Goal: Task Accomplishment & Management: Complete application form

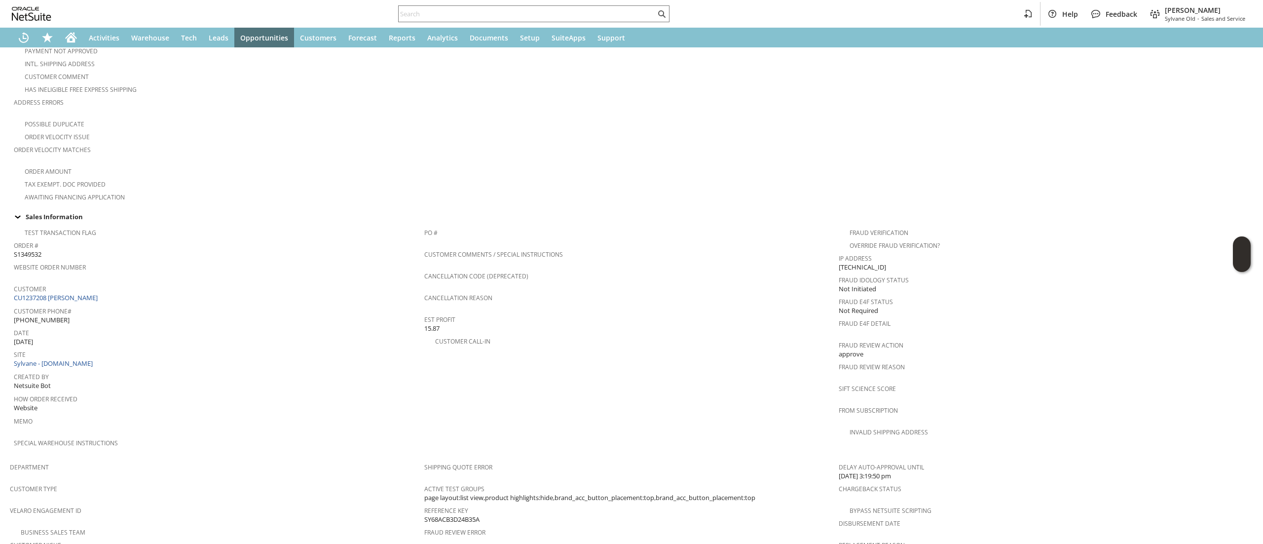
scroll to position [296, 0]
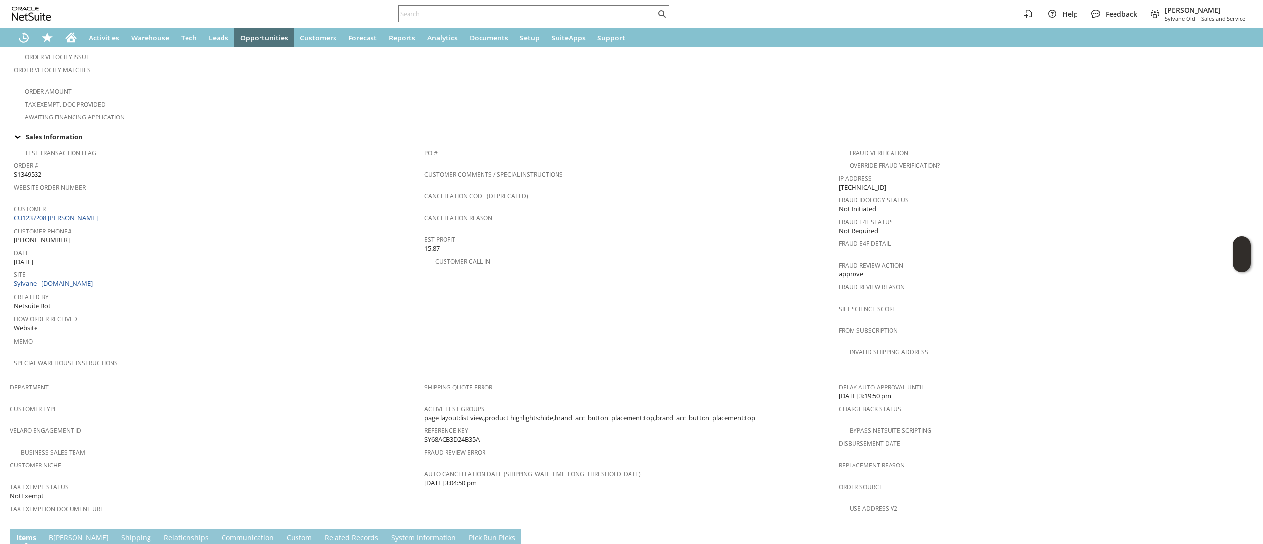
click at [55, 213] on link "CU1237208 [PERSON_NAME]" at bounding box center [57, 217] width 86 height 9
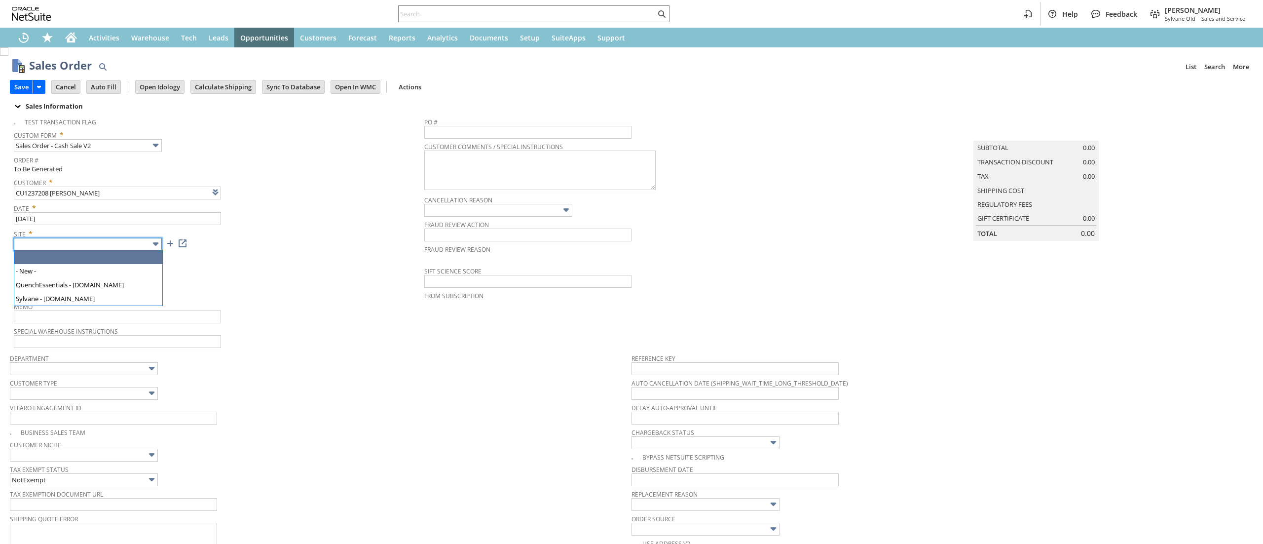
type input "Intelligent Recommendations ⁰"
click at [127, 244] on input "text" at bounding box center [88, 244] width 148 height 13
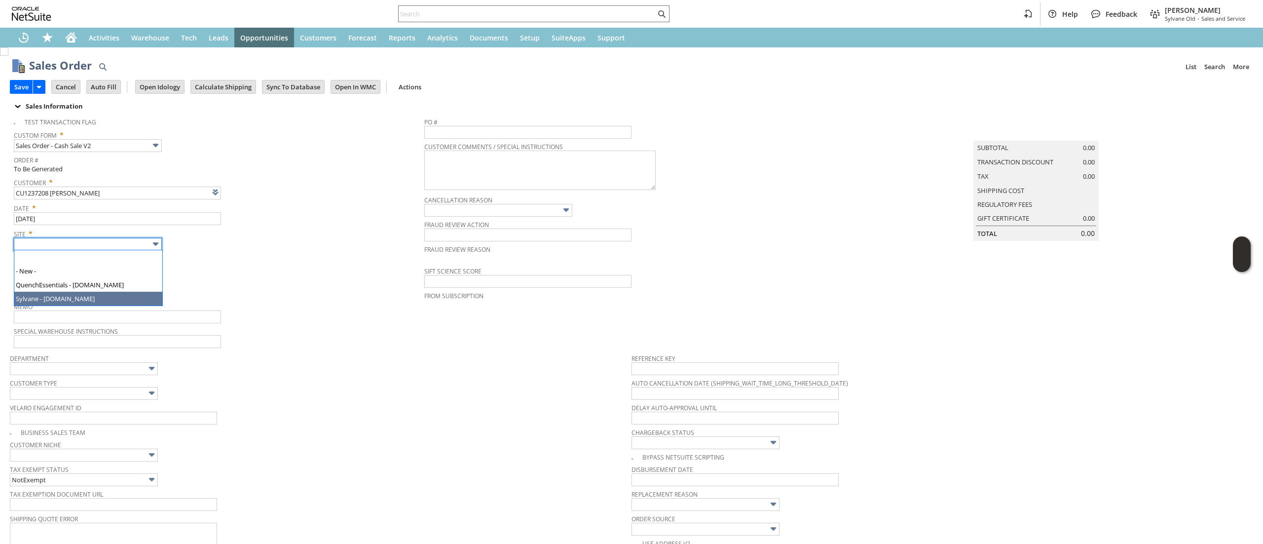
type input "Sylvane - [DOMAIN_NAME]"
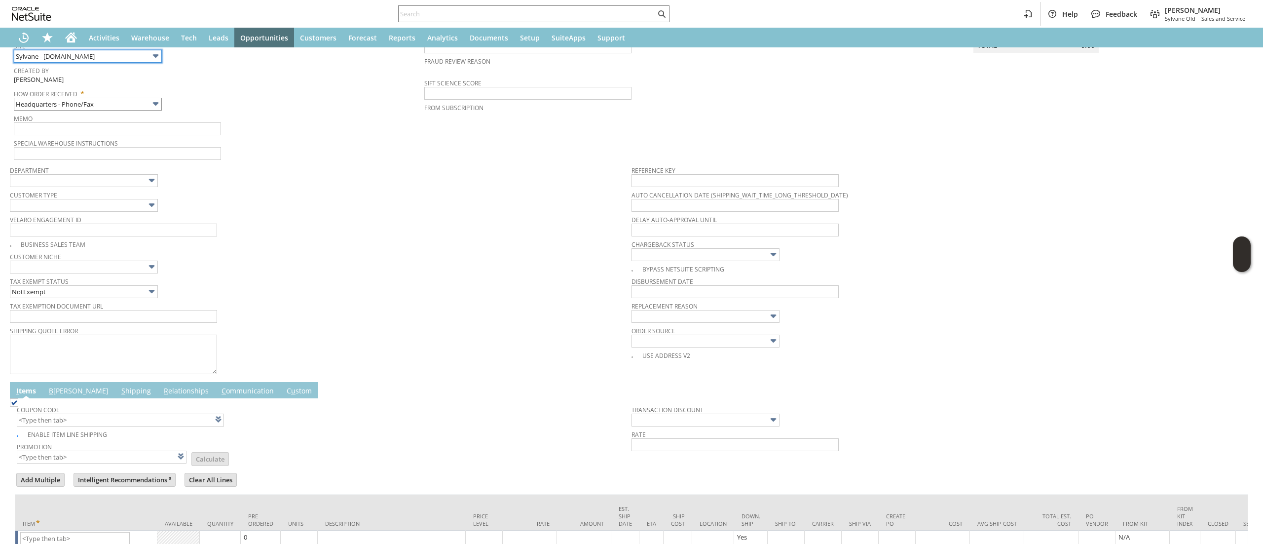
scroll to position [265, 0]
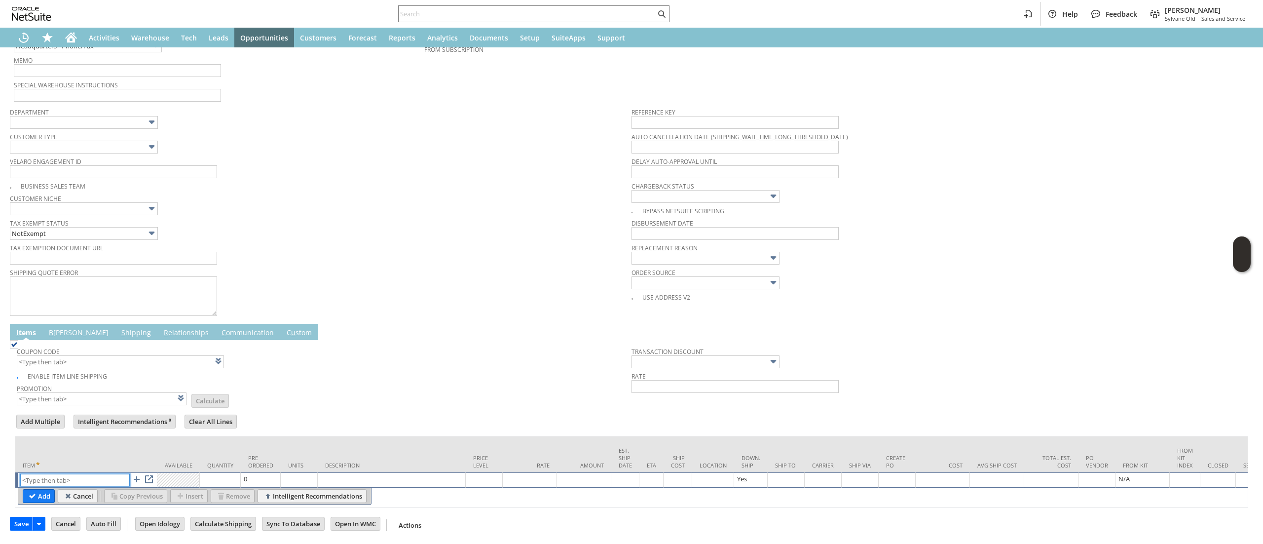
click at [107, 474] on input "text" at bounding box center [75, 480] width 110 height 12
paste input "SY68ACB3D24B35A"
type input "SY68ACB3D24B35A"
click at [113, 474] on input "SY68ACB3D24B35A" at bounding box center [75, 480] width 110 height 12
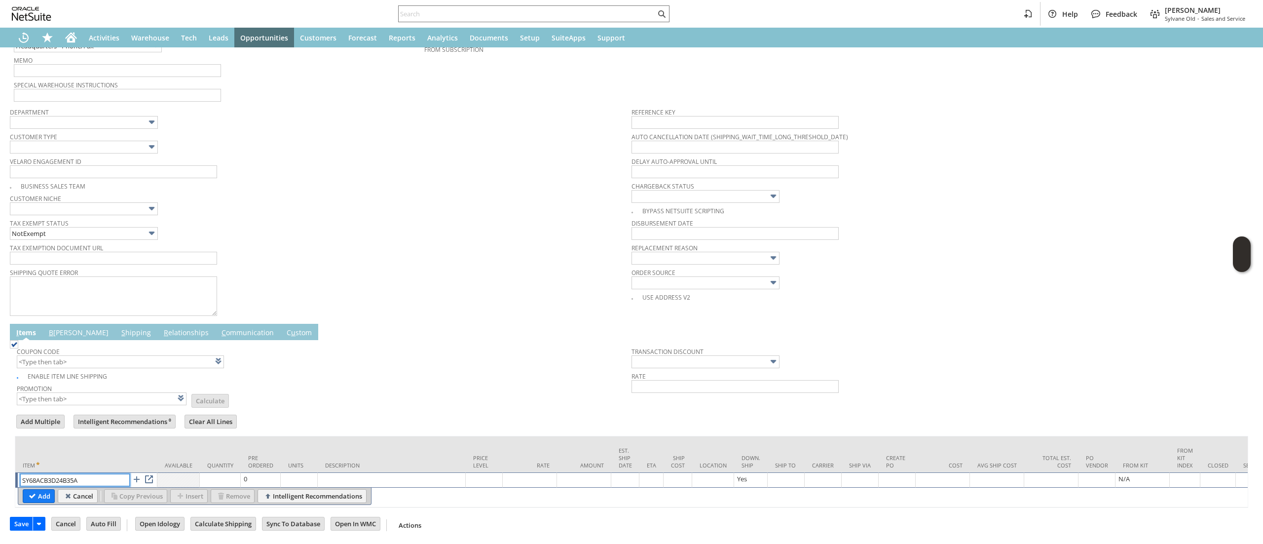
click at [111, 474] on input "SY68ACB3D24B35A" at bounding box center [75, 480] width 110 height 12
paste input "co16193"
drag, startPoint x: 67, startPoint y: 474, endPoint x: 301, endPoint y: 3, distance: 525.3
type input "co16193"
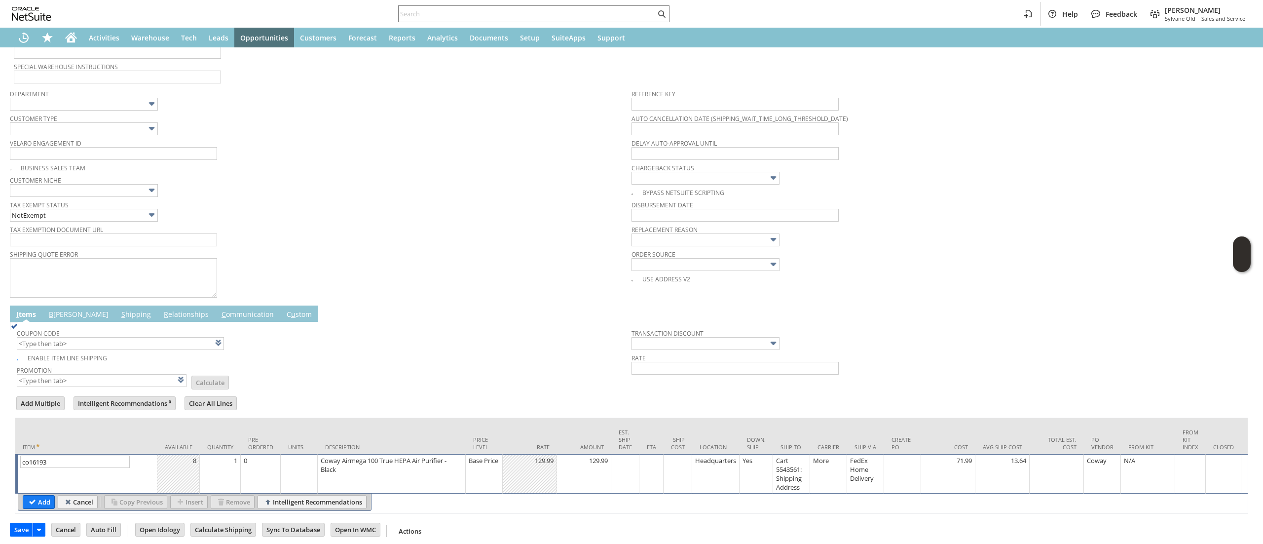
drag, startPoint x: 45, startPoint y: 503, endPoint x: 508, endPoint y: 510, distance: 462.5
click at [45, 502] on input "Add" at bounding box center [38, 501] width 31 height 13
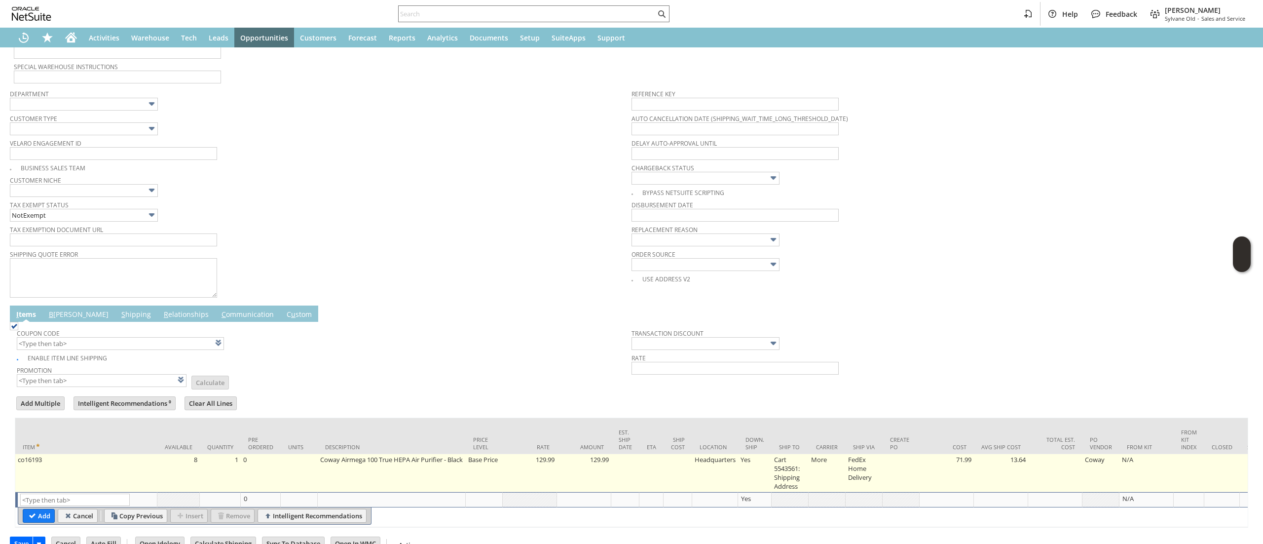
click at [492, 475] on td "Base Price" at bounding box center [484, 473] width 37 height 38
type input "Base Price"
type input "OK"
type input "Make Copy"
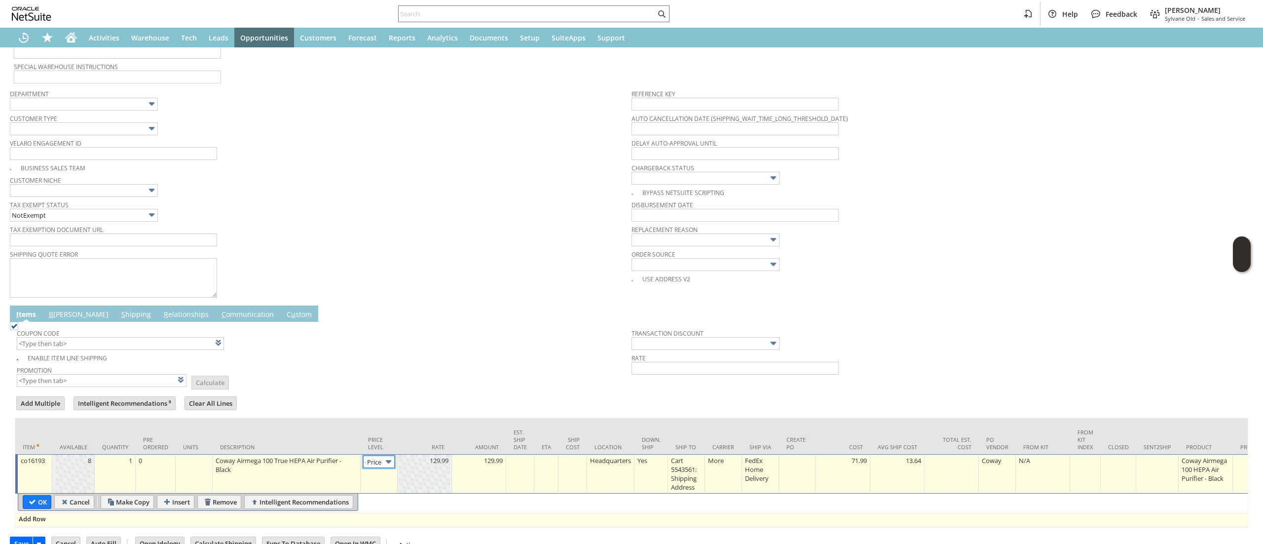
scroll to position [0, 15]
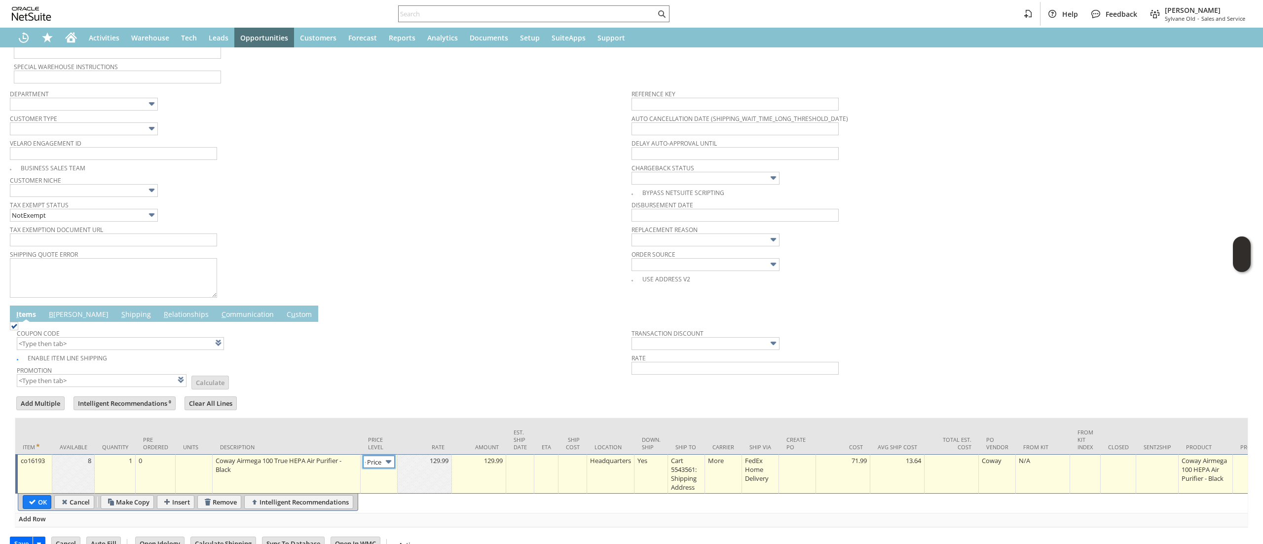
click at [377, 459] on input "Base Price" at bounding box center [379, 462] width 32 height 12
drag, startPoint x: 364, startPoint y: 516, endPoint x: 401, endPoint y: 482, distance: 51.0
type input "Custom"
type input "0.00"
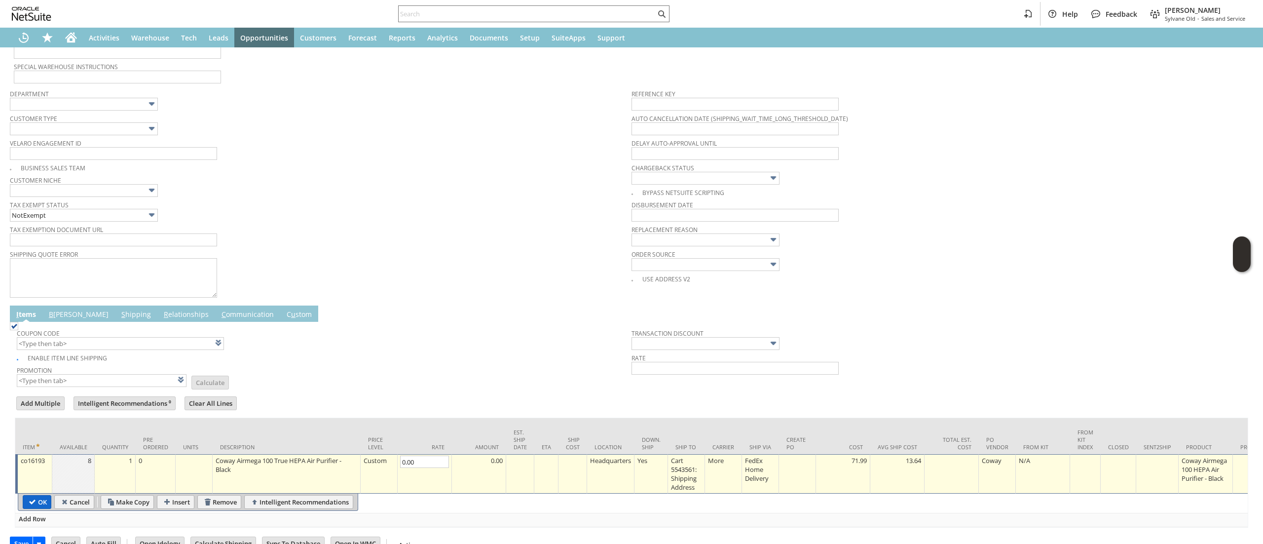
click at [44, 507] on input "OK" at bounding box center [37, 501] width 28 height 13
type input "Add"
type input "Copy Previous"
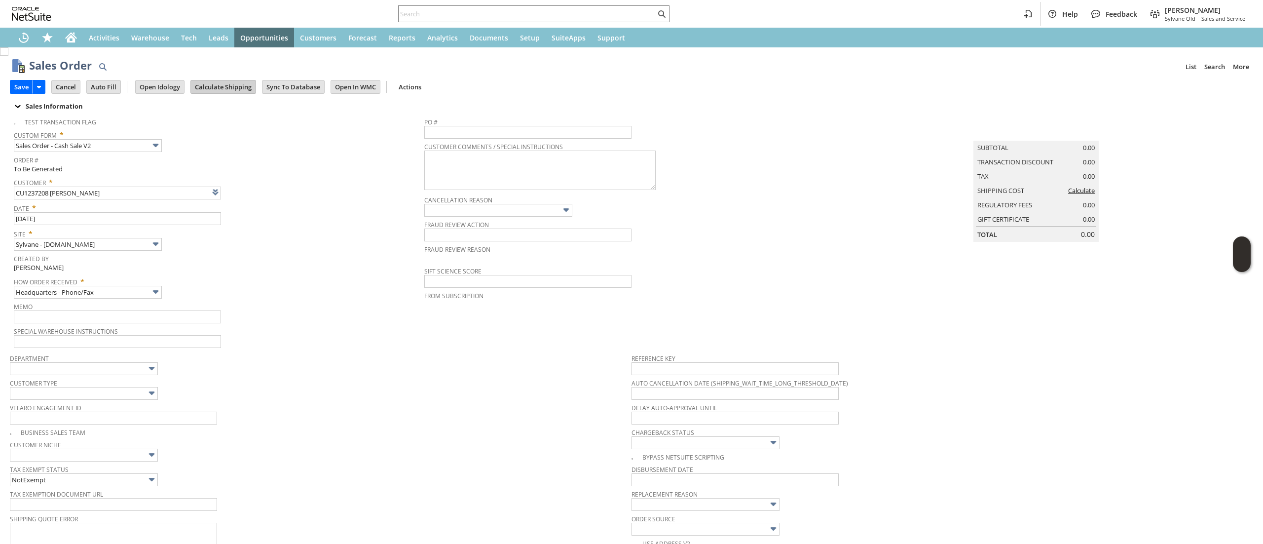
click at [206, 85] on input "Calculate Shipping" at bounding box center [223, 86] width 65 height 13
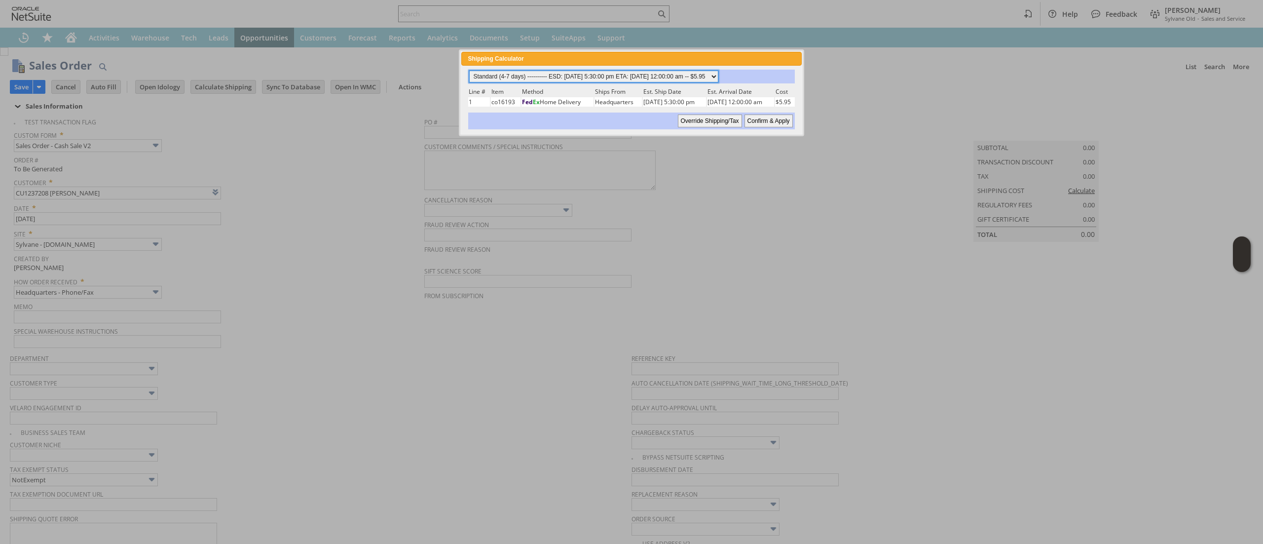
click at [618, 77] on select "Standard (4-7 days) ---------- ESD: 09/04/2025 5:30:00 pm ETA: 09/06/2025 12:00…" at bounding box center [593, 77] width 249 height 12
select select "2 Day ------------------------ ESD: 09/04/2025 5:30:00 pm ETA: 09/06/2025 12:00…"
click at [469, 71] on select "Standard (4-7 days) ---------- ESD: 09/04/2025 5:30:00 pm ETA: 09/06/2025 12:00…" at bounding box center [593, 77] width 249 height 12
click at [773, 124] on input "Confirm & Apply" at bounding box center [769, 120] width 48 height 13
type input "Add"
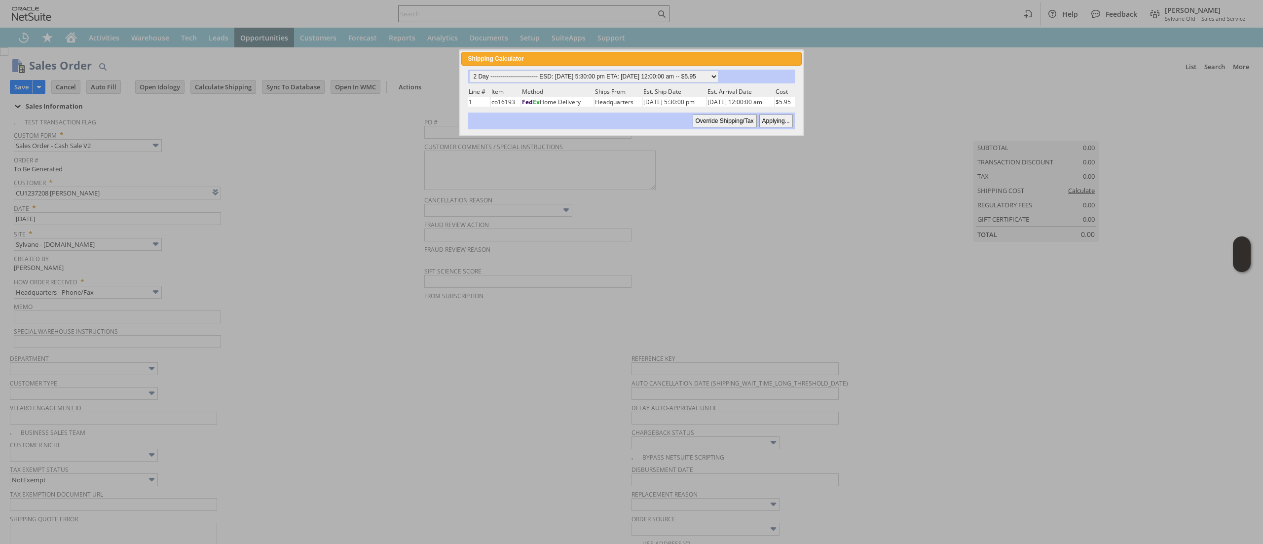
type input "Copy Previous"
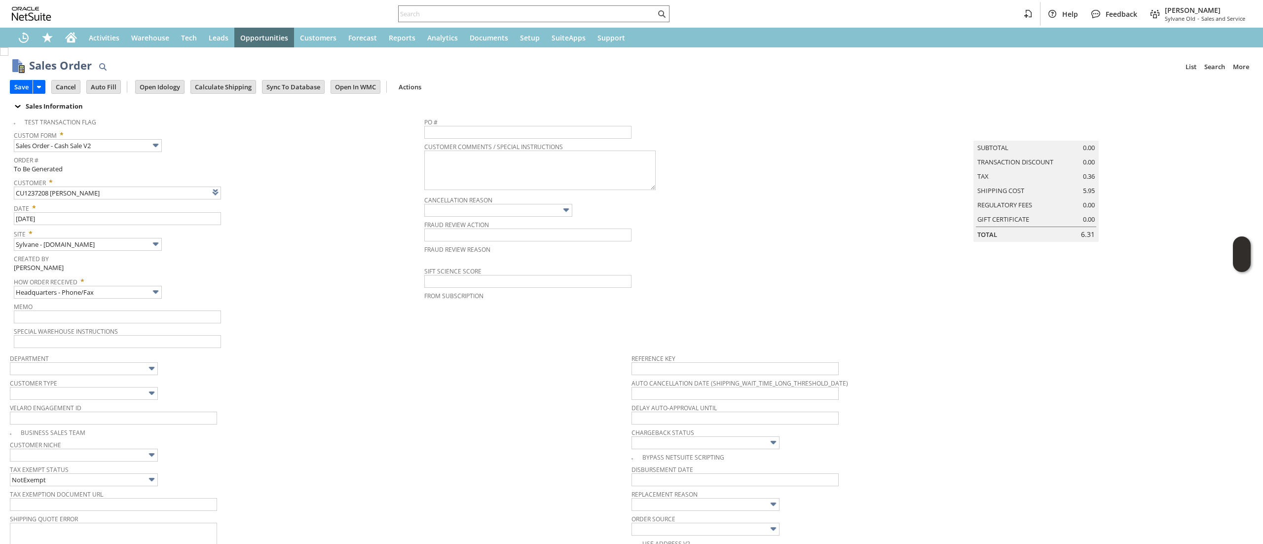
scroll to position [301, 0]
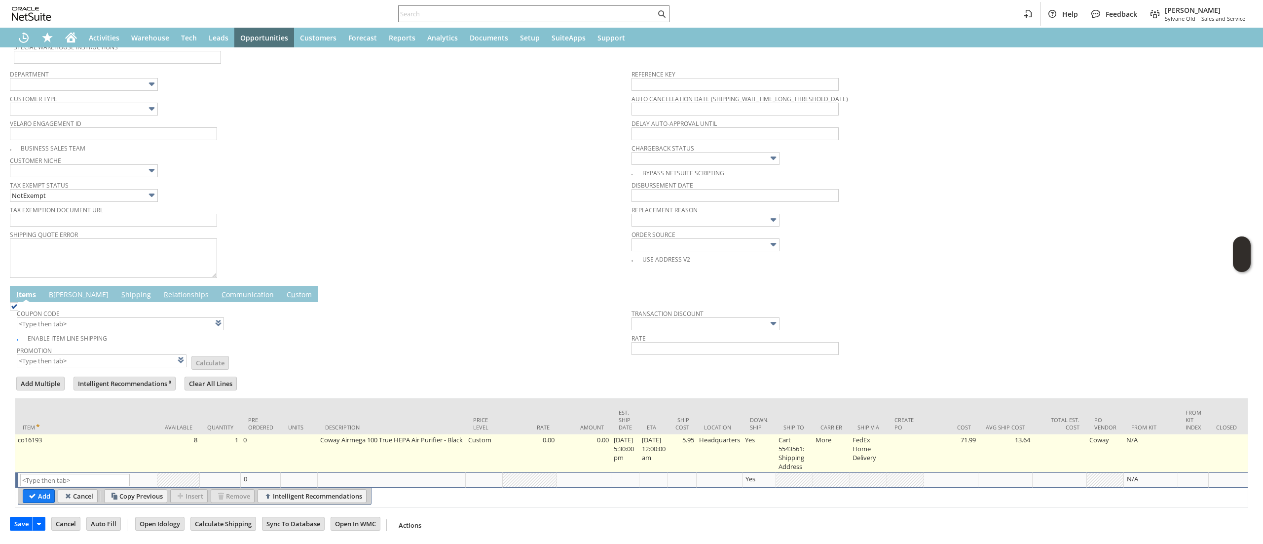
click at [668, 441] on td "9/6/2025 12:00:00 am" at bounding box center [654, 453] width 29 height 38
type input "9/6/2025 12:00:00 am"
type input "5.95"
type input "OK"
type input "Make Copy"
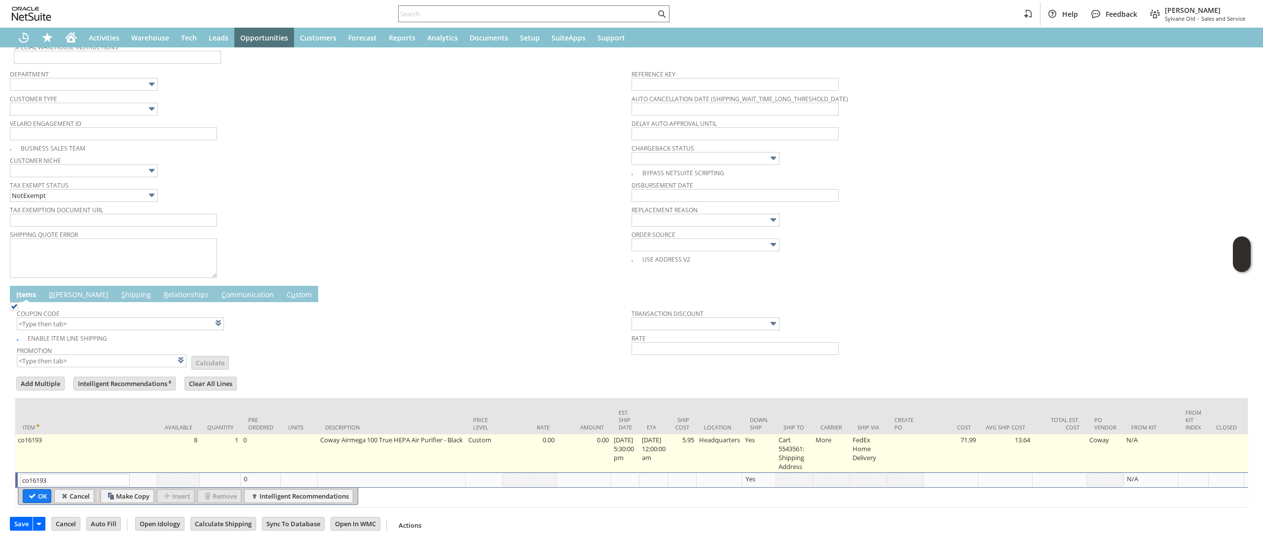
scroll to position [300, 0]
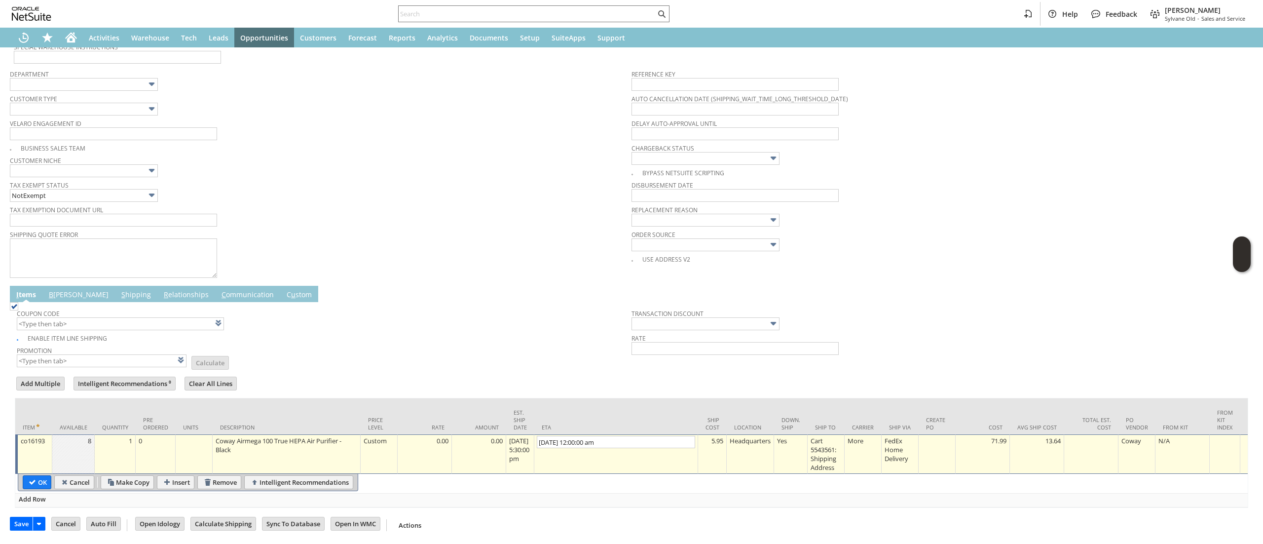
click at [711, 442] on td "5.95" at bounding box center [712, 453] width 29 height 39
type input "0"
click at [32, 476] on input "OK" at bounding box center [37, 482] width 28 height 13
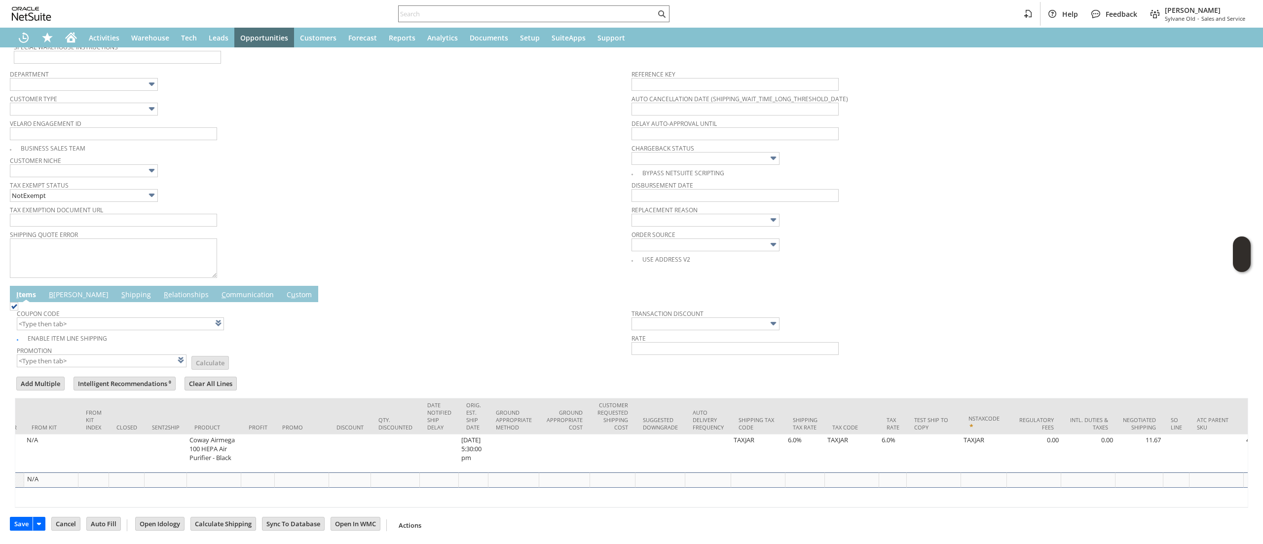
scroll to position [0, 1128]
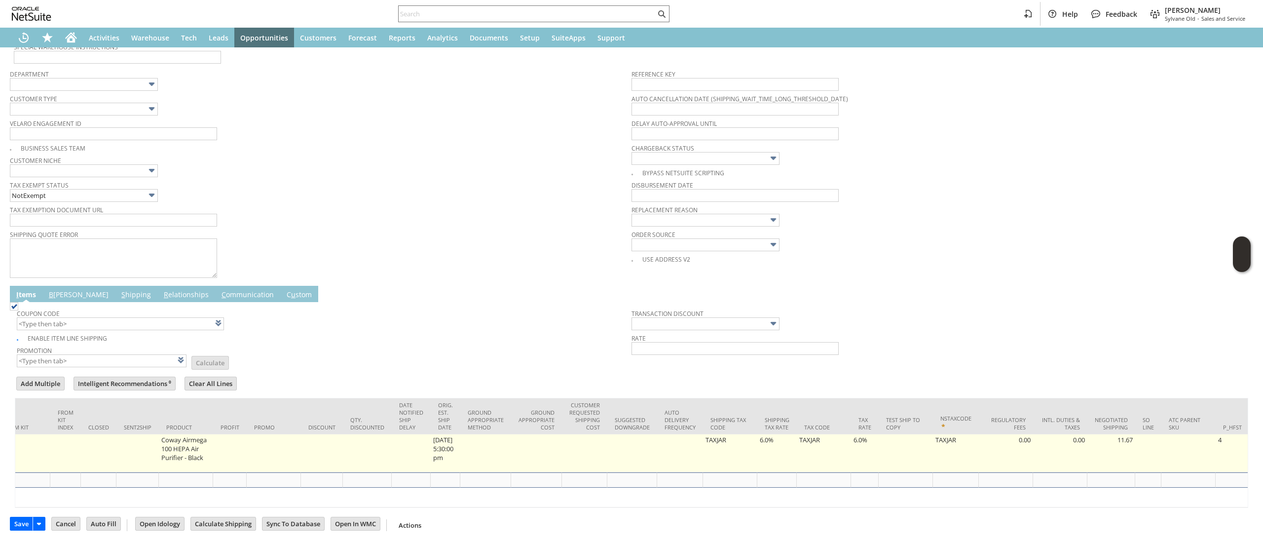
click at [778, 434] on td "6.0%" at bounding box center [777, 453] width 39 height 38
type input "6.0%"
type input "OK"
type input "Make Copy"
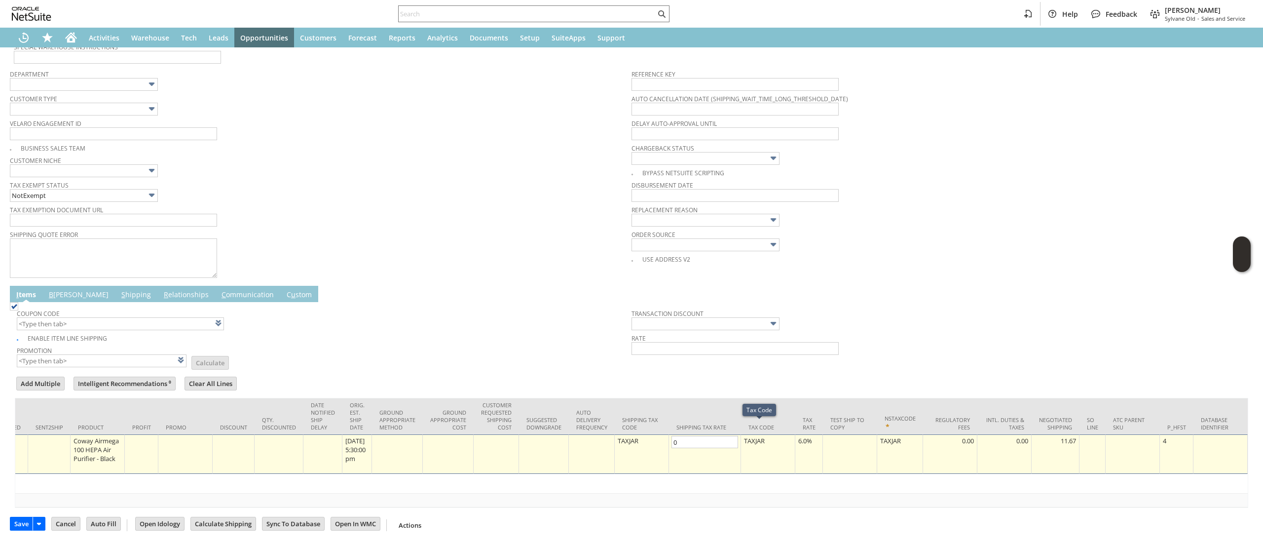
type input "0.0%"
click at [798, 436] on div "6.0%" at bounding box center [809, 441] width 22 height 10
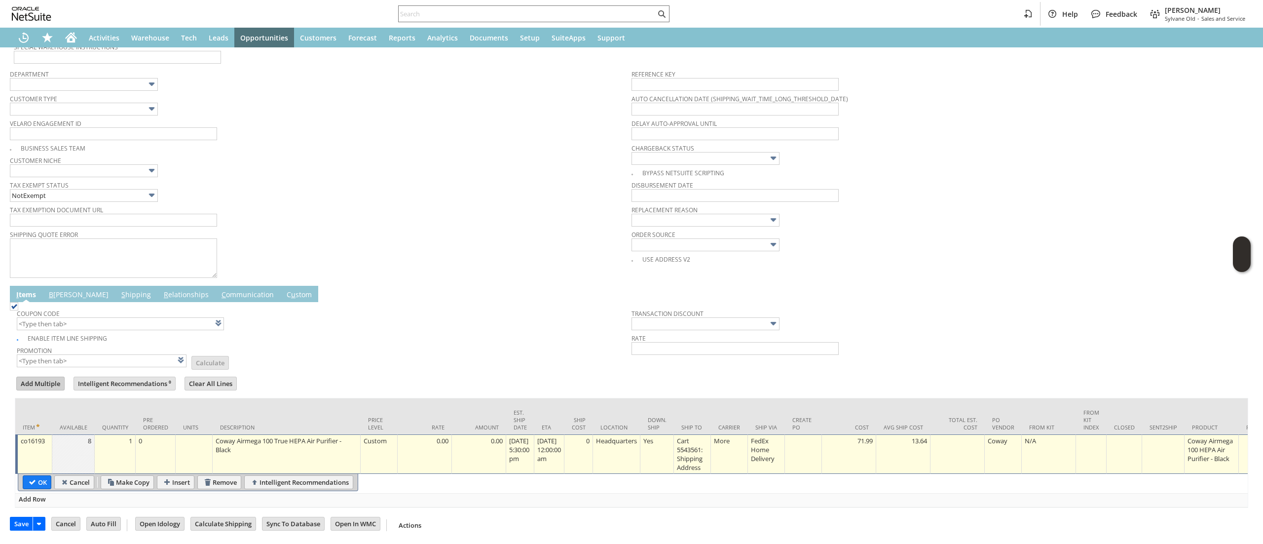
type input "0.0%"
drag, startPoint x: 32, startPoint y: 471, endPoint x: 56, endPoint y: 370, distance: 103.7
click at [32, 476] on input "OK" at bounding box center [37, 482] width 28 height 13
type input "Add"
type input "Copy Previous"
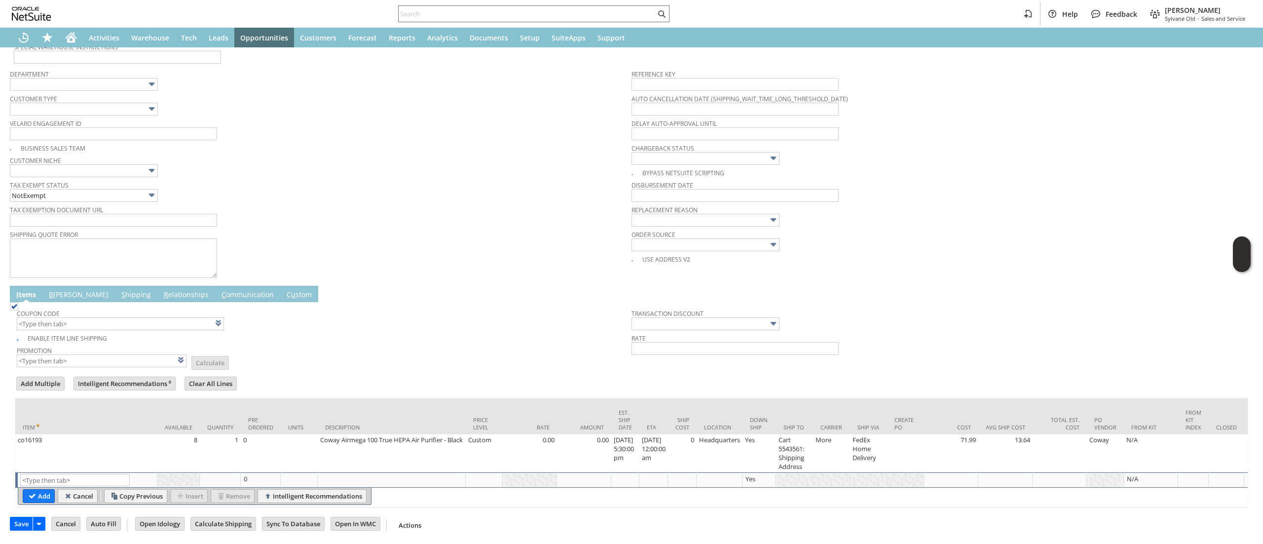
click at [64, 290] on link "B illing" at bounding box center [78, 295] width 65 height 11
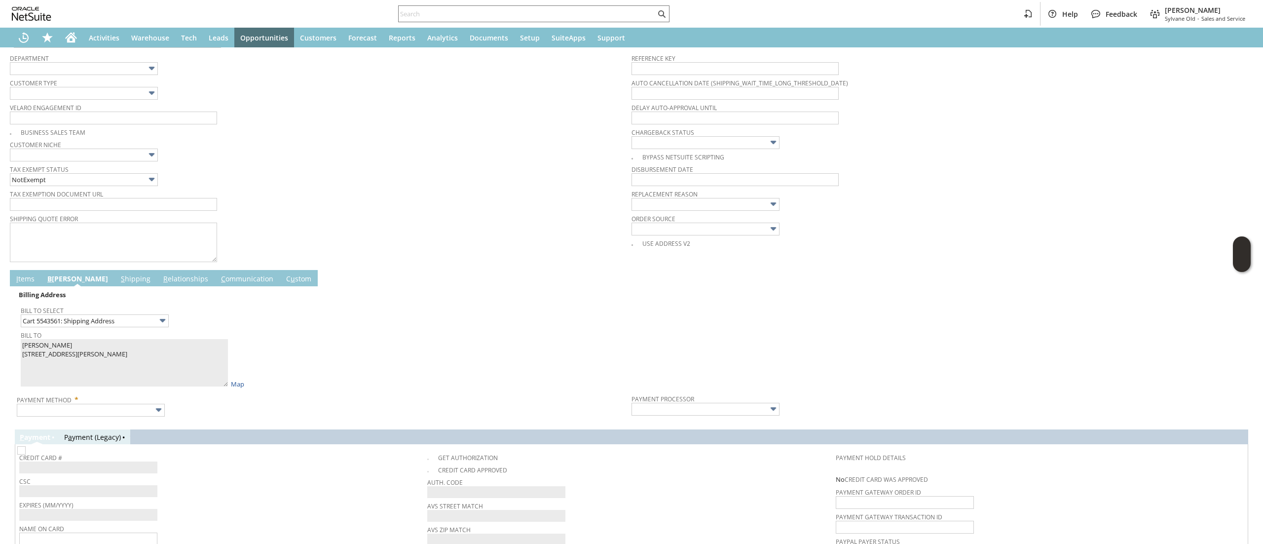
click at [139, 419] on td "Billing Address Bill To Select Cart 5543561: Shipping Address Bill To Ben Li 79…" at bounding box center [632, 352] width 1234 height 133
click at [115, 410] on input "text" at bounding box center [91, 410] width 148 height 13
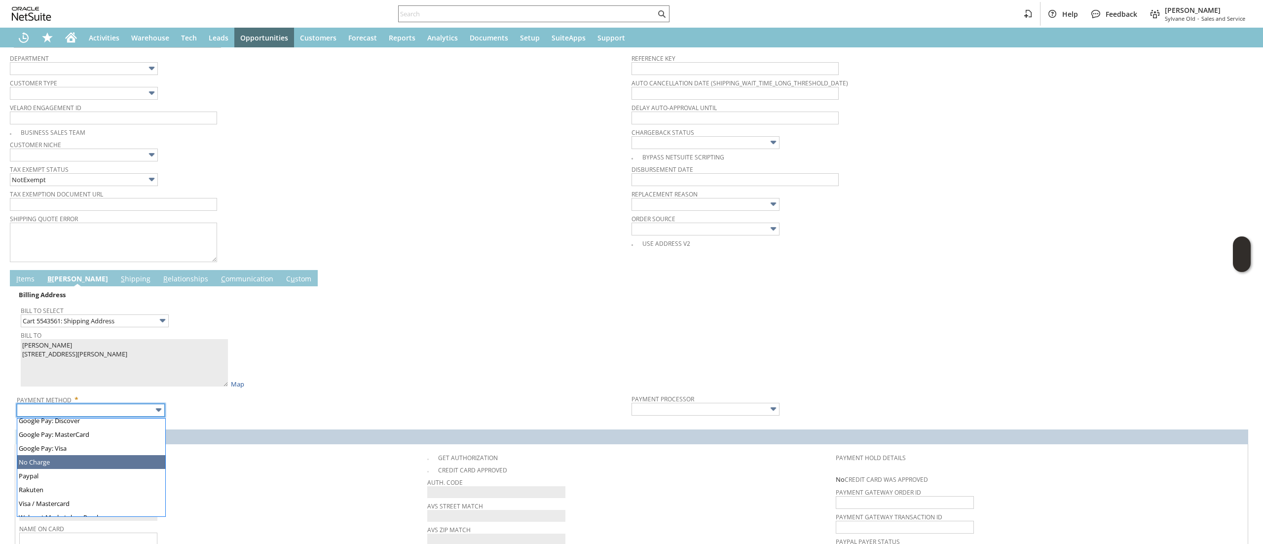
scroll to position [267, 0]
type input "Visa / Mastercard"
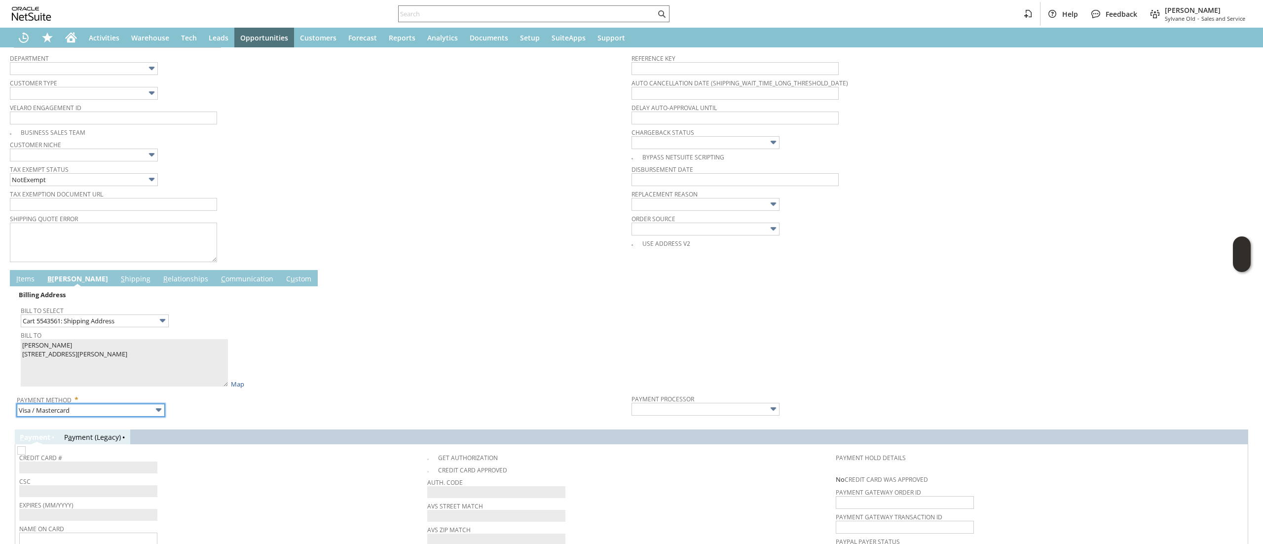
type input "Braintree"
checkbox input "true"
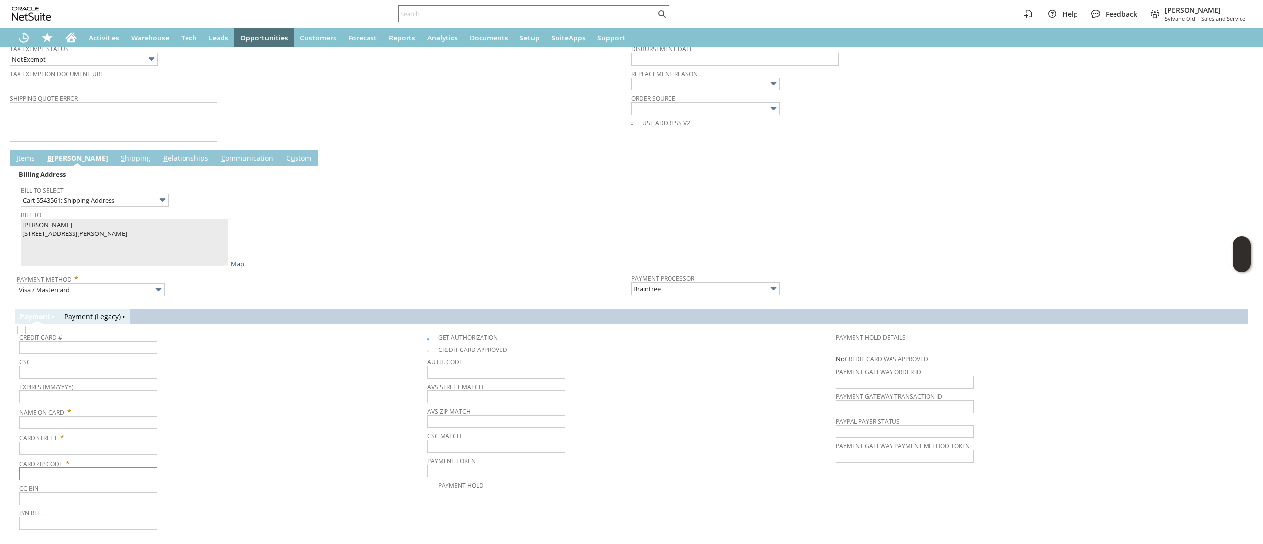
scroll to position [450, 0]
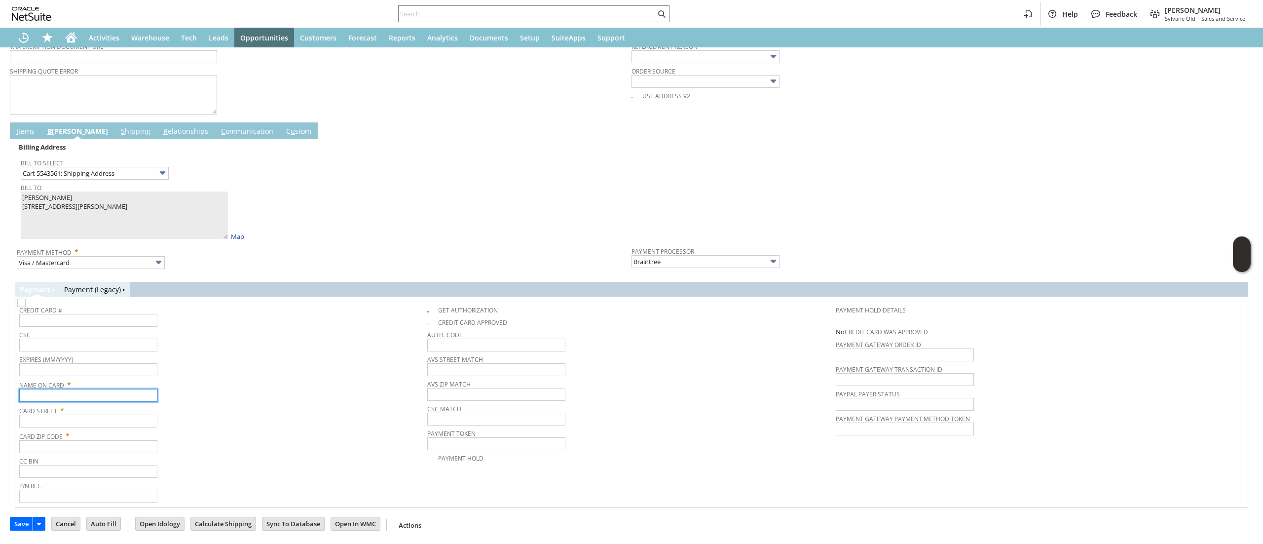
drag, startPoint x: 107, startPoint y: 400, endPoint x: 105, endPoint y: 391, distance: 9.5
click at [107, 400] on input "text" at bounding box center [88, 395] width 138 height 13
paste input "Ben Li"
type input "Ben Li"
click at [112, 420] on input "text" at bounding box center [88, 421] width 138 height 13
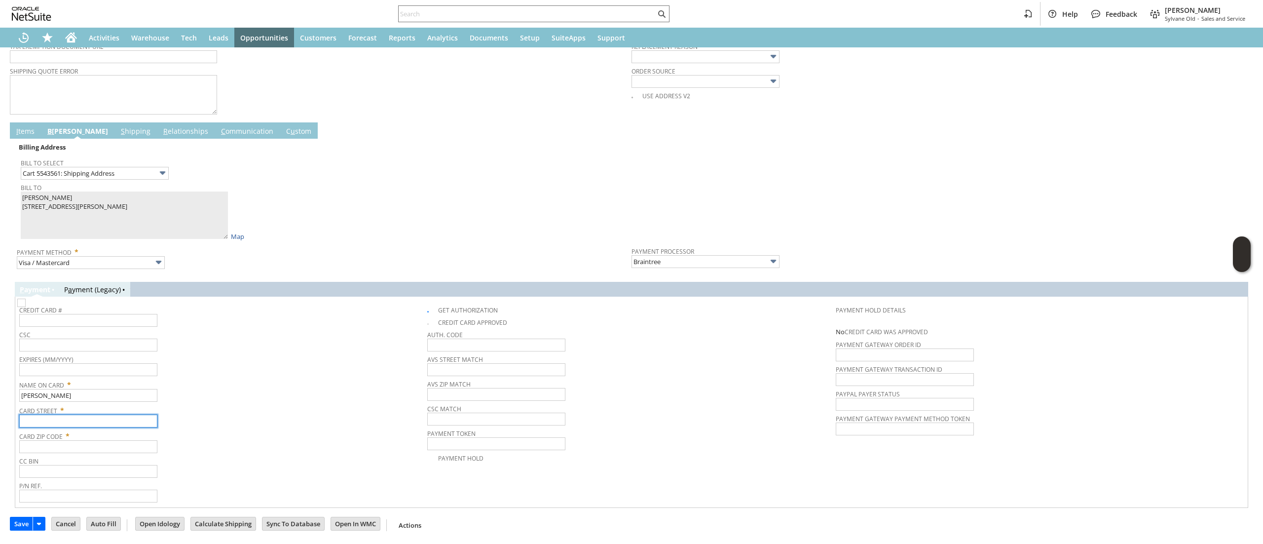
paste input "7920 Fox Run Ln"
type input "7920 Fox Run Ln"
click at [116, 443] on input "text" at bounding box center [88, 446] width 138 height 13
paste input "19111"
type input "19111"
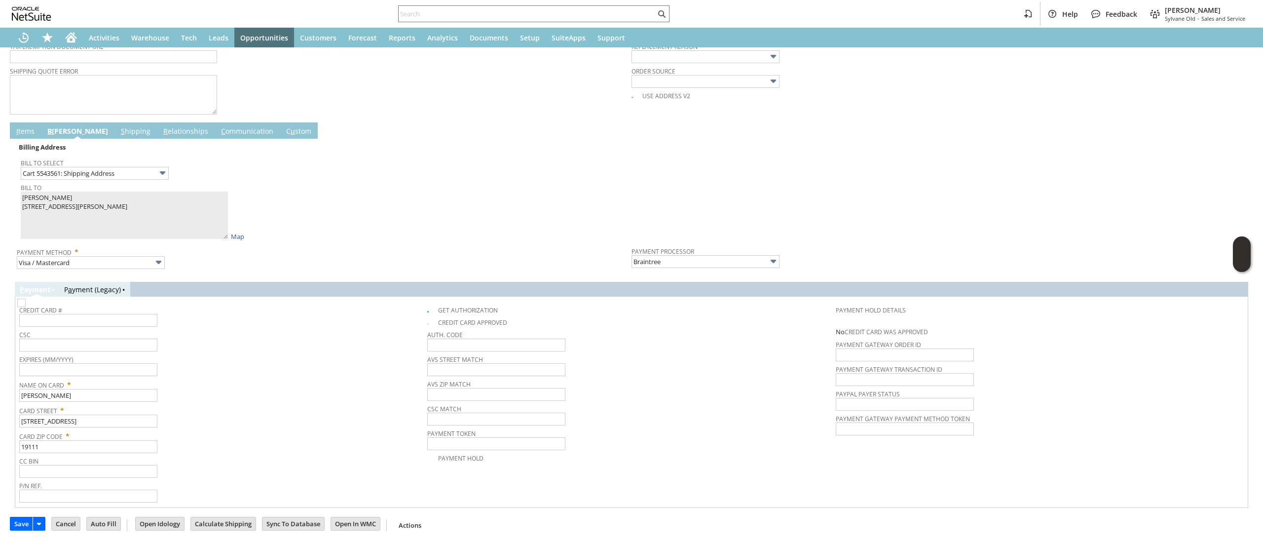
click at [421, 306] on td "Credit Card #" at bounding box center [223, 314] width 408 height 27
click at [26, 306] on img at bounding box center [21, 303] width 8 height 8
checkbox input "false"
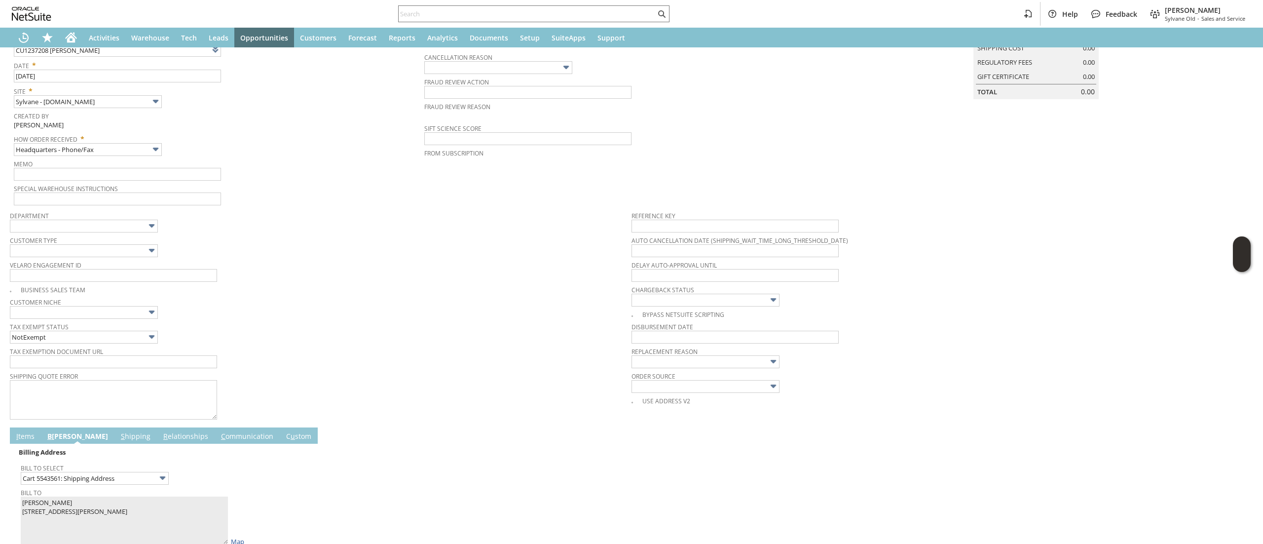
scroll to position [197, 0]
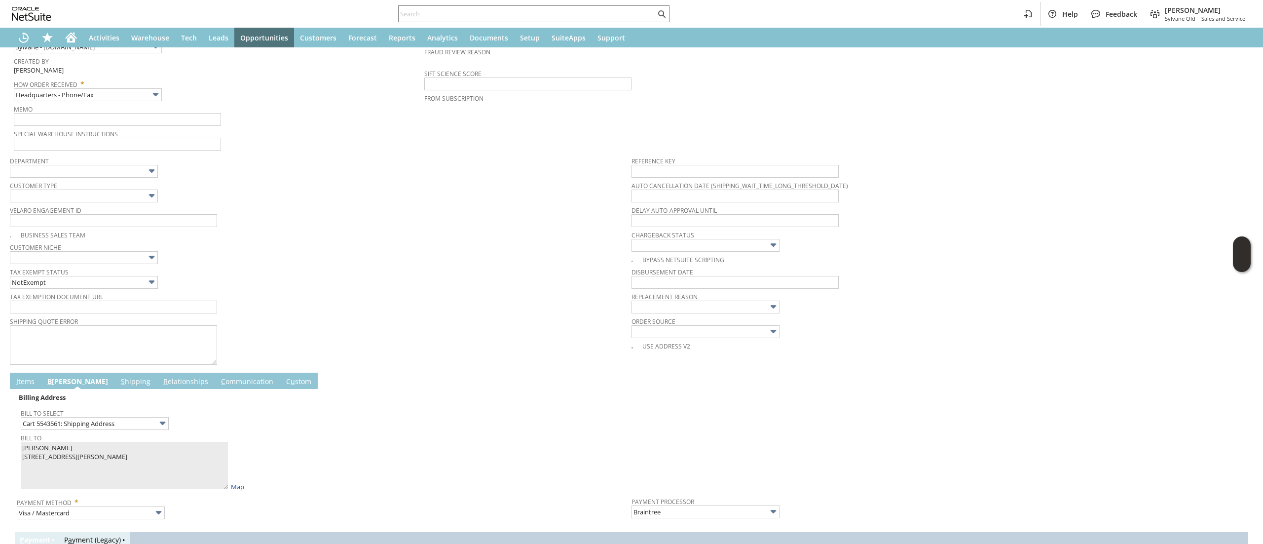
click at [735, 300] on span "Replacement reason" at bounding box center [940, 295] width 617 height 11
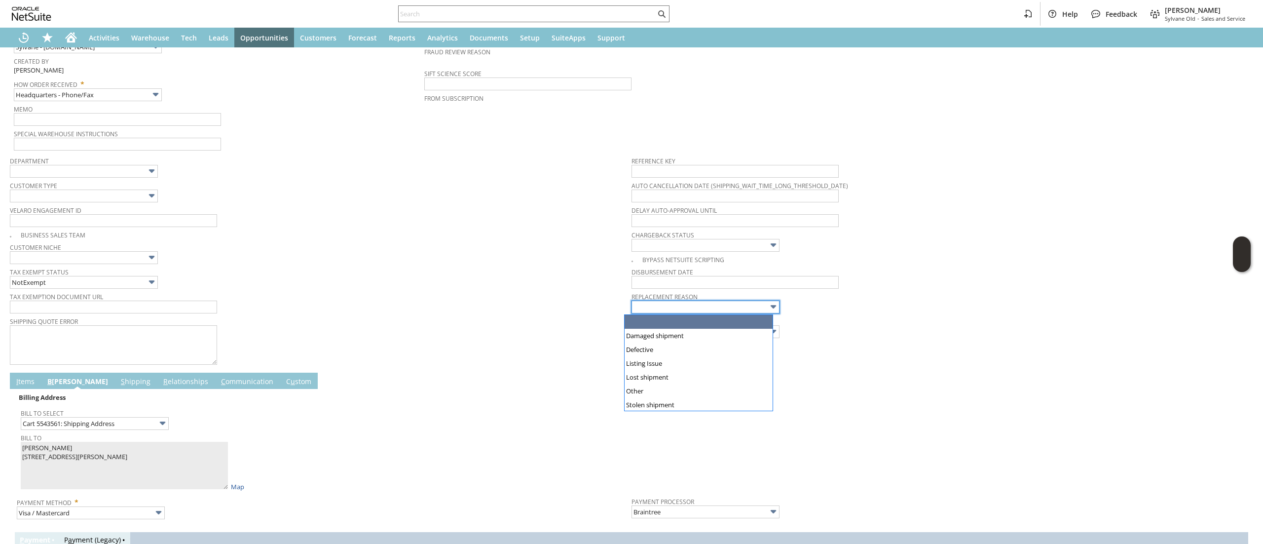
drag, startPoint x: 729, startPoint y: 306, endPoint x: 731, endPoint y: 313, distance: 7.1
click at [729, 305] on input "text" at bounding box center [706, 307] width 148 height 13
type input "Defective"
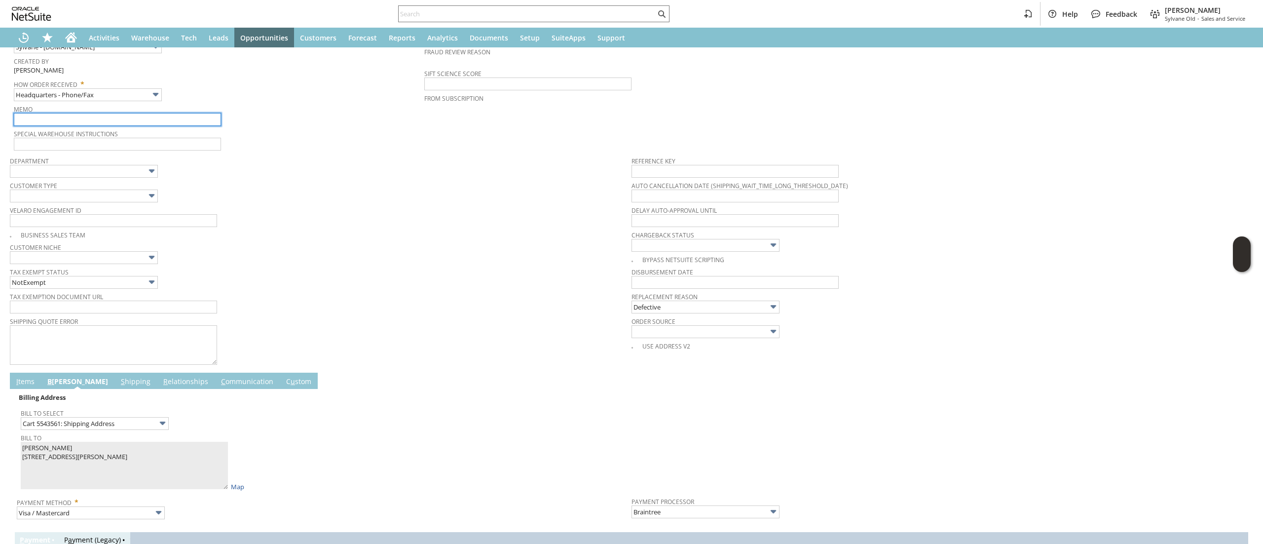
click at [169, 114] on input "text" at bounding box center [117, 119] width 207 height 13
type input "item defective, req replacement"
click at [370, 246] on span "Customer Niche" at bounding box center [318, 245] width 617 height 11
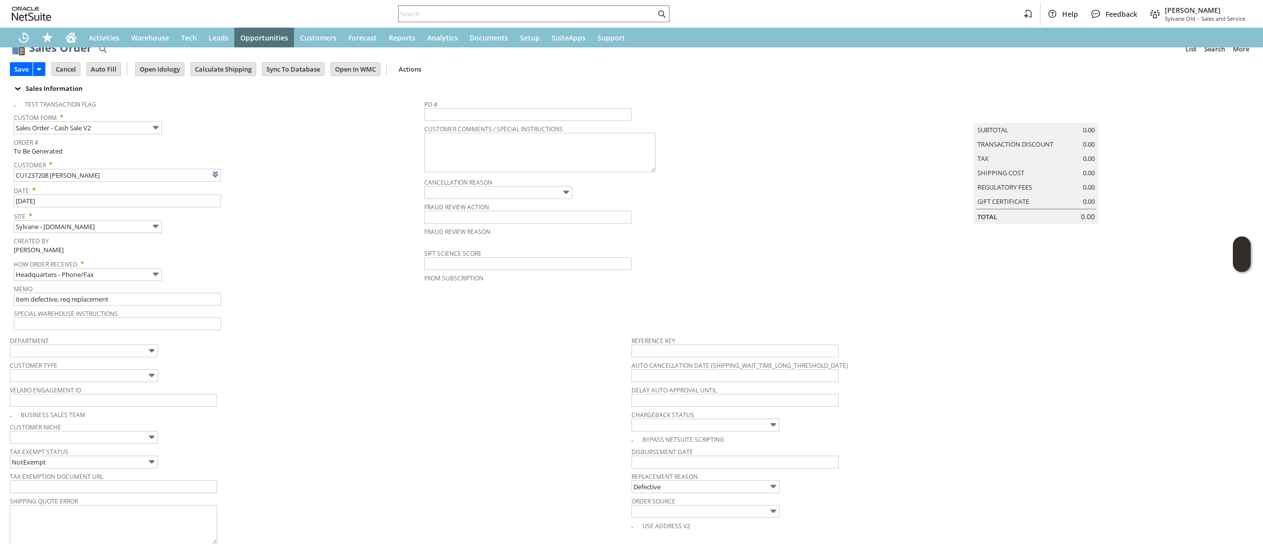
scroll to position [0, 0]
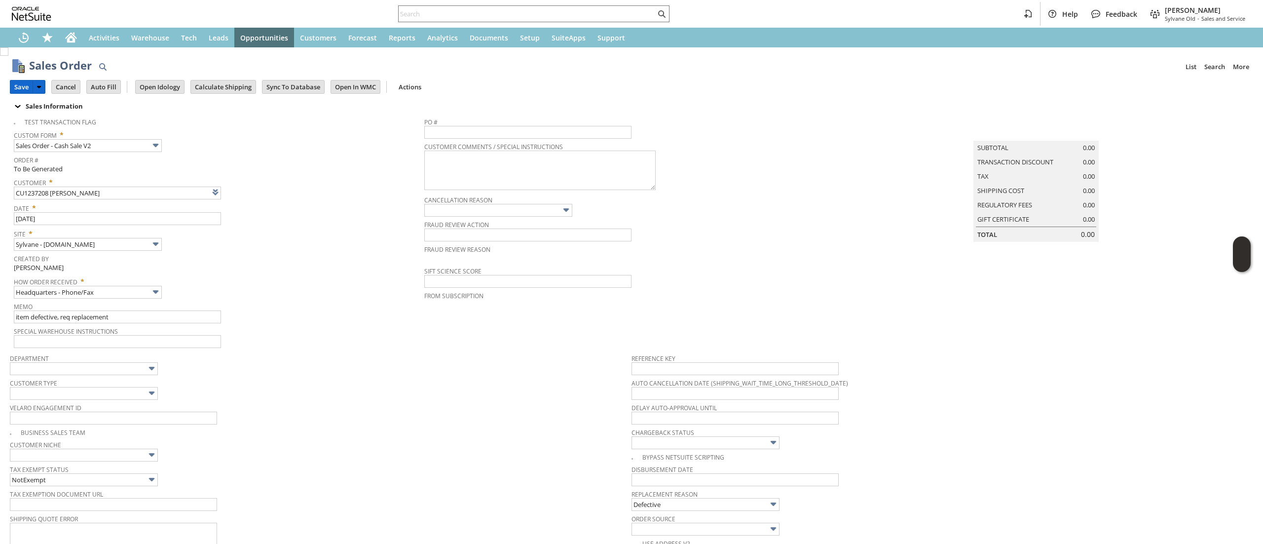
drag, startPoint x: 13, startPoint y: 88, endPoint x: 374, endPoint y: 155, distance: 366.9
click at [13, 88] on input "Save" at bounding box center [21, 86] width 22 height 13
click at [141, 284] on span "How Order Received *" at bounding box center [217, 280] width 406 height 12
drag, startPoint x: 140, startPoint y: 281, endPoint x: 142, endPoint y: 295, distance: 14.0
click at [140, 282] on span "How Order Received *" at bounding box center [217, 280] width 406 height 12
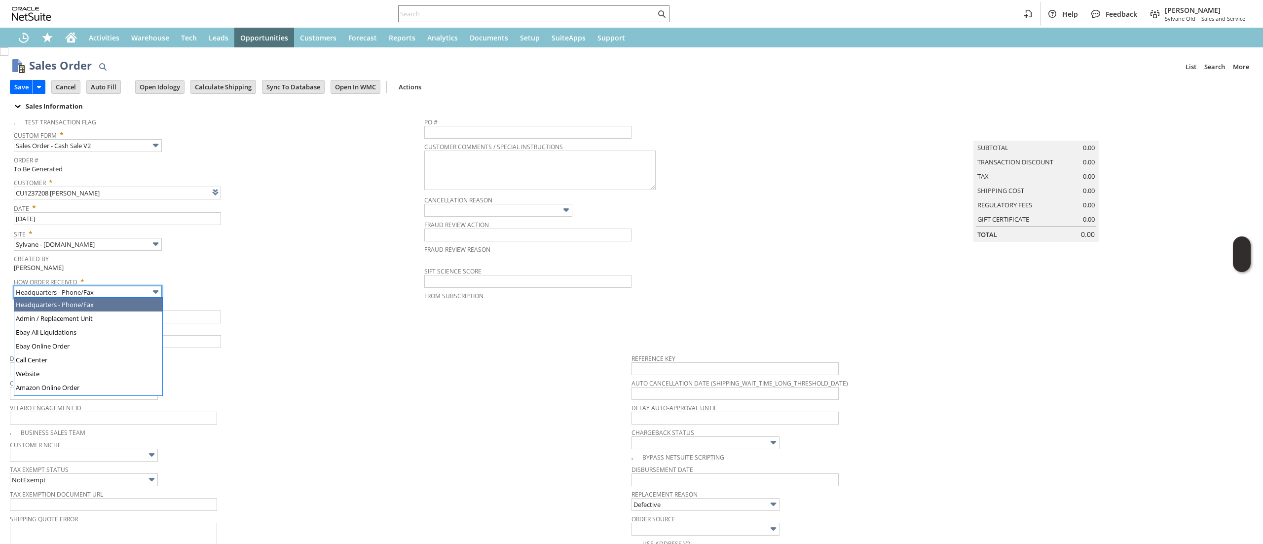
click at [142, 295] on input "Headquarters - Phone/Fax" at bounding box center [88, 292] width 148 height 13
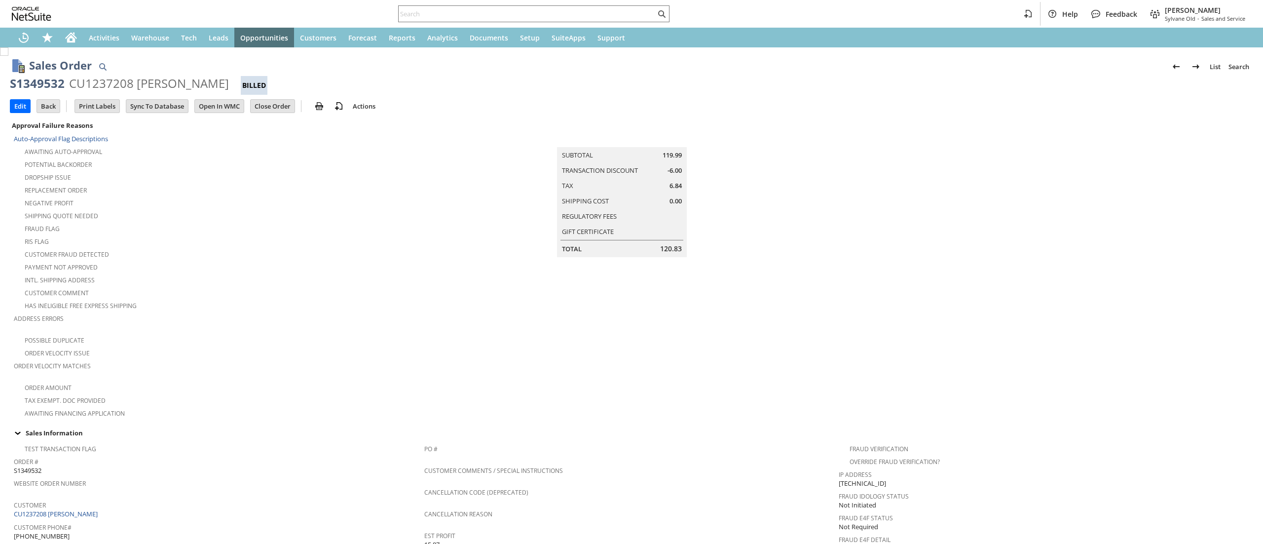
scroll to position [476, 0]
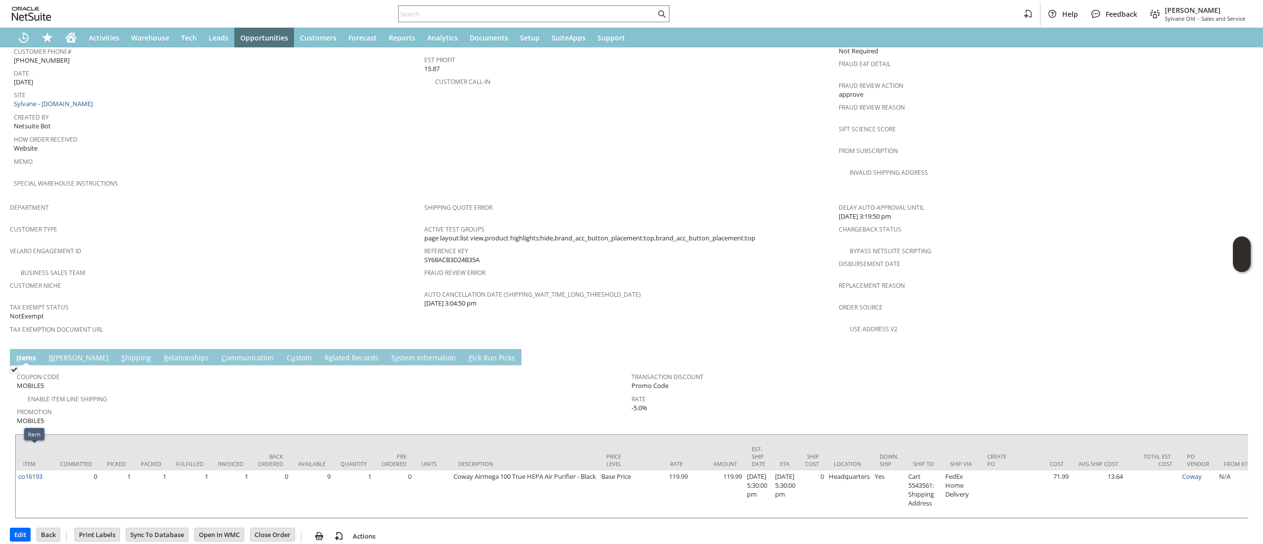
drag, startPoint x: 32, startPoint y: 454, endPoint x: 34, endPoint y: 444, distance: 10.1
click at [32, 472] on link "co16193" at bounding box center [30, 476] width 24 height 9
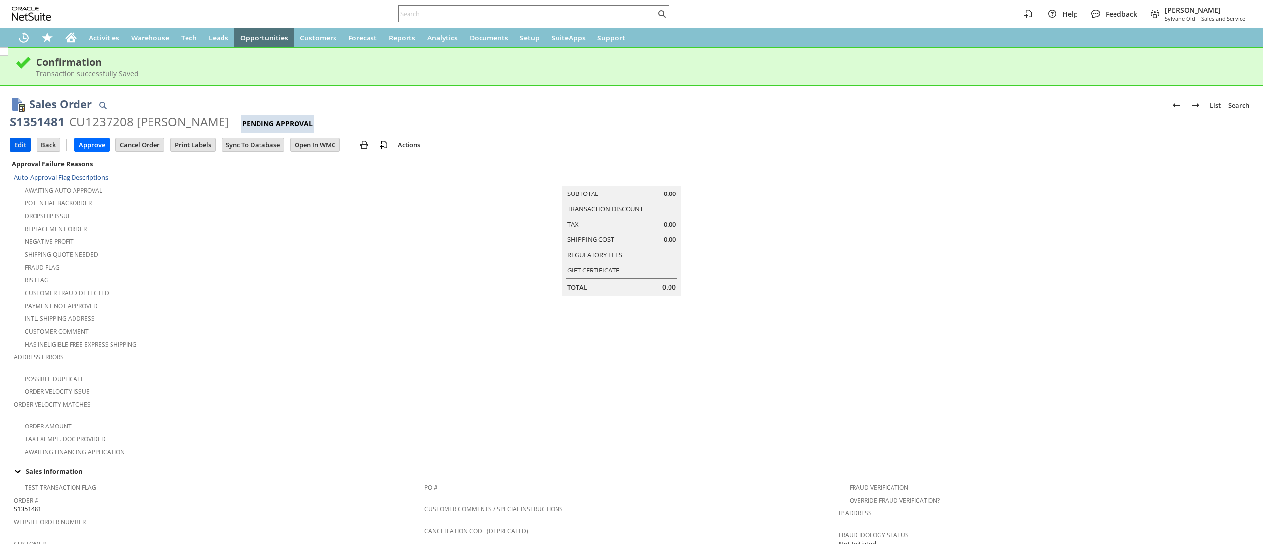
click at [24, 149] on input "Edit" at bounding box center [20, 144] width 20 height 13
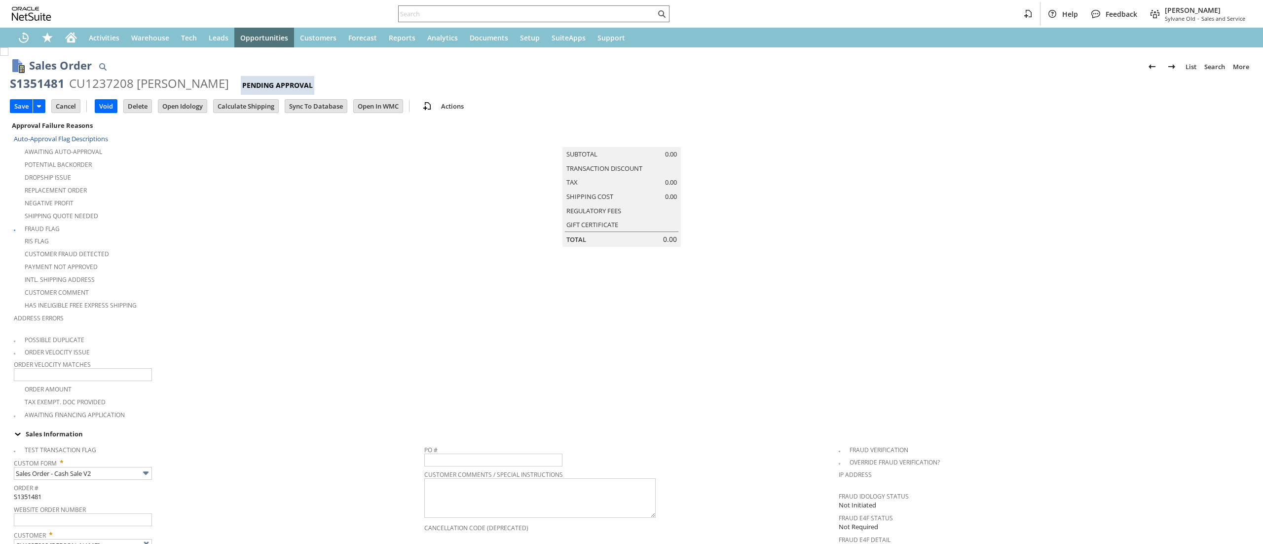
type input "Add"
type input "Copy Previous"
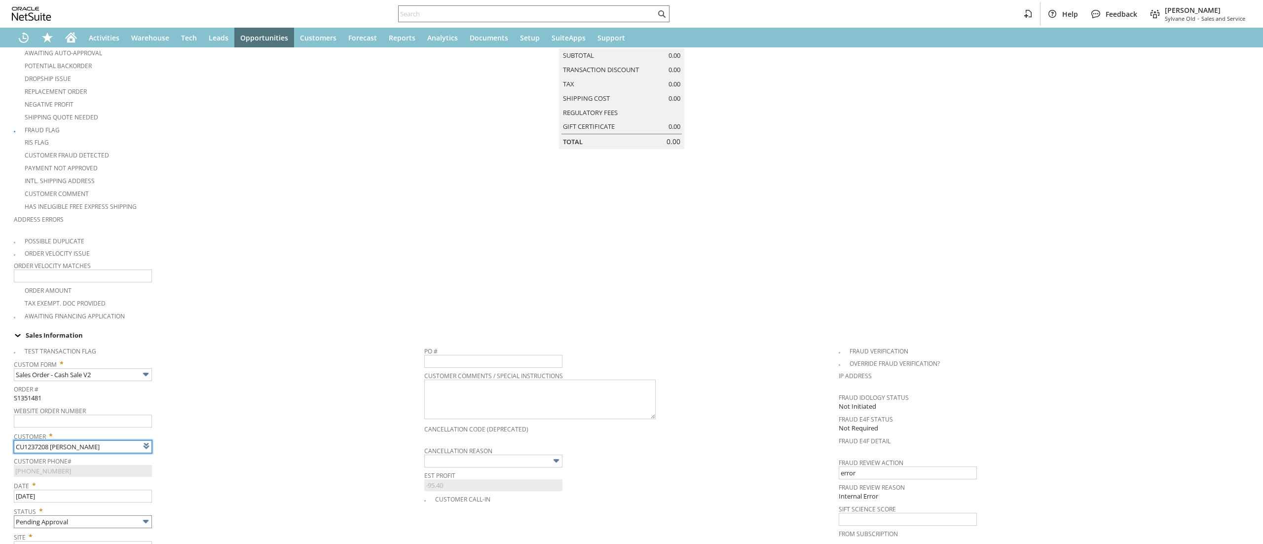
scroll to position [296, 0]
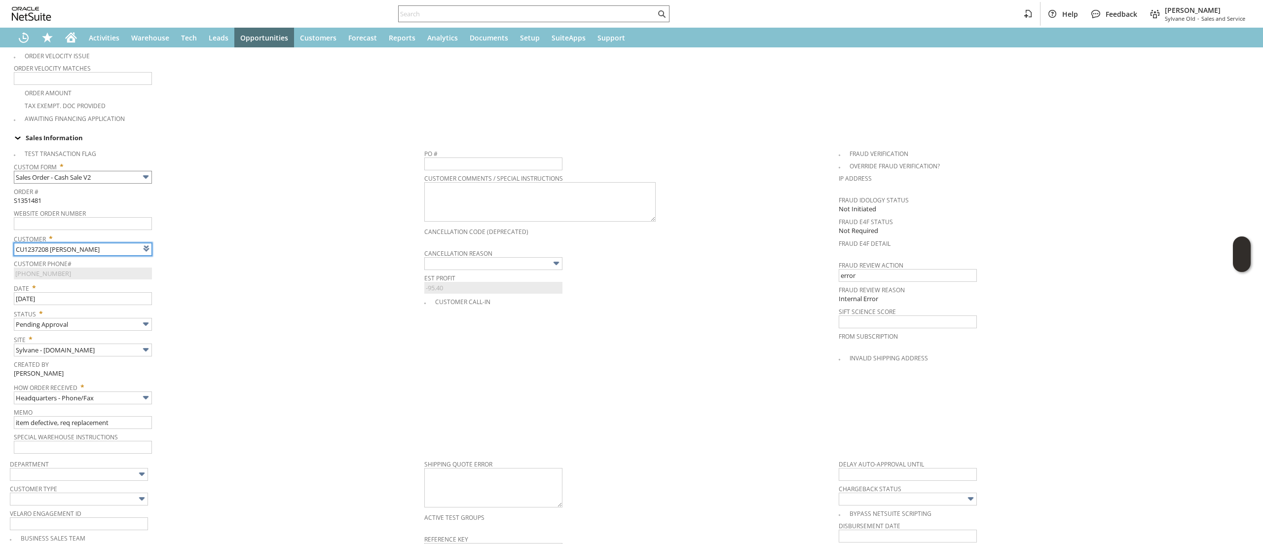
type input "Intelligent Recommendations ⁰"
click at [131, 399] on body "Help Feedback Devin Carswell Sylvane Old - Sales and Service Activities Warehou…" at bounding box center [631, 272] width 1263 height 544
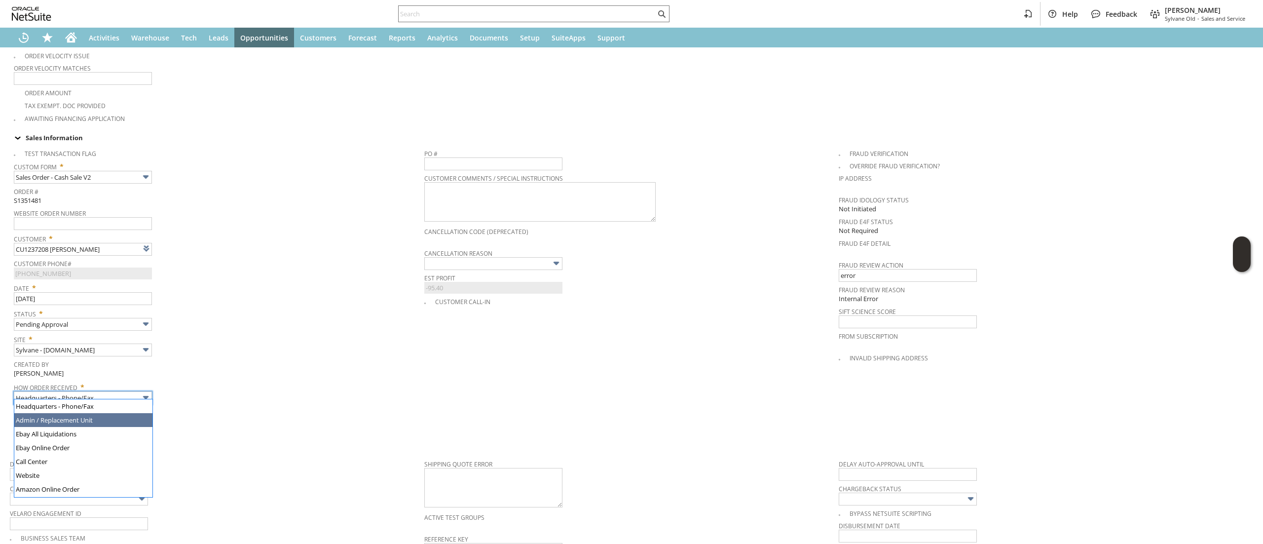
click at [251, 383] on span "How Order Received *" at bounding box center [217, 386] width 406 height 12
type input "Admin / Replacement Unit"
type input "co16193"
type input "OK"
type input "Make Copy"
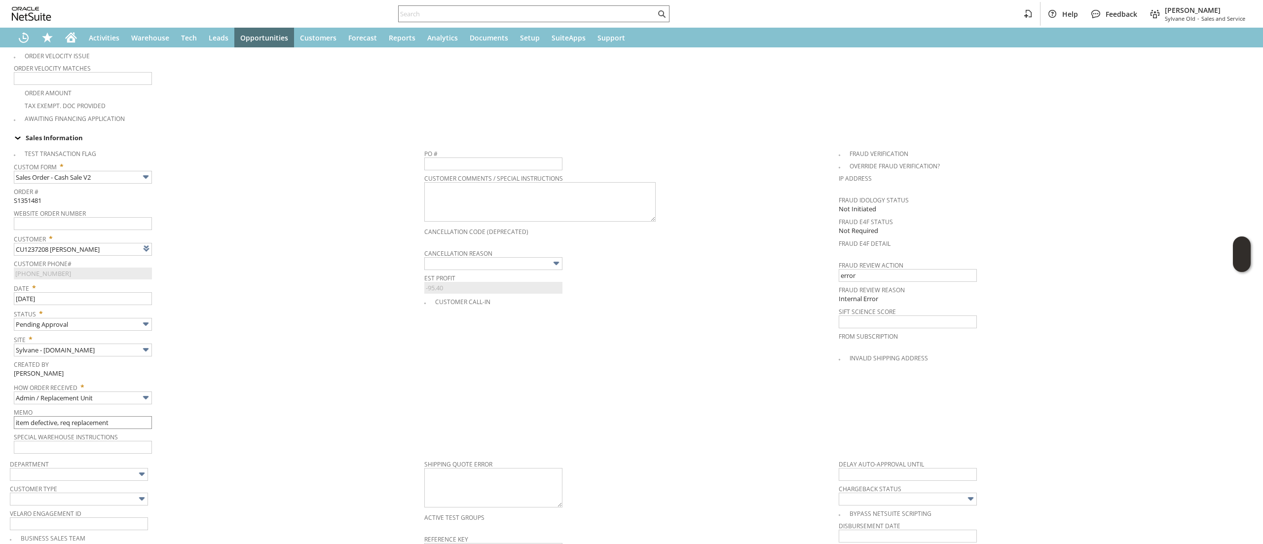
click at [59, 418] on div "Sales Order List Search More Add To Shortcuts S1351481 CU1237208 Ben Li Pending…" at bounding box center [631, 315] width 1263 height 1128
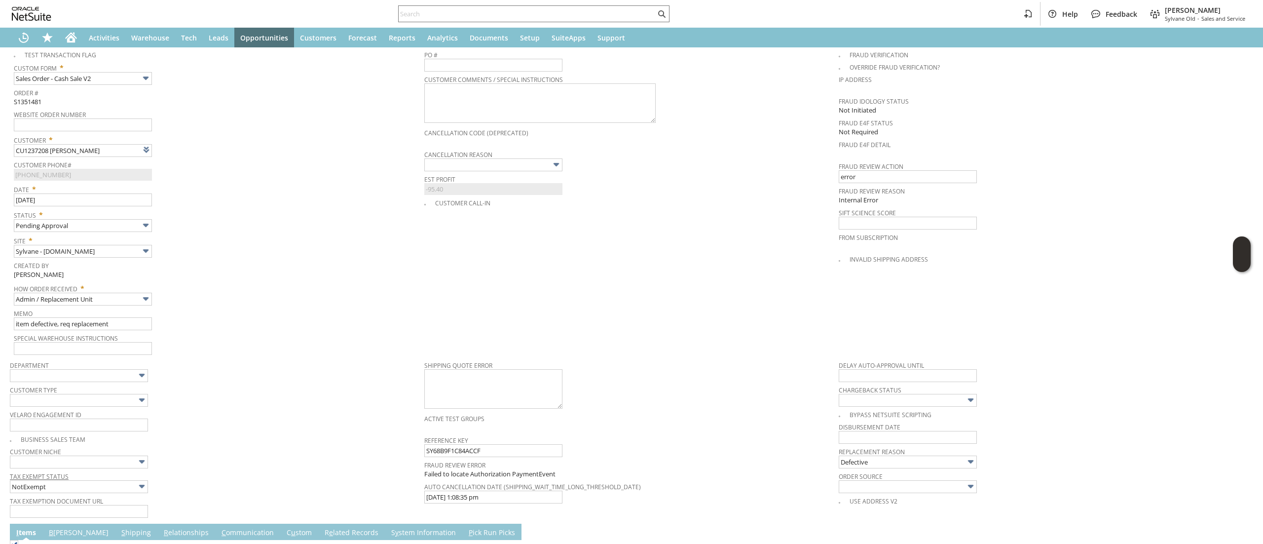
scroll to position [592, 0]
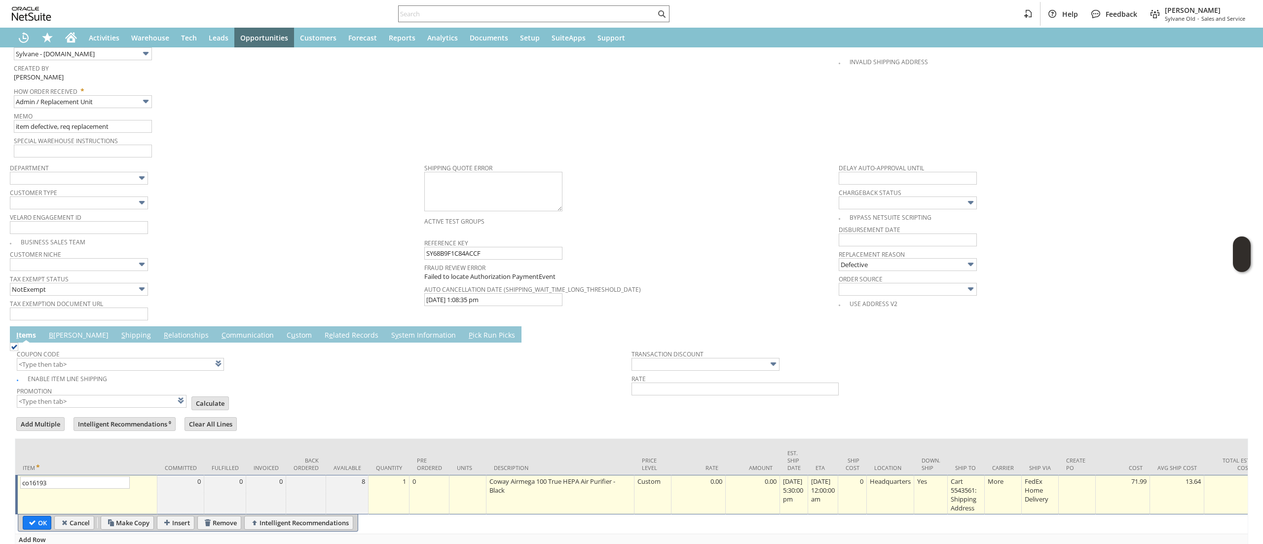
click at [34, 519] on input "OK" at bounding box center [37, 522] width 28 height 13
type input "Add"
type input "Copy Previous"
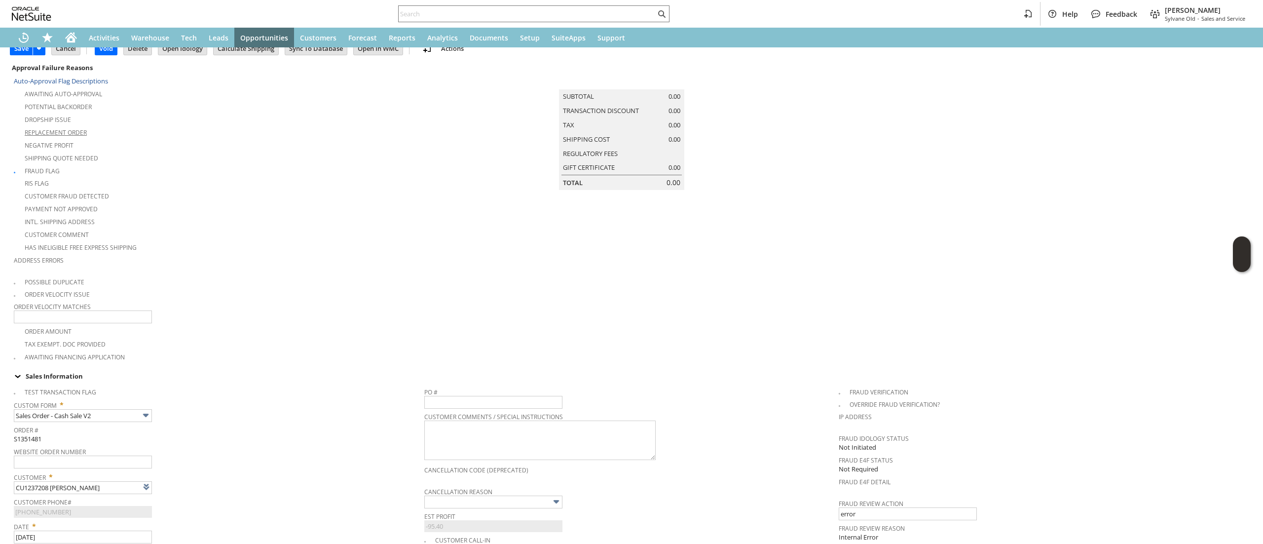
scroll to position [0, 0]
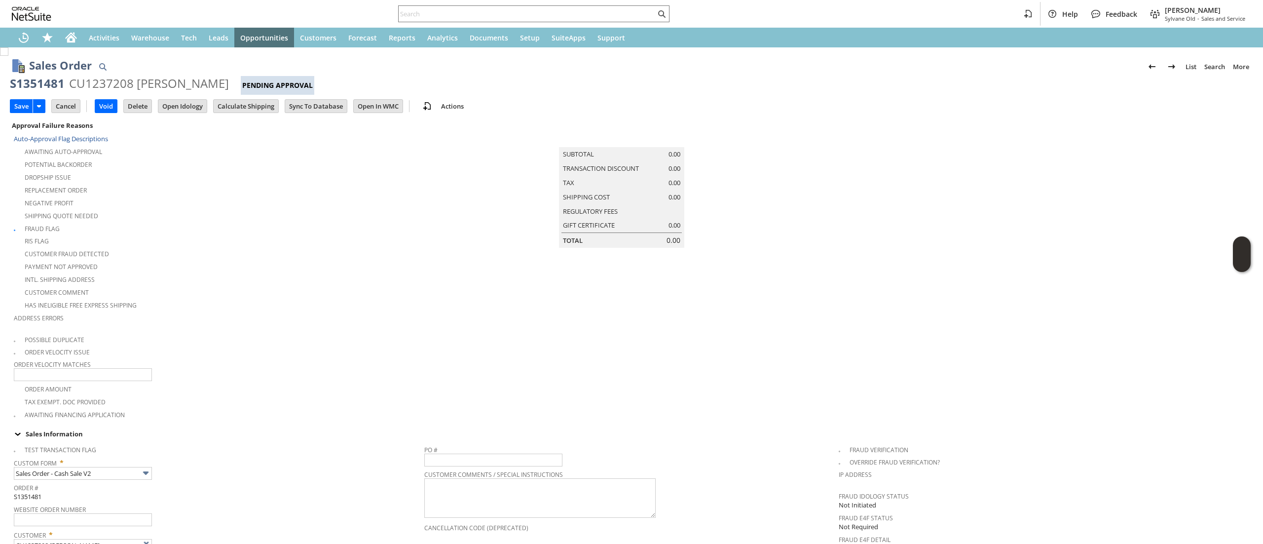
click at [17, 106] on input "Save" at bounding box center [21, 106] width 22 height 13
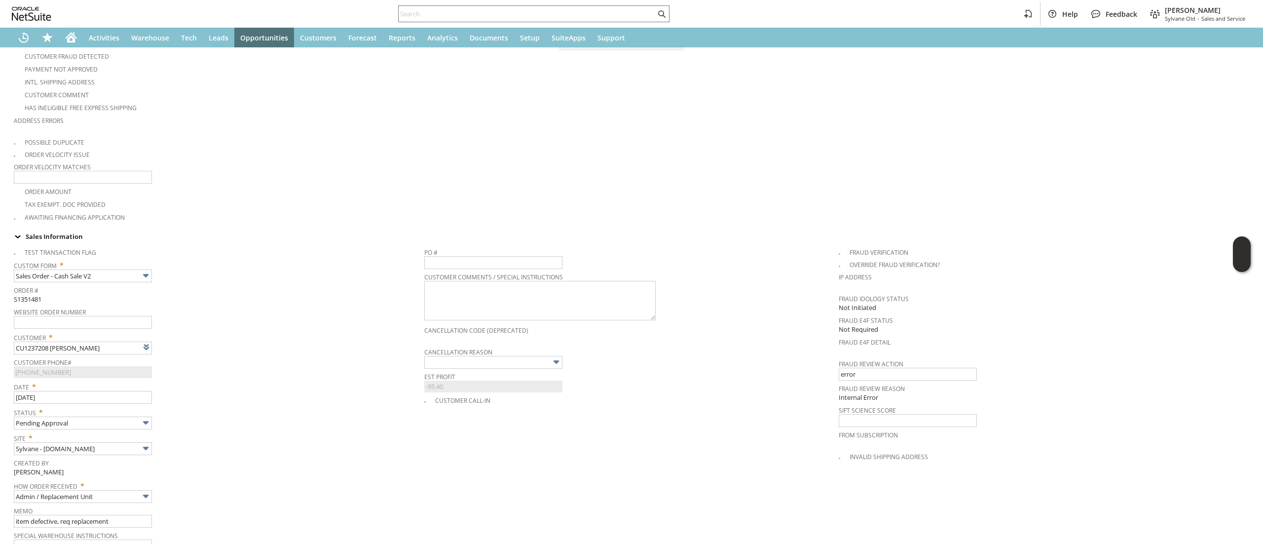
scroll to position [395, 0]
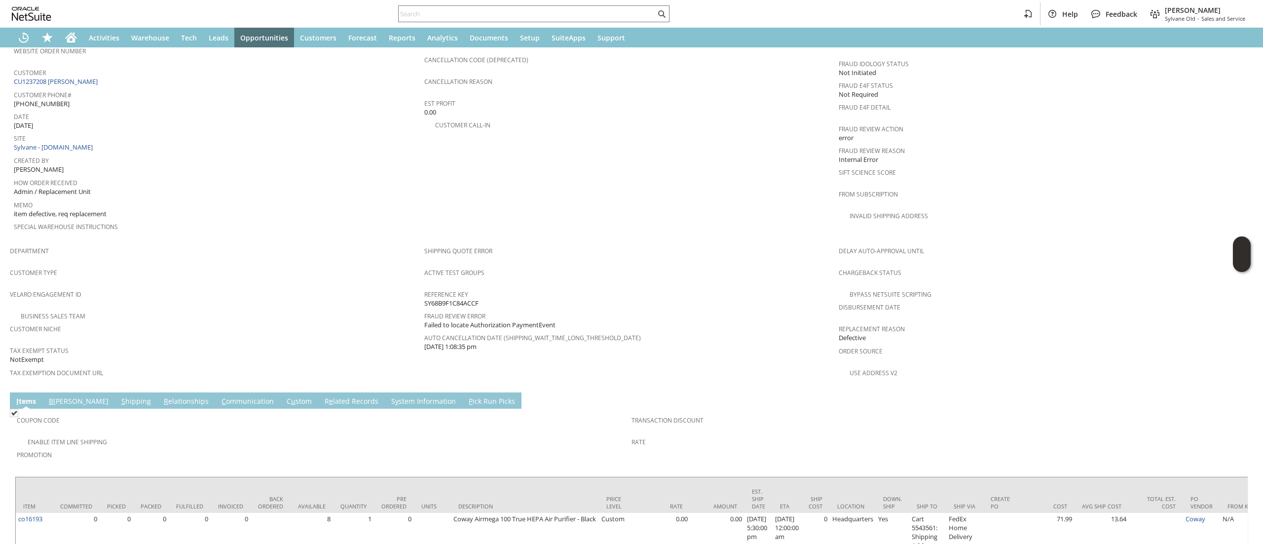
scroll to position [494, 0]
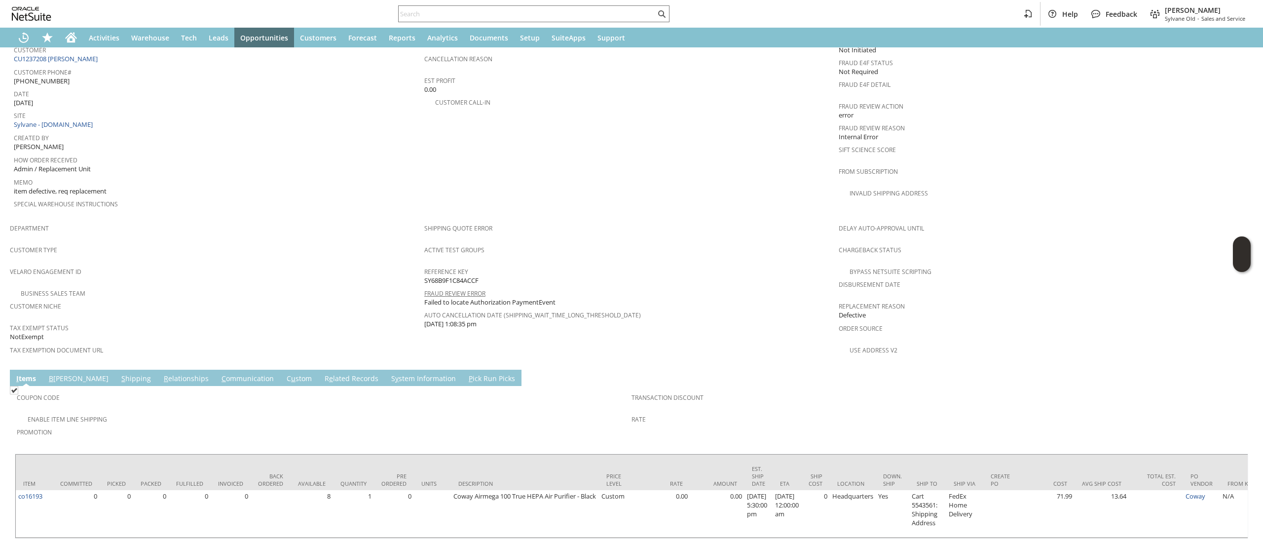
click at [445, 276] on span "SY68B9F1C84ACCF" at bounding box center [451, 280] width 54 height 9
copy span "SY68B9F1C84ACCF"
click at [480, 19] on input "text" at bounding box center [527, 14] width 257 height 12
paste input "4107038494"
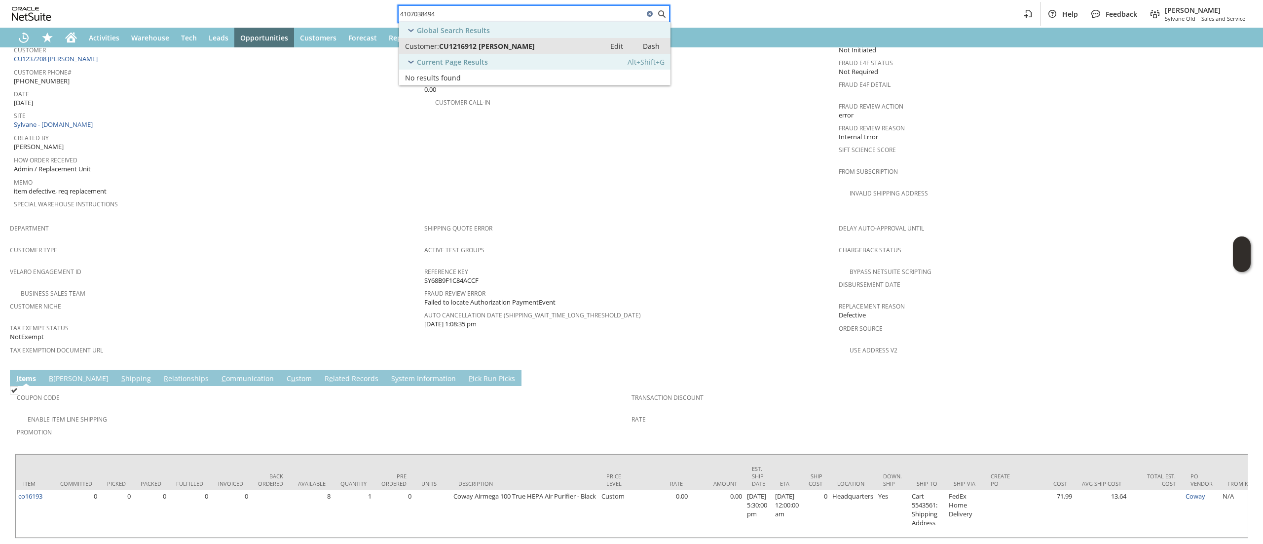
type input "4107038494"
click at [517, 55] on div "Current Page Results Alt+Shift+G" at bounding box center [534, 62] width 271 height 16
click at [522, 44] on span "CU1216912 [PERSON_NAME]" at bounding box center [487, 45] width 96 height 9
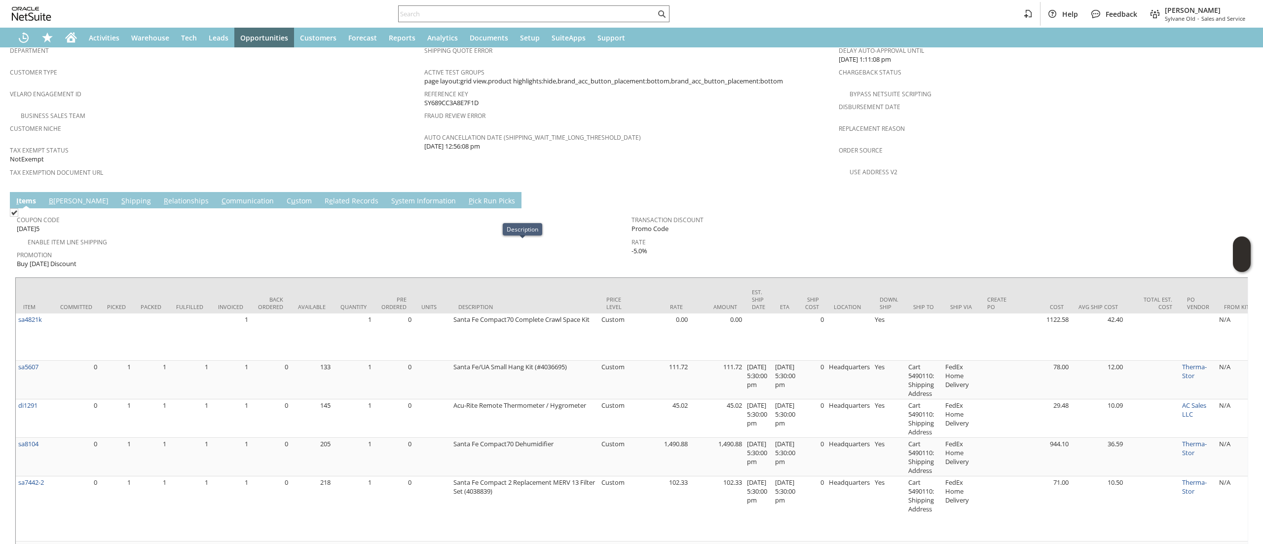
scroll to position [567, 0]
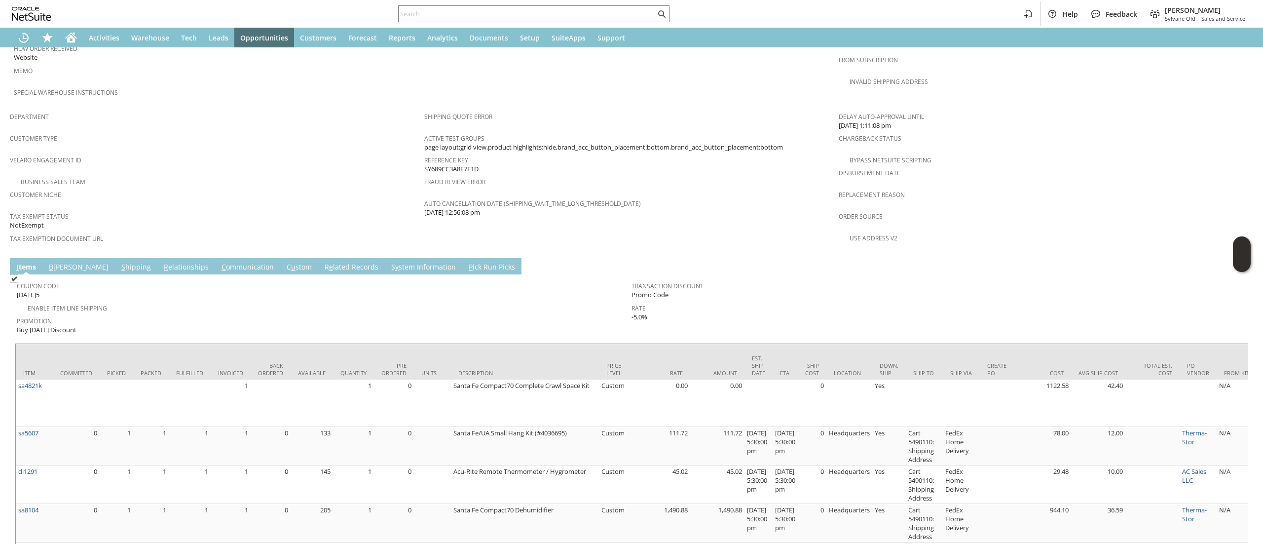
click at [389, 262] on link "S y stem Information" at bounding box center [424, 267] width 70 height 11
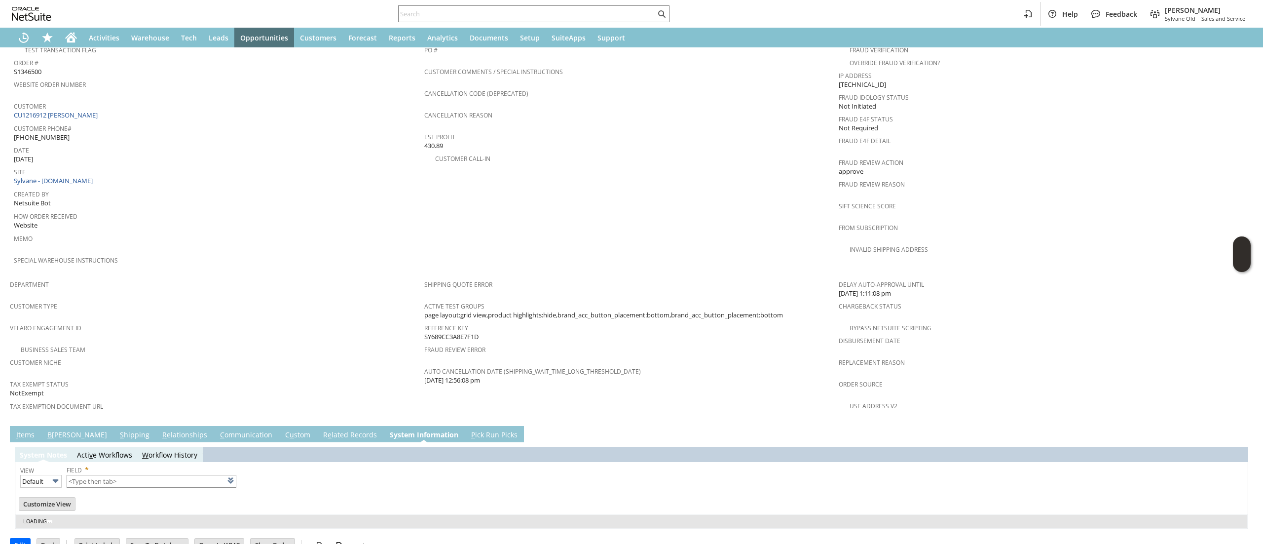
type input "1 to 25 of 98"
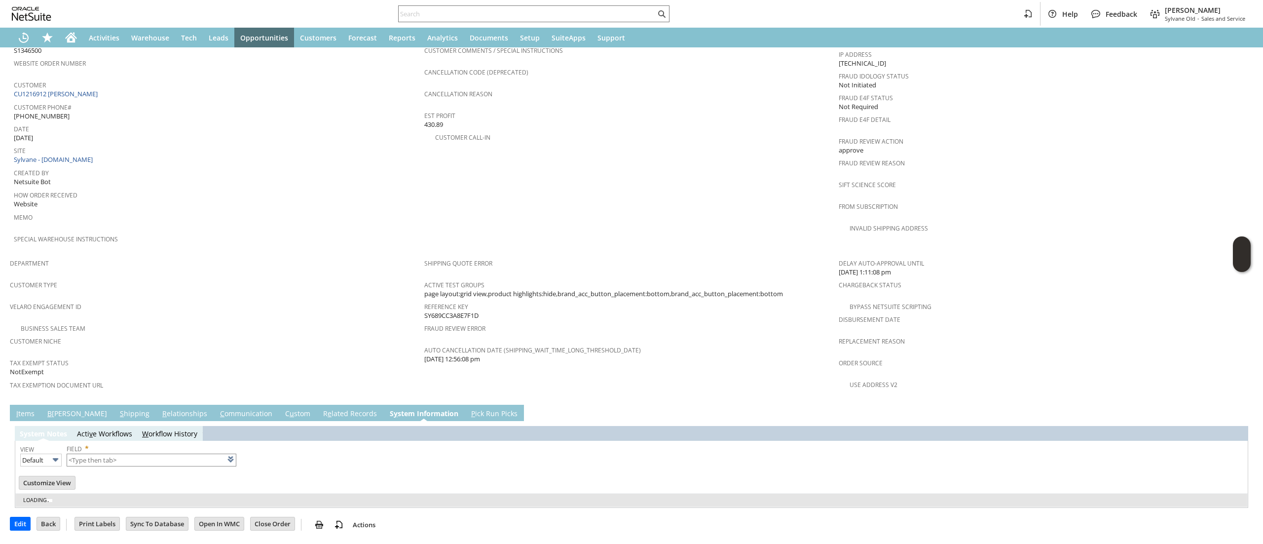
scroll to position [0, 0]
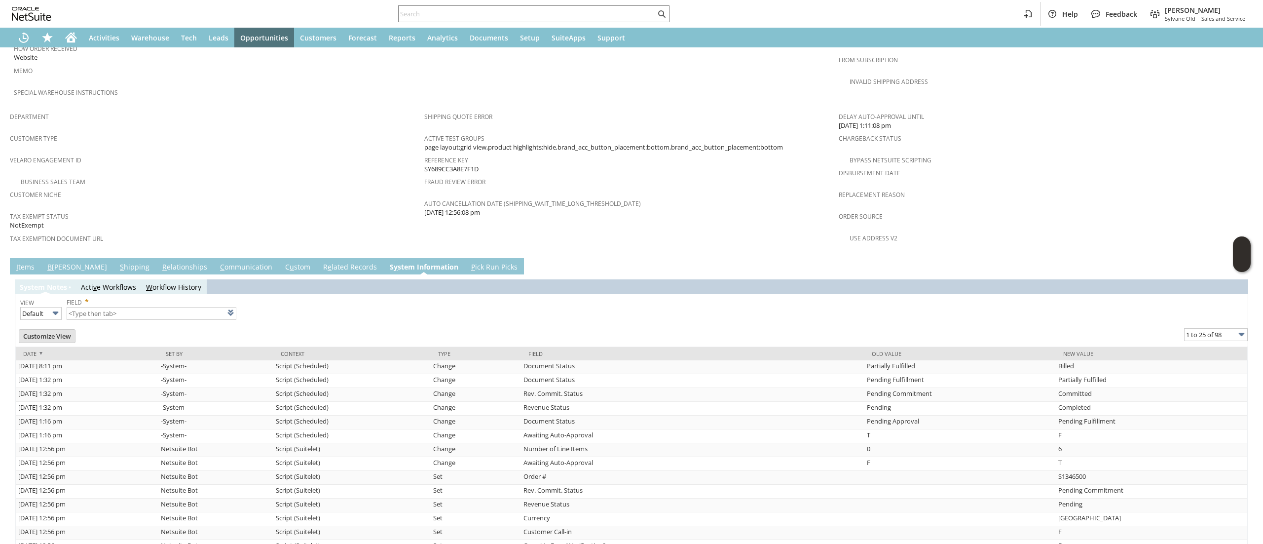
click at [317, 258] on td "R e lated Records" at bounding box center [350, 266] width 67 height 16
click at [311, 274] on div "System Notes Acti v e Workflows W orkflow History View Default Field * List Cus…" at bounding box center [632, 490] width 1234 height 432
click at [313, 274] on div "System Notes Acti v e Workflows W orkflow History View Default Field * List Cus…" at bounding box center [632, 490] width 1234 height 432
click at [321, 262] on link "R e lated Records" at bounding box center [350, 267] width 59 height 11
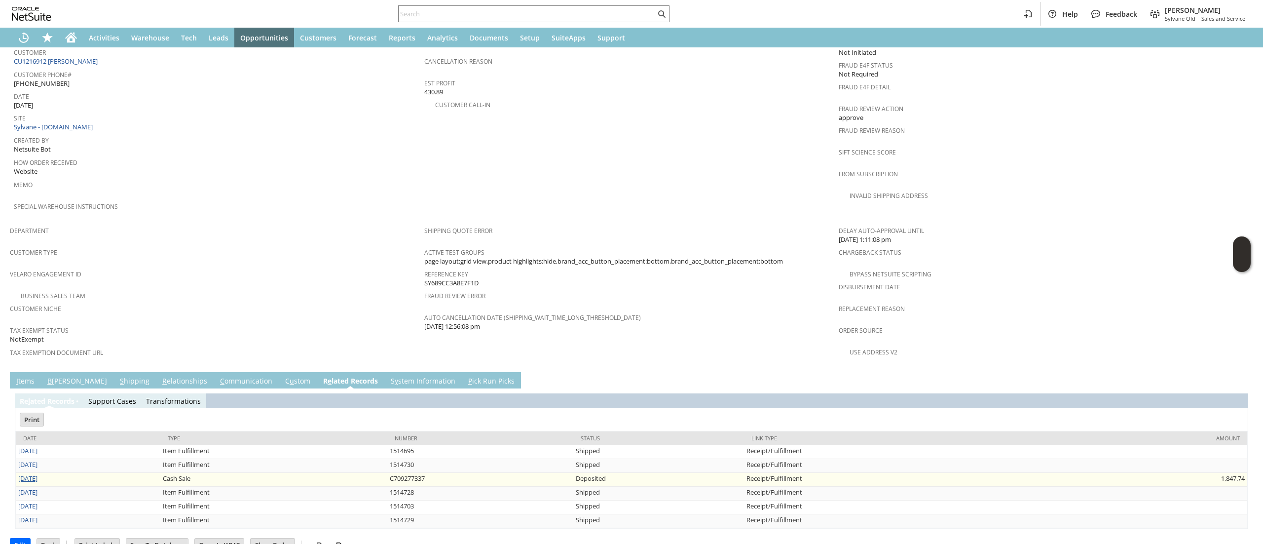
click at [34, 474] on link "8/13/2025" at bounding box center [27, 478] width 19 height 9
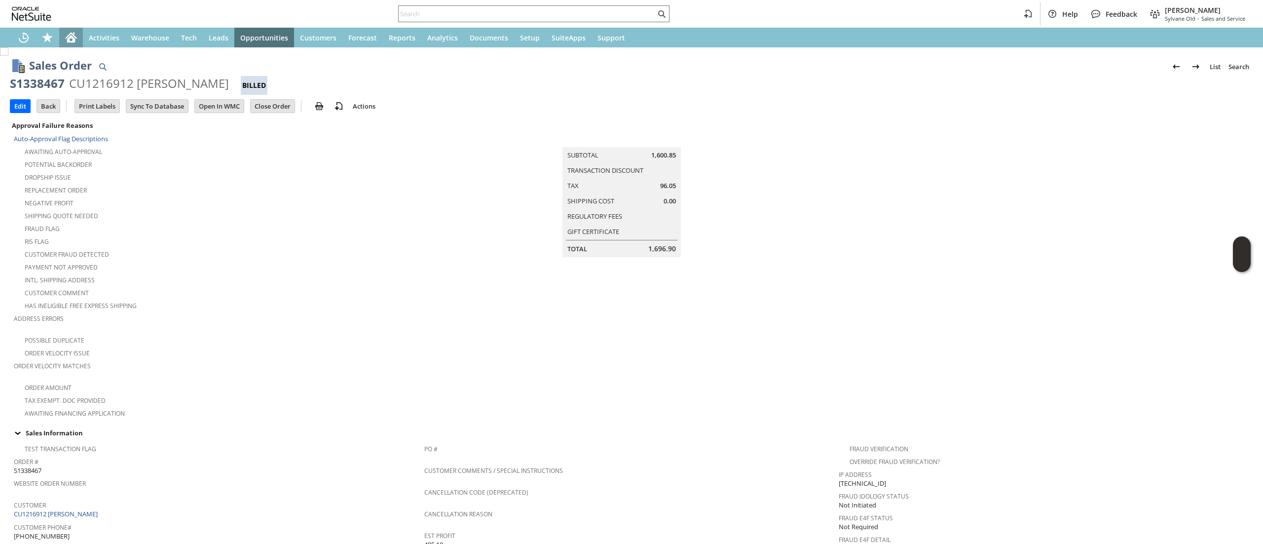
click at [70, 35] on icon "Home" at bounding box center [71, 38] width 8 height 7
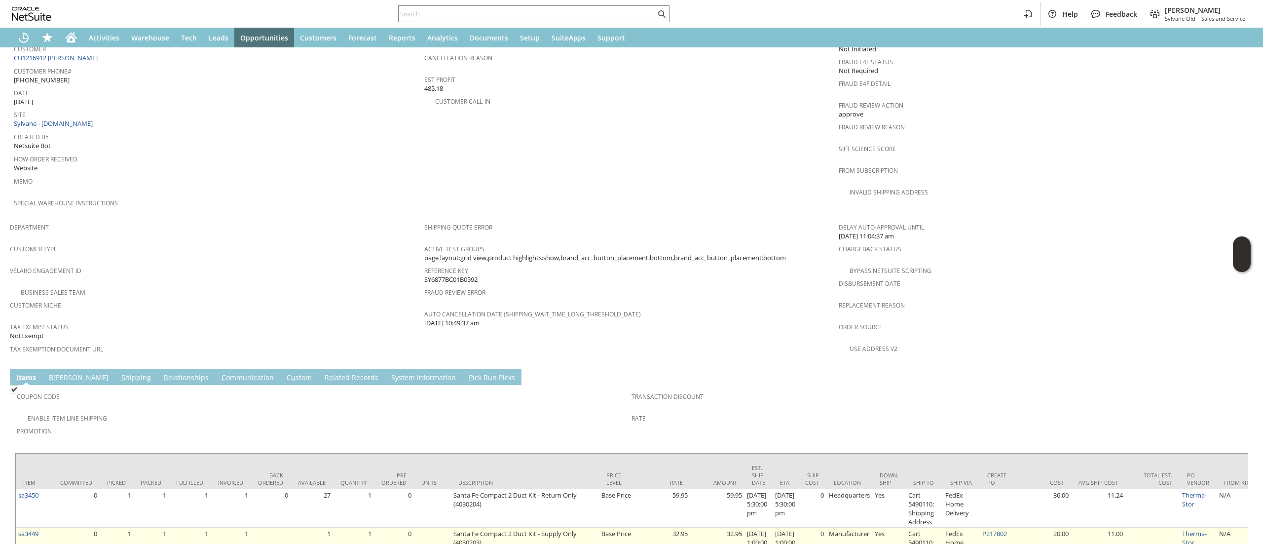
scroll to position [542, 0]
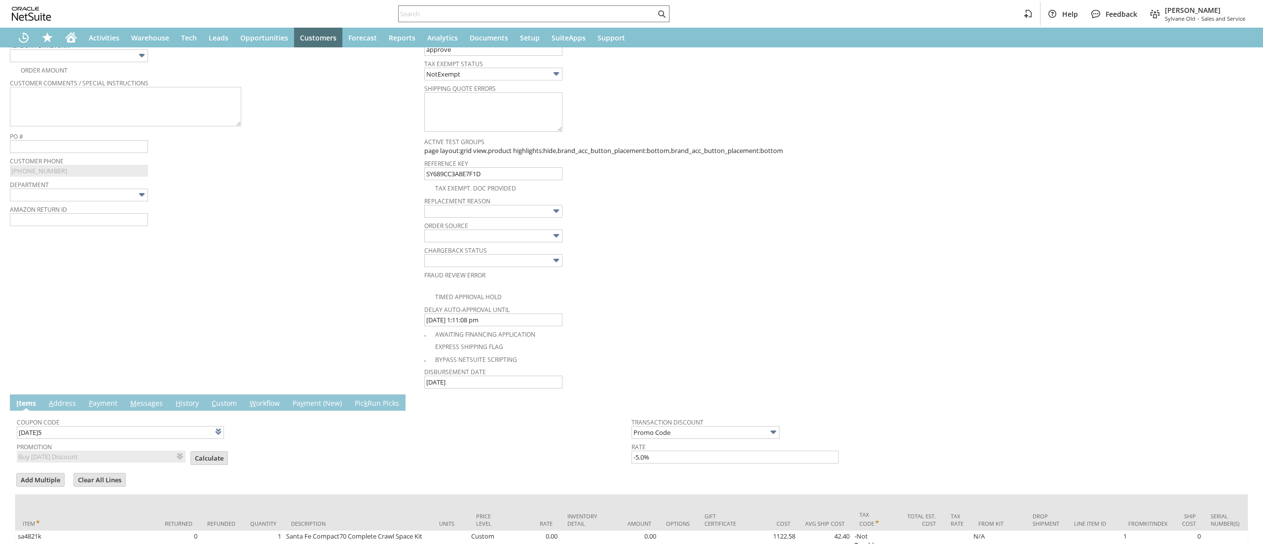
scroll to position [690, 0]
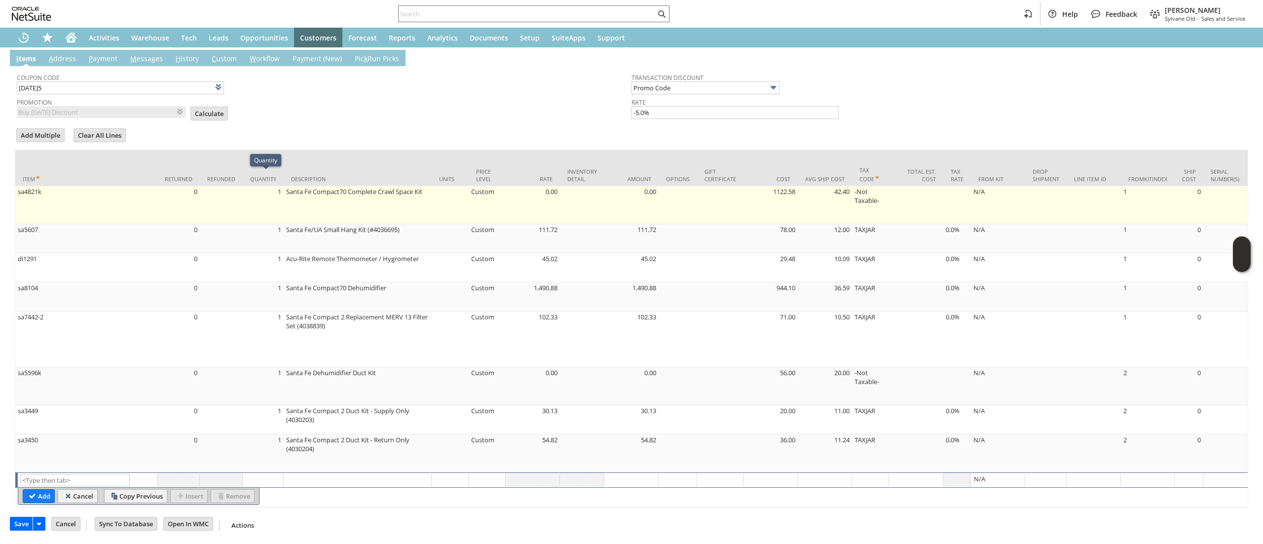
click at [261, 197] on td "1" at bounding box center [263, 205] width 41 height 38
type input "1"
type input "sa4821k"
type input "OK"
type input "Make Copy"
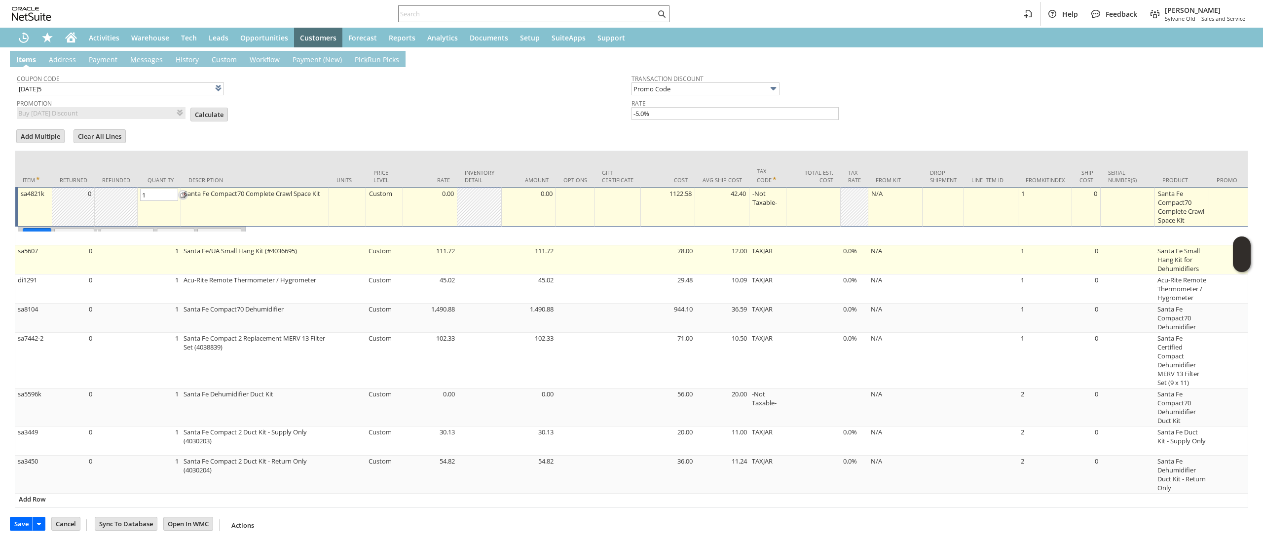
scroll to position [689, 0]
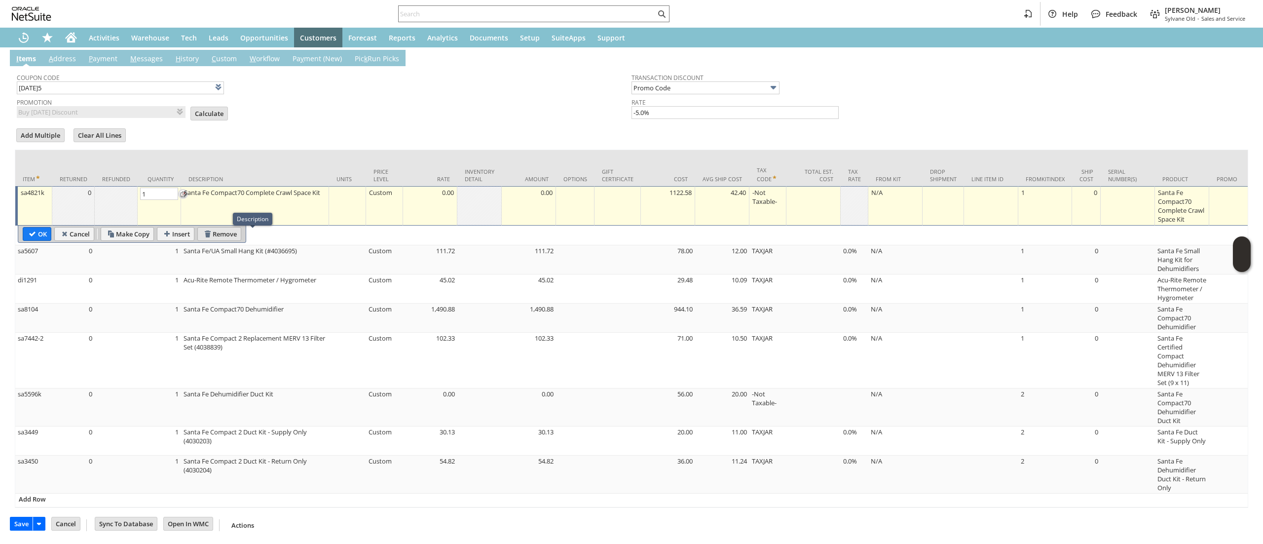
click at [226, 228] on input "Remove" at bounding box center [219, 234] width 43 height 13
type input "sa5607"
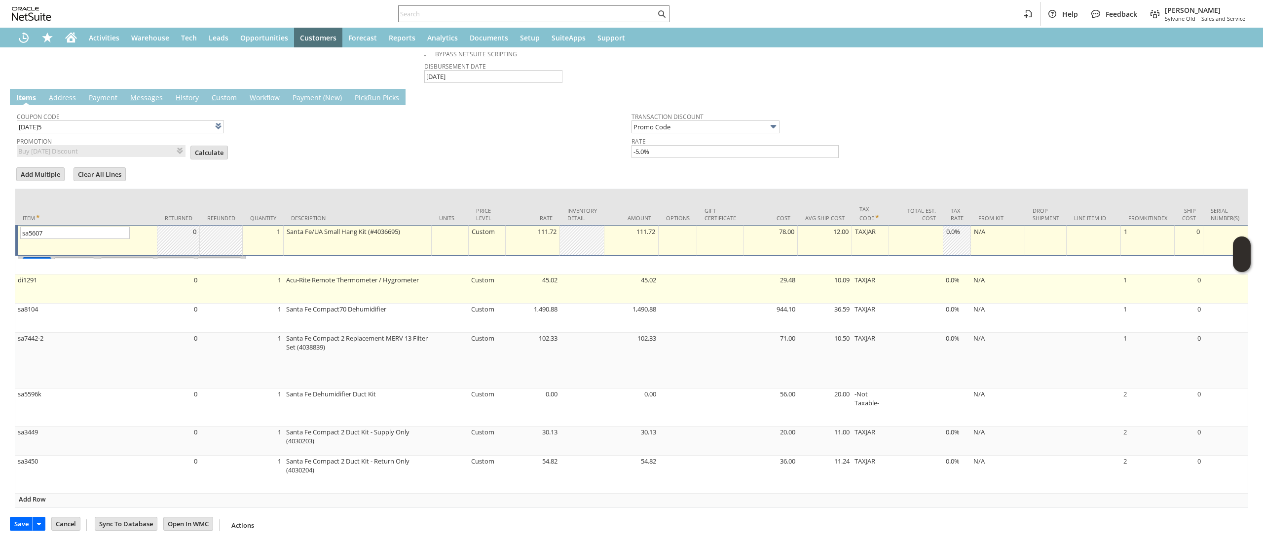
scroll to position [652, 0]
click at [291, 274] on td "Acu-Rite Remote Thermometer / Hygrometer" at bounding box center [358, 288] width 148 height 29
type textarea "Acu-Rite Remote Thermometer / Hygrometer"
type input "di1291"
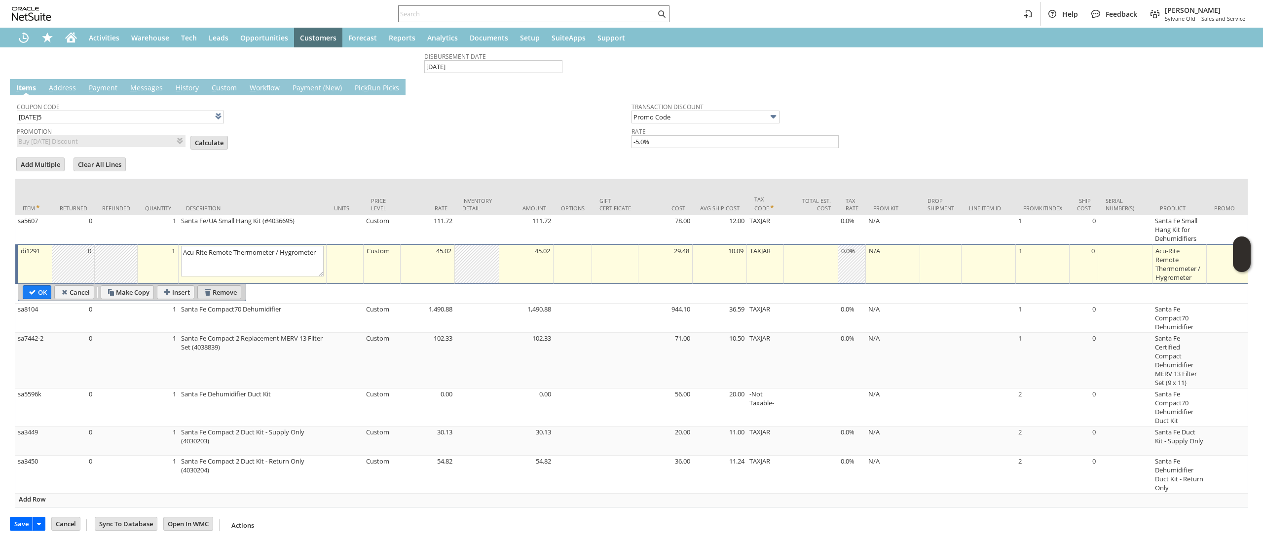
click at [236, 286] on input "Remove" at bounding box center [219, 292] width 43 height 13
type input "sa8104"
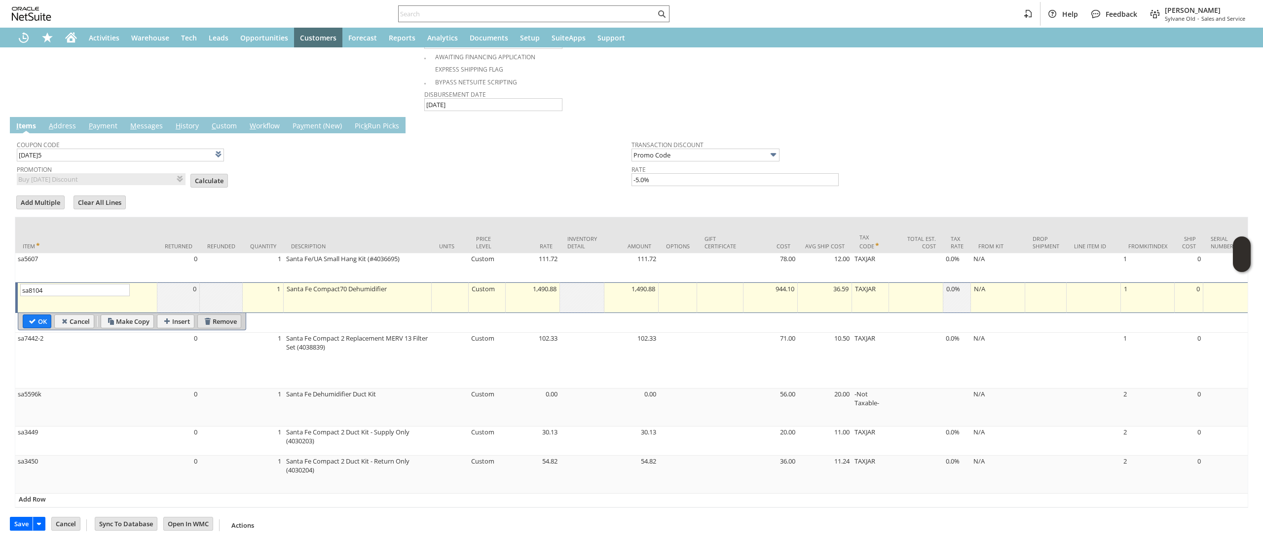
click at [231, 317] on input "Remove" at bounding box center [219, 321] width 43 height 13
type input "sa7442-2"
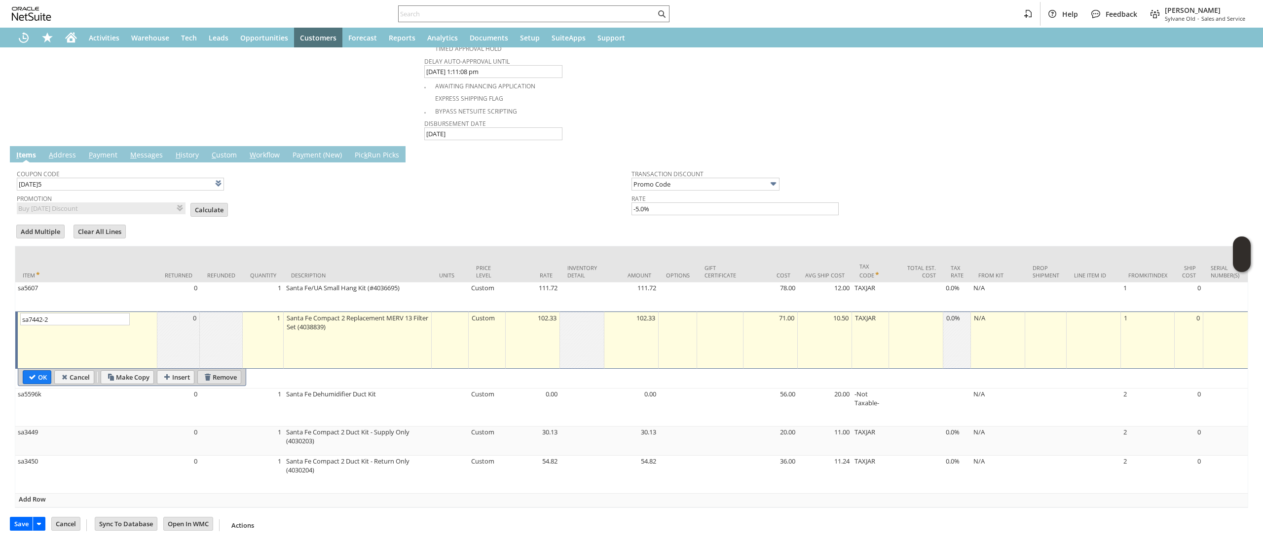
click at [238, 371] on input "Remove" at bounding box center [219, 377] width 43 height 13
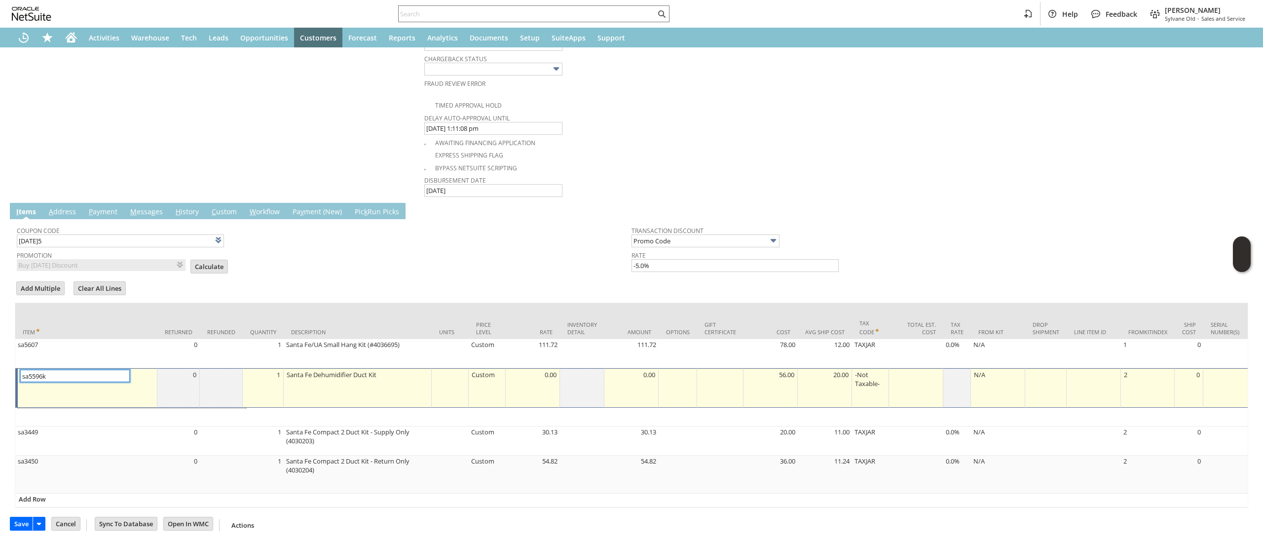
scroll to position [534, 0]
click at [242, 393] on td at bounding box center [221, 386] width 43 height 39
click at [235, 394] on tbody "Item Returned Refunded Quantity Description Units Price Level Rate Inventory De…" at bounding box center [1239, 404] width 2449 height 205
click at [235, 410] on td "Remove" at bounding box center [219, 415] width 44 height 14
click at [239, 409] on input "Remove" at bounding box center [219, 415] width 43 height 13
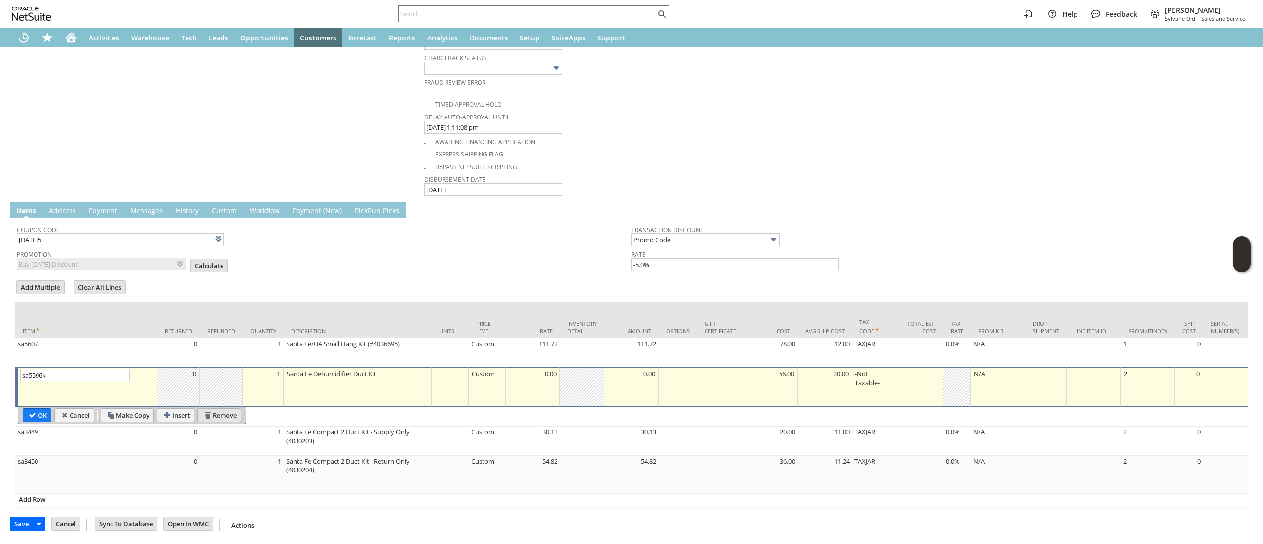
type input "sa3449"
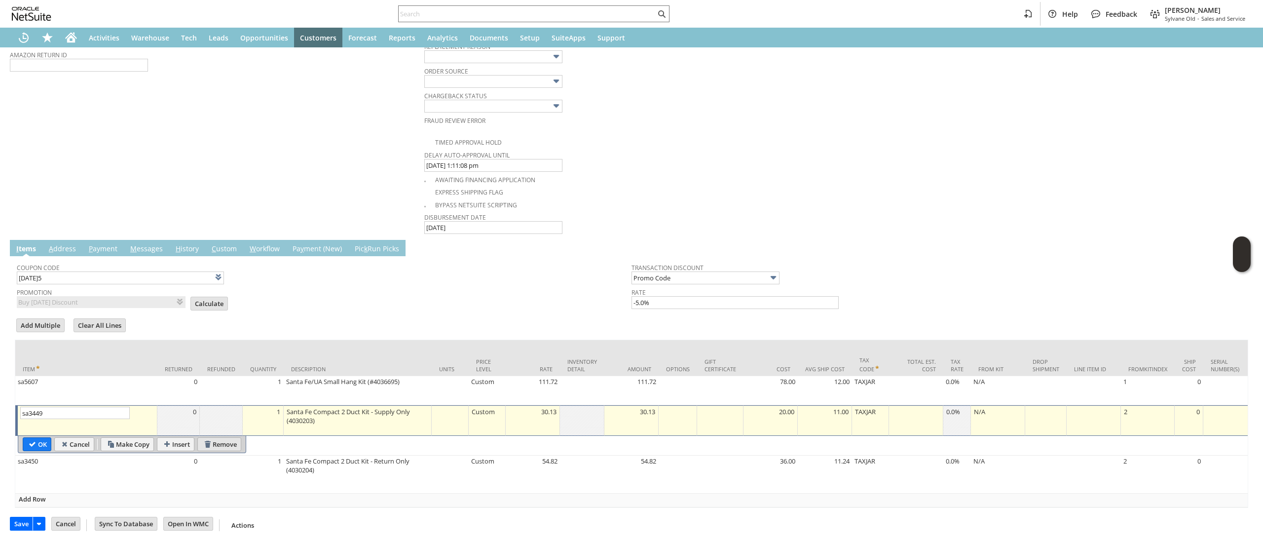
click at [231, 438] on input "Remove" at bounding box center [219, 444] width 43 height 13
type input "sa3450"
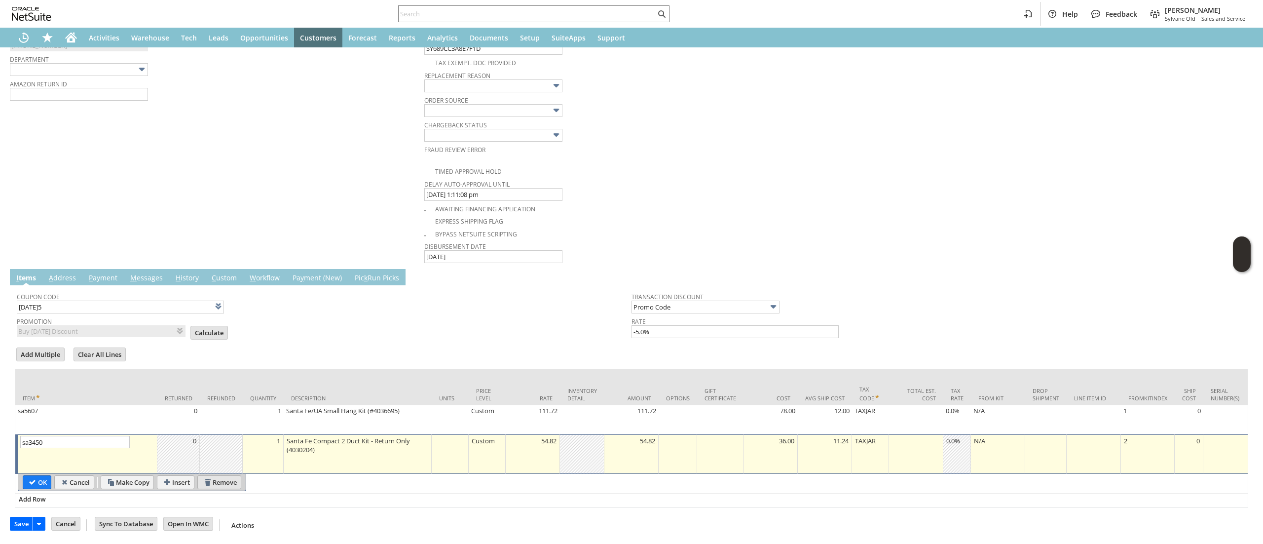
click at [236, 476] on input "Remove" at bounding box center [219, 482] width 43 height 13
type input "Add"
type input "Copy Previous"
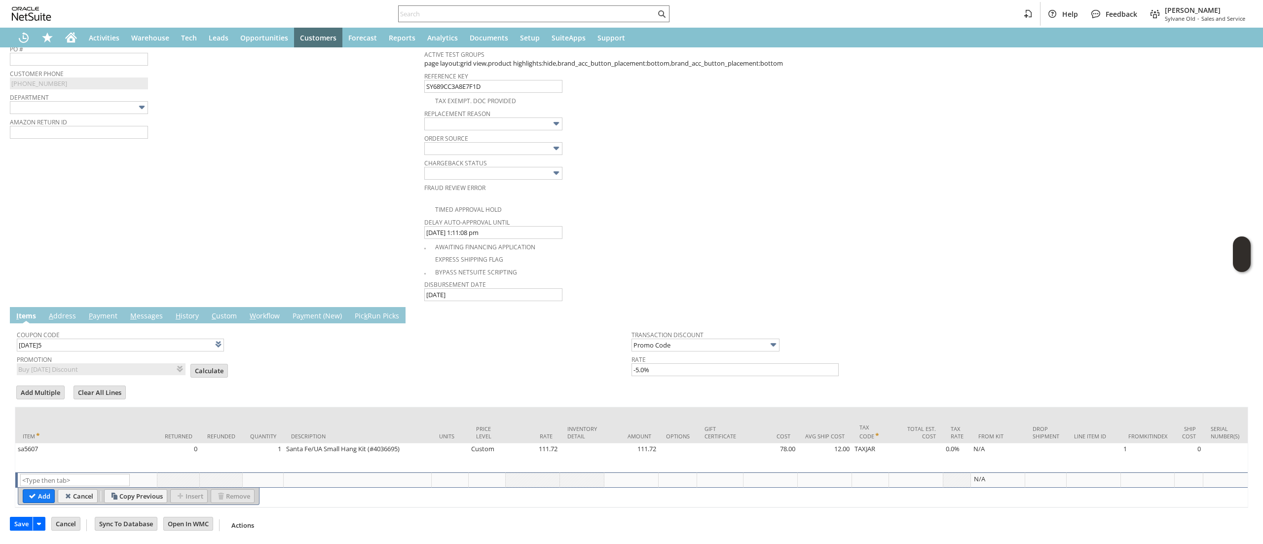
click at [540, 114] on td "Replacement reason" at bounding box center [631, 119] width 415 height 25
click at [528, 117] on input "text" at bounding box center [493, 123] width 138 height 13
click at [330, 140] on div "Return Tracking Numbers" at bounding box center [215, 150] width 410 height 21
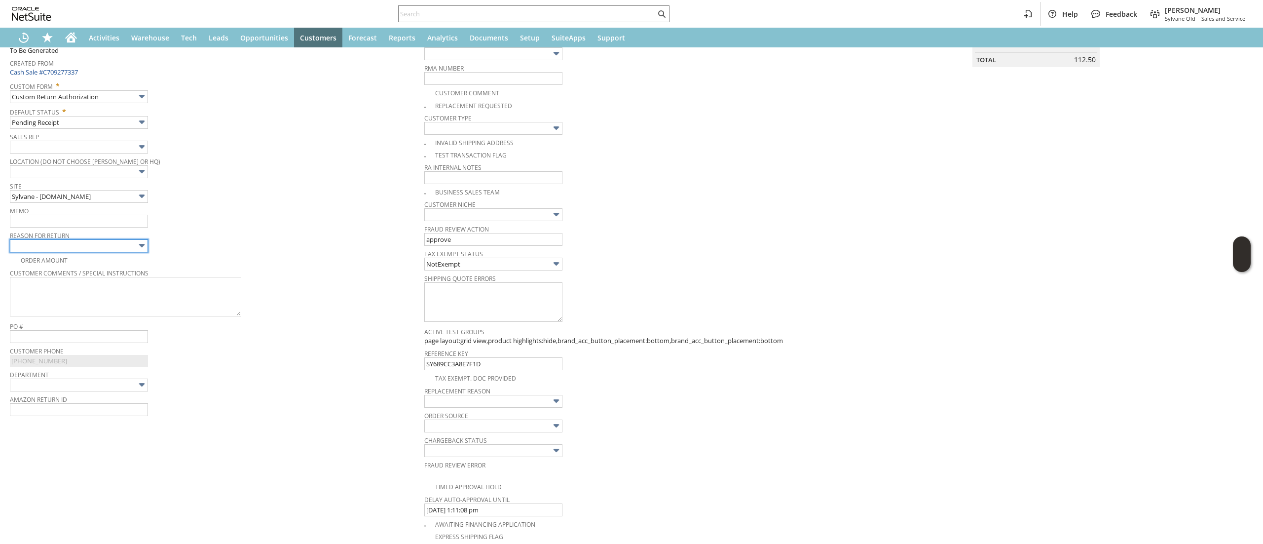
click at [124, 246] on input "text" at bounding box center [79, 245] width 138 height 13
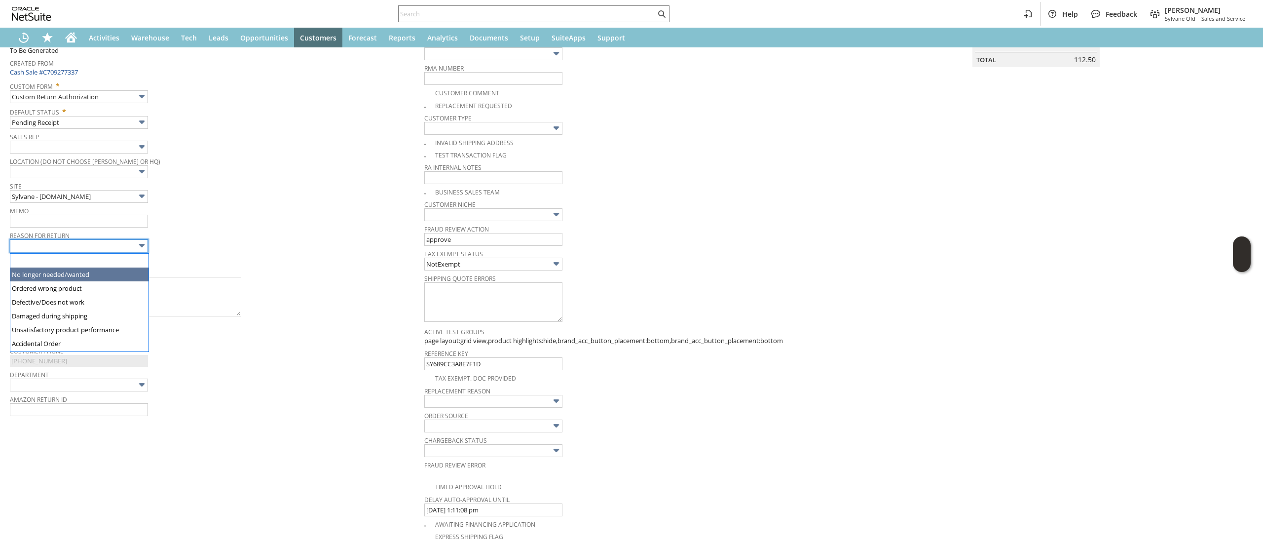
drag, startPoint x: 118, startPoint y: 278, endPoint x: 119, endPoint y: 247, distance: 31.1
type input "No longer needed/wanted"
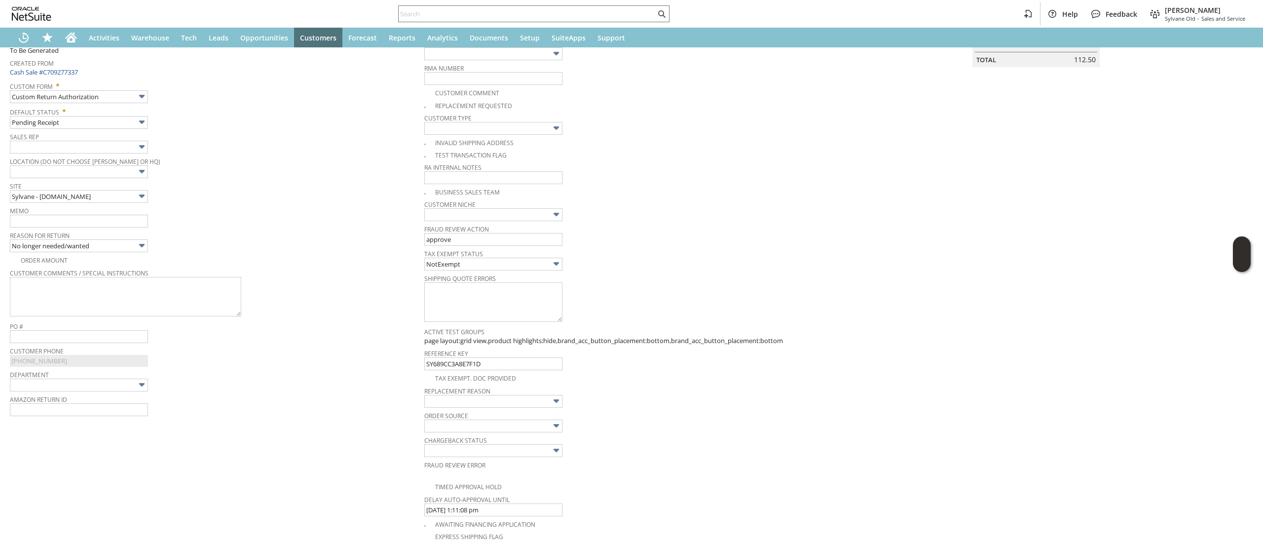
click at [130, 231] on span "Reason For Return" at bounding box center [215, 234] width 410 height 11
click at [139, 221] on input "text" at bounding box center [79, 221] width 138 height 13
type input "no longer needed. Returning"
click at [311, 265] on div "Order Amount" at bounding box center [217, 259] width 415 height 12
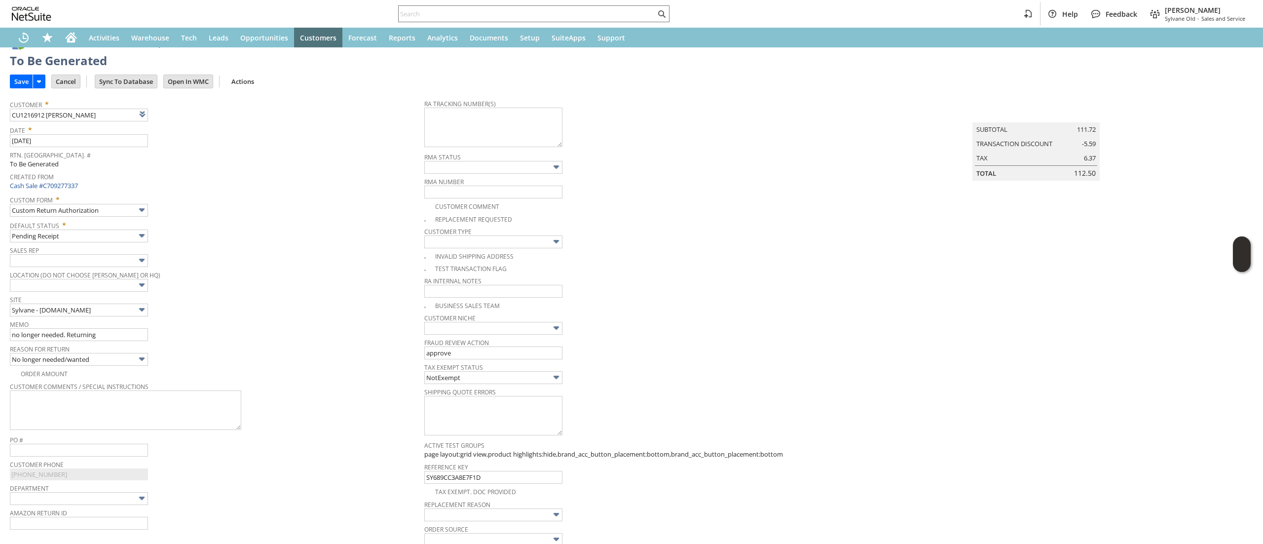
scroll to position [0, 0]
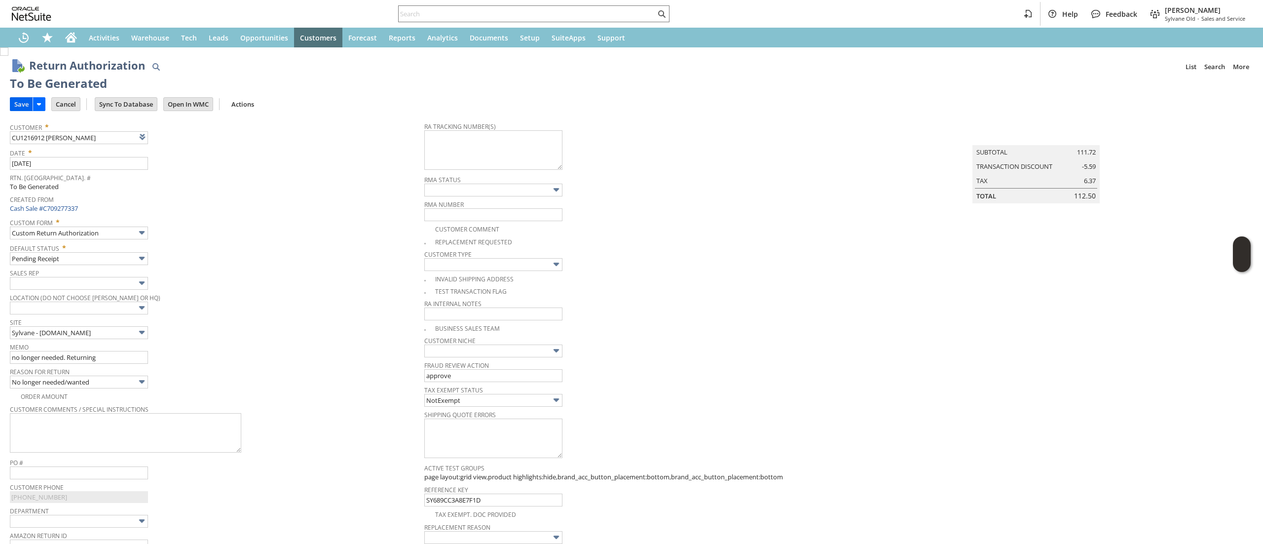
click at [16, 104] on input "Save" at bounding box center [21, 104] width 22 height 13
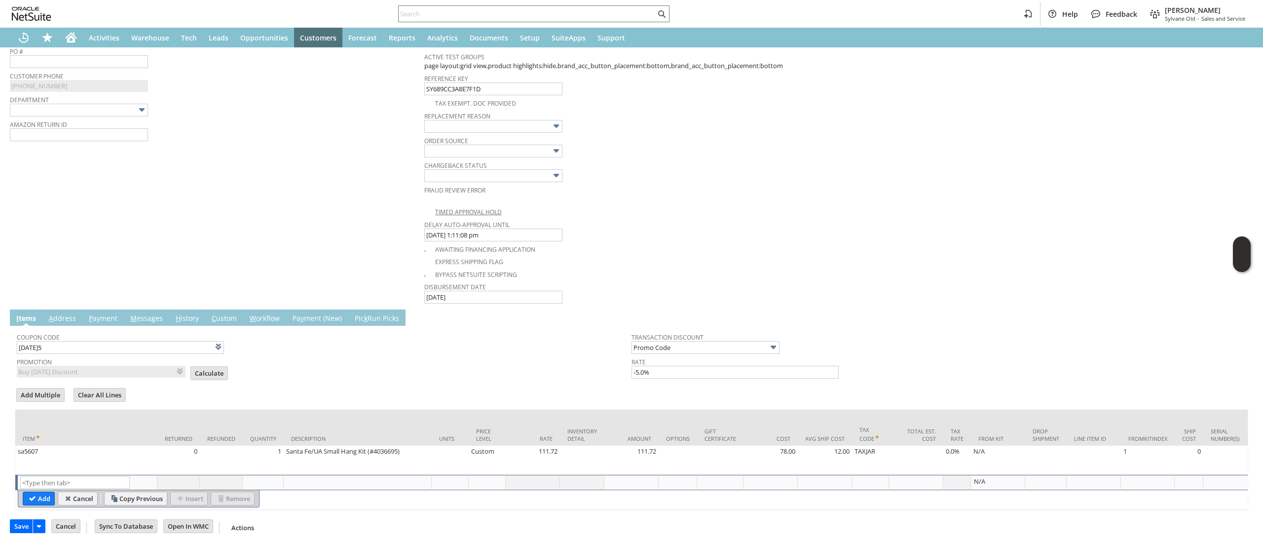
scroll to position [433, 0]
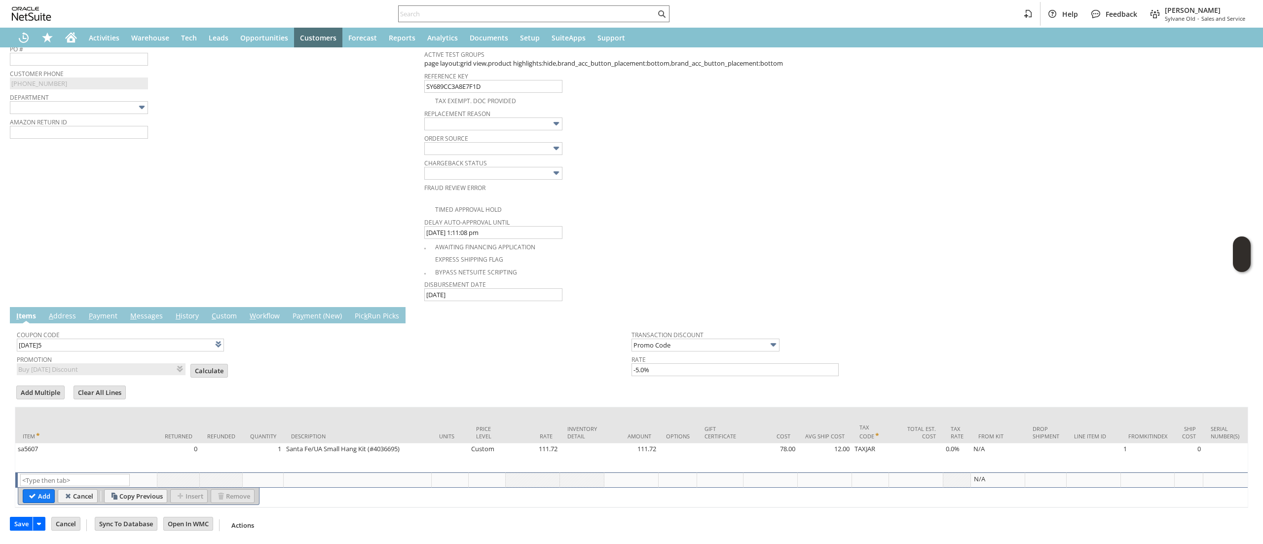
drag, startPoint x: 210, startPoint y: 347, endPoint x: 218, endPoint y: 349, distance: 8.7
click at [208, 364] on td "Calculate" at bounding box center [210, 371] width 38 height 14
click at [193, 364] on input "Calculate" at bounding box center [209, 370] width 37 height 13
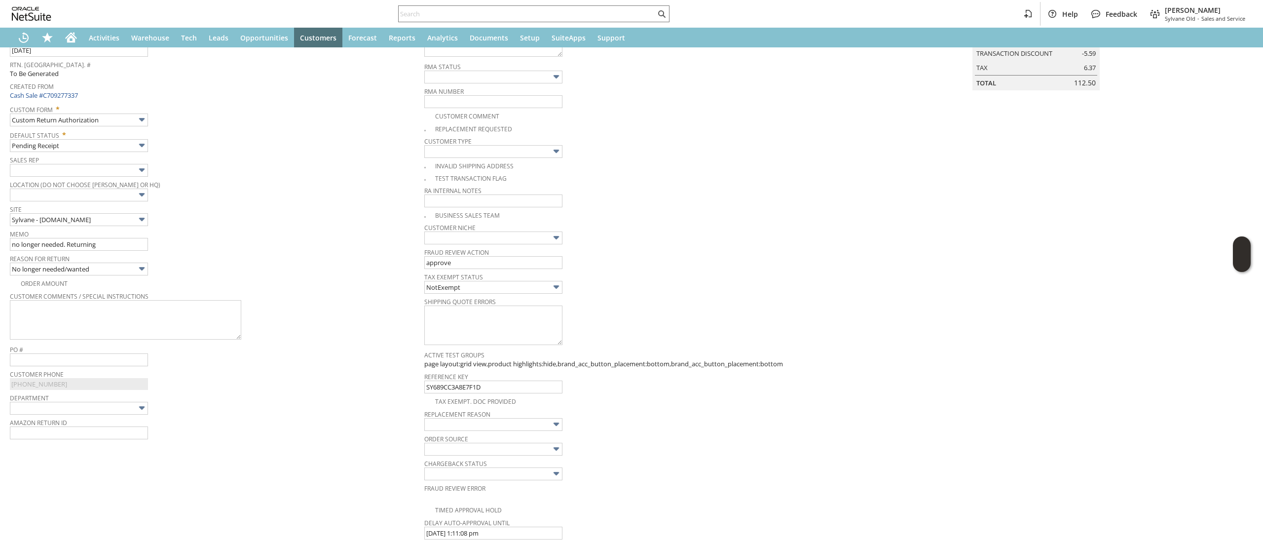
scroll to position [0, 0]
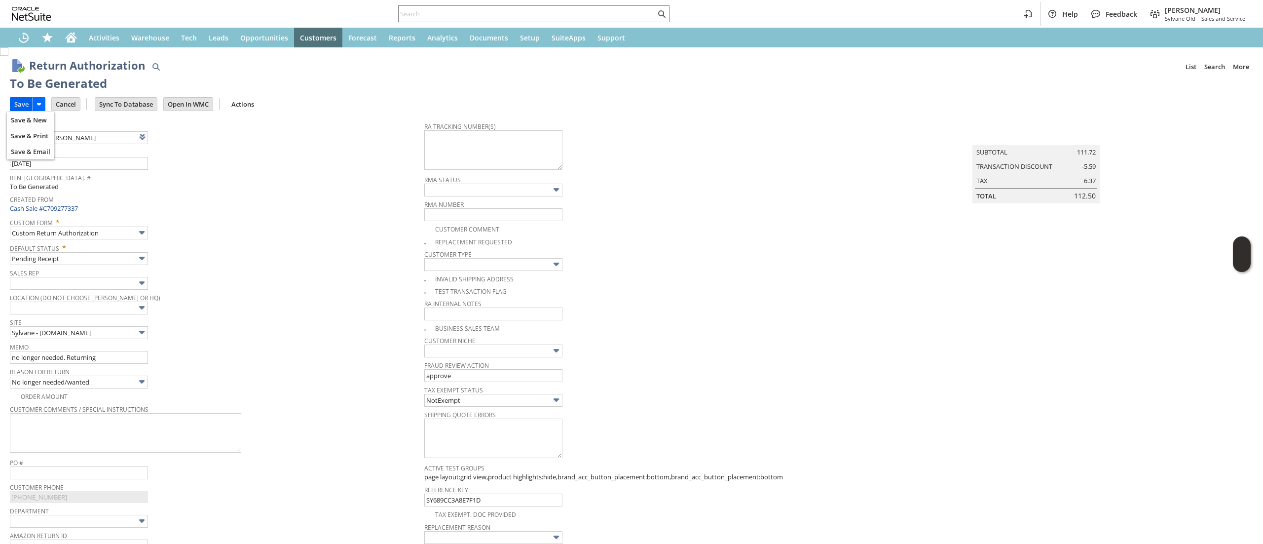
click at [25, 105] on input "Save" at bounding box center [21, 104] width 22 height 13
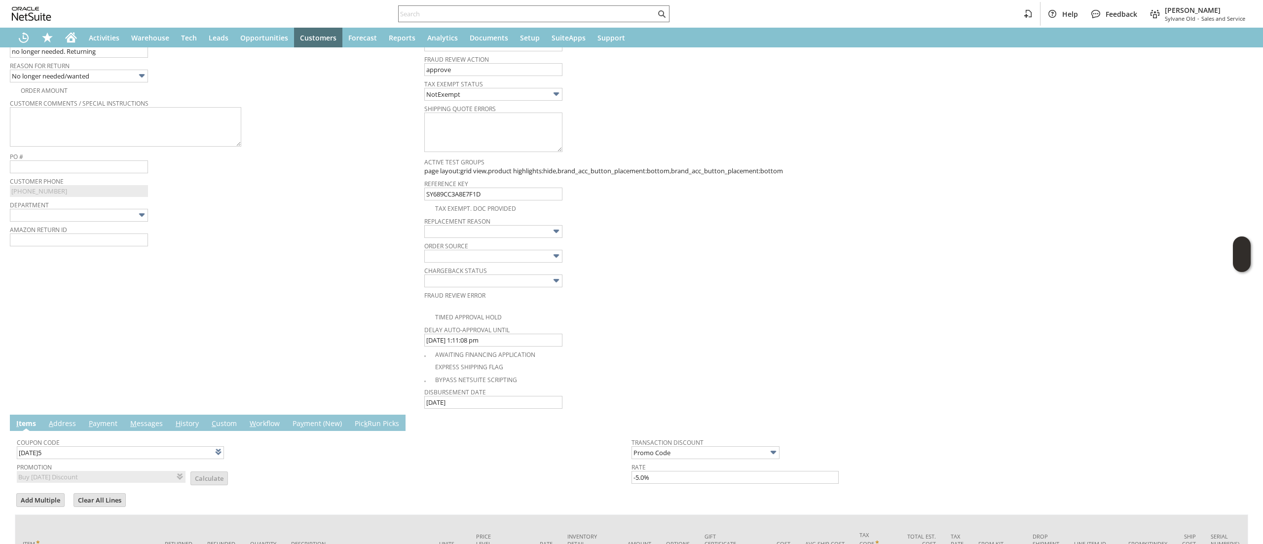
scroll to position [433, 0]
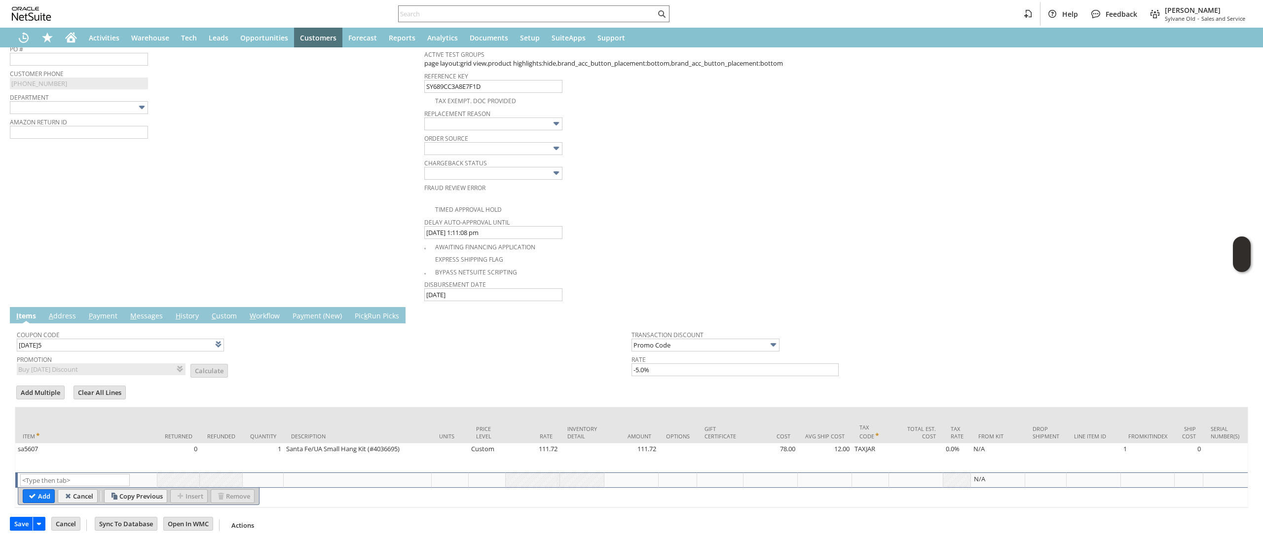
click at [143, 307] on td "M essages" at bounding box center [146, 315] width 45 height 16
click at [141, 311] on link "M essages" at bounding box center [147, 316] width 38 height 11
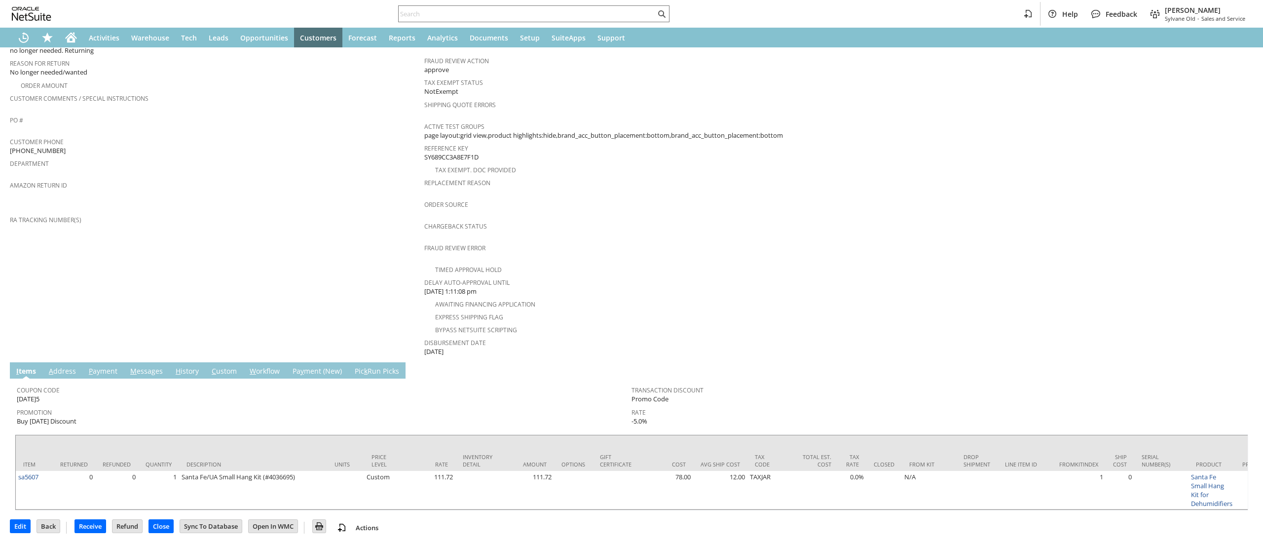
click at [147, 366] on link "M essages" at bounding box center [147, 371] width 38 height 11
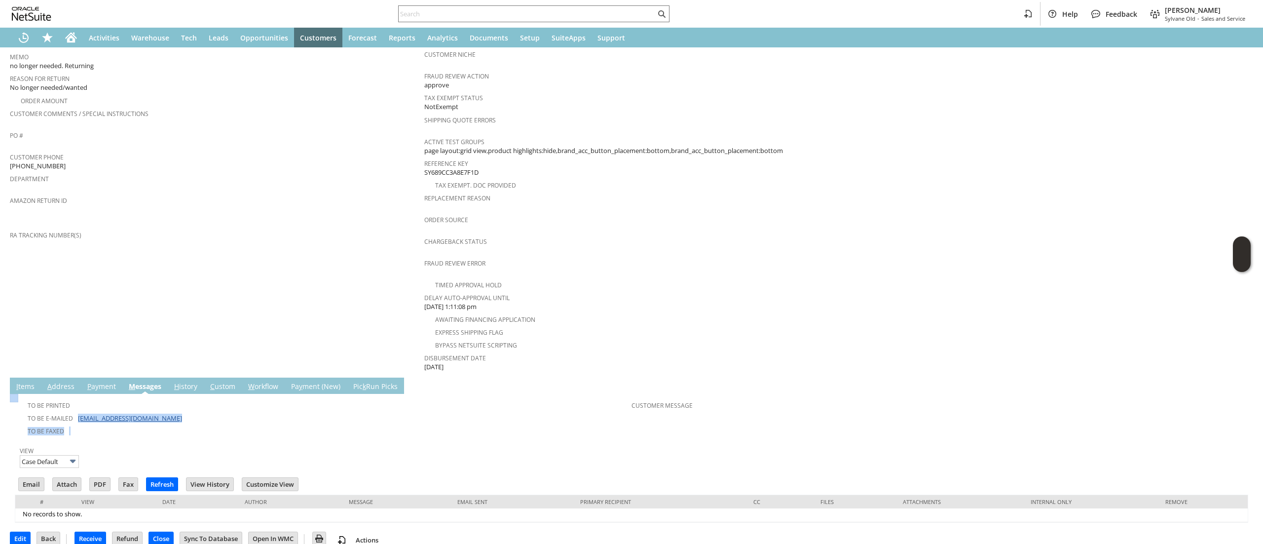
drag, startPoint x: 147, startPoint y: 409, endPoint x: 194, endPoint y: 396, distance: 49.0
click at [77, 404] on tbody "To Be Printed To Be E-mailed [EMAIL_ADDRESS][DOMAIN_NAME] To Be Faxed" at bounding box center [324, 416] width 615 height 41
click at [202, 398] on div "To Be Printed" at bounding box center [324, 404] width 615 height 12
drag, startPoint x: 158, startPoint y: 401, endPoint x: 79, endPoint y: 396, distance: 79.1
click at [79, 411] on td "To Be E-mailed [EMAIL_ADDRESS][DOMAIN_NAME]" at bounding box center [324, 417] width 615 height 13
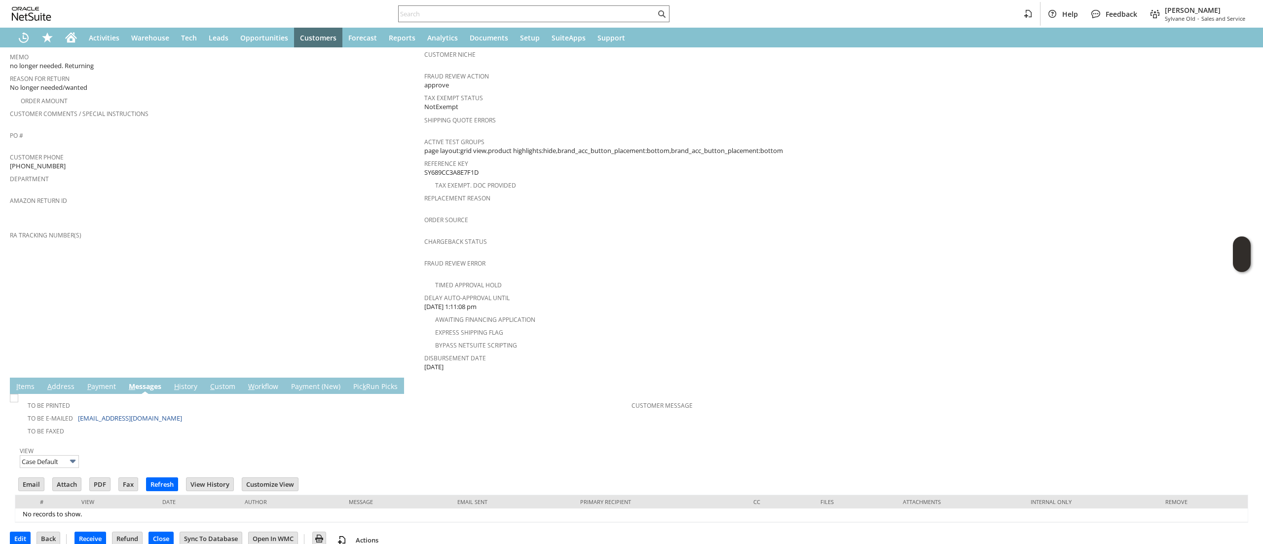
click at [196, 424] on td "To Be Faxed" at bounding box center [324, 430] width 615 height 13
drag, startPoint x: 152, startPoint y: 405, endPoint x: 73, endPoint y: 401, distance: 79.6
click at [73, 411] on td "To Be E-mailed [EMAIL_ADDRESS][DOMAIN_NAME]" at bounding box center [324, 417] width 615 height 13
copy td "[EMAIL_ADDRESS][DOMAIN_NAME]"
click at [50, 362] on form "Return Authorization List Search RA89516 CU1216912 [PERSON_NAME] Pending Receip…" at bounding box center [632, 101] width 1244 height 553
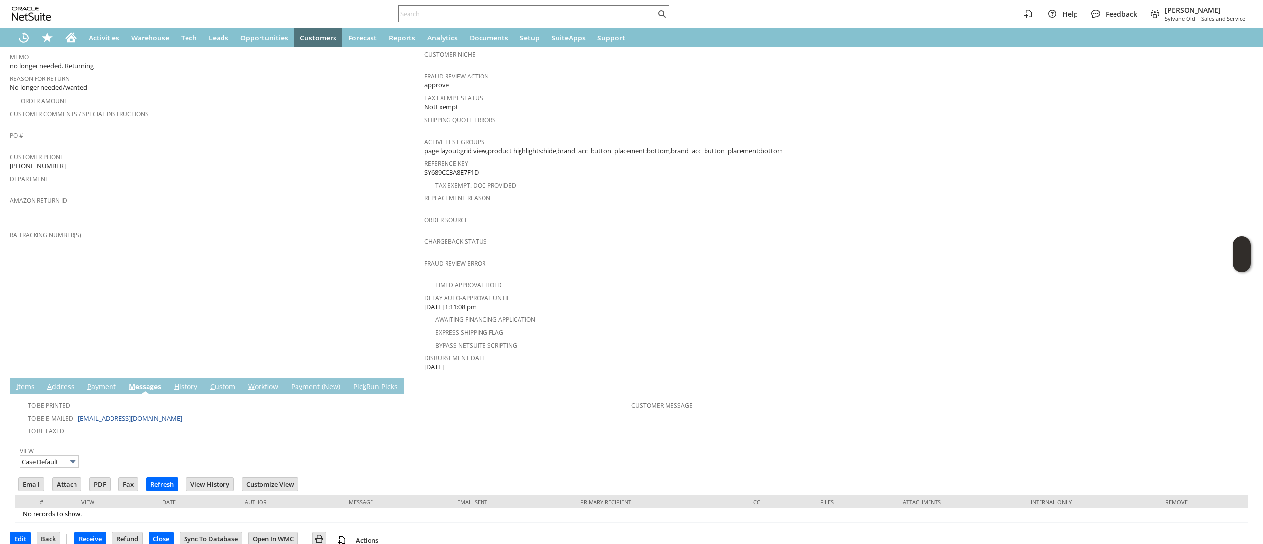
click at [53, 381] on link "A ddress" at bounding box center [61, 386] width 32 height 11
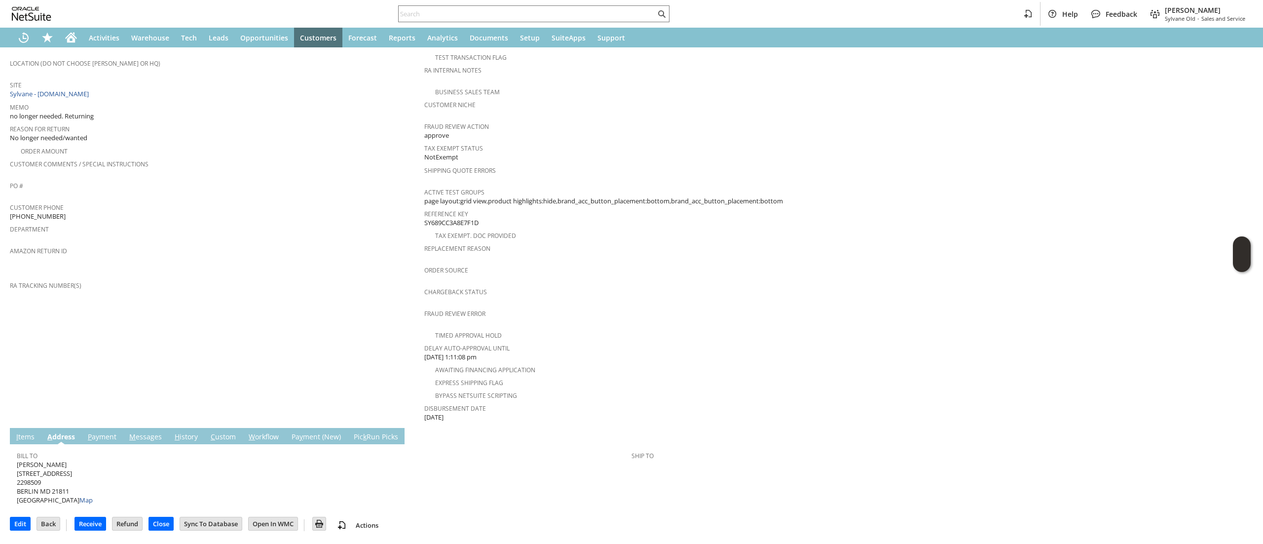
scroll to position [196, 0]
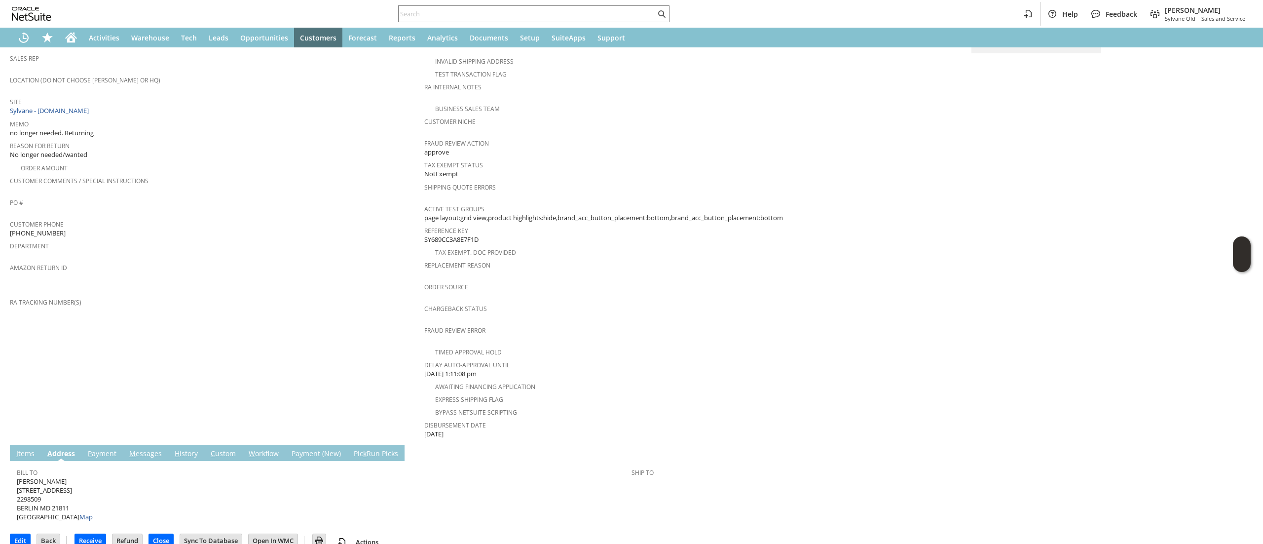
click at [50, 477] on span "[PERSON_NAME] [STREET_ADDRESS] Map" at bounding box center [55, 499] width 76 height 45
copy span "[PERSON_NAME]"
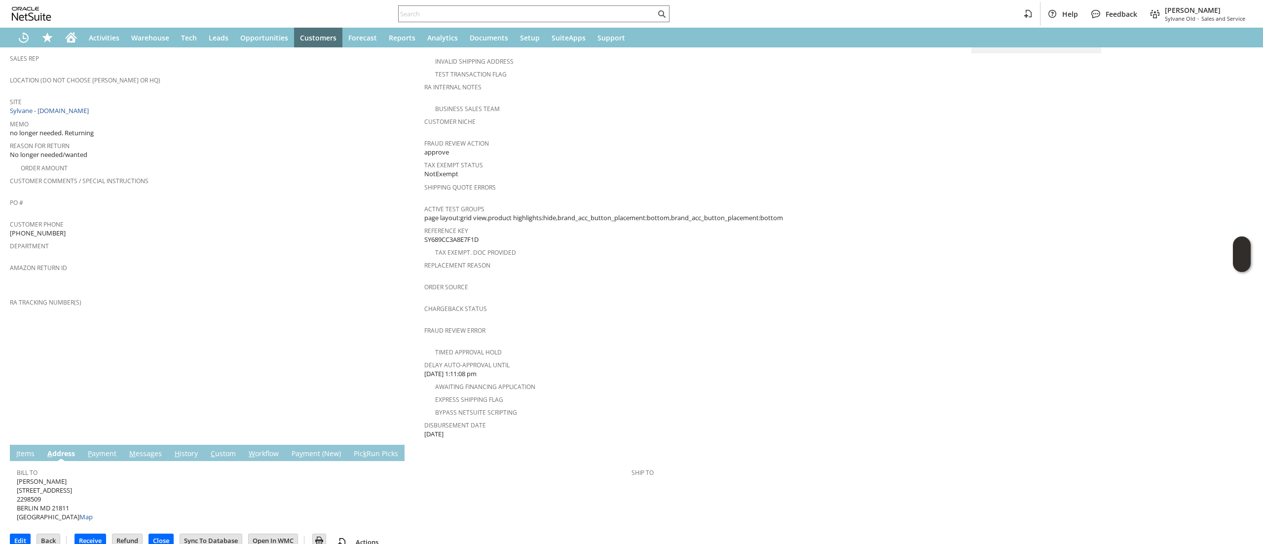
click at [54, 477] on span "[PERSON_NAME] [STREET_ADDRESS] Map" at bounding box center [55, 499] width 76 height 45
copy span "[STREET_ADDRESS]"
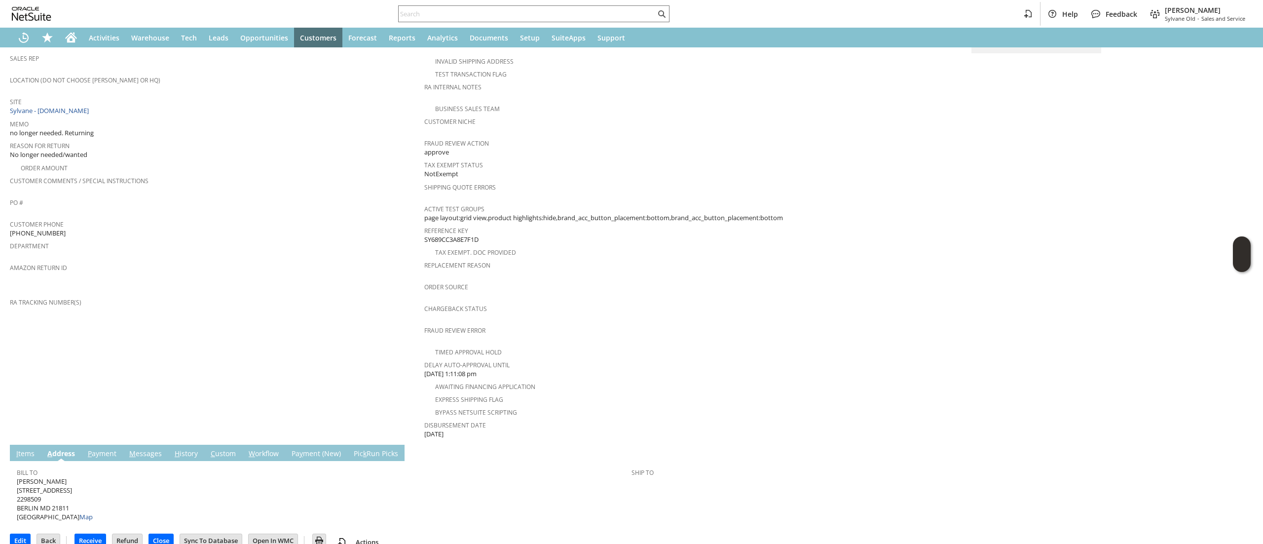
click at [56, 481] on span "[PERSON_NAME] [STREET_ADDRESS] Map" at bounding box center [55, 499] width 76 height 45
click at [61, 489] on span "[PERSON_NAME] [STREET_ADDRESS] Map" at bounding box center [55, 499] width 76 height 45
copy span "21811"
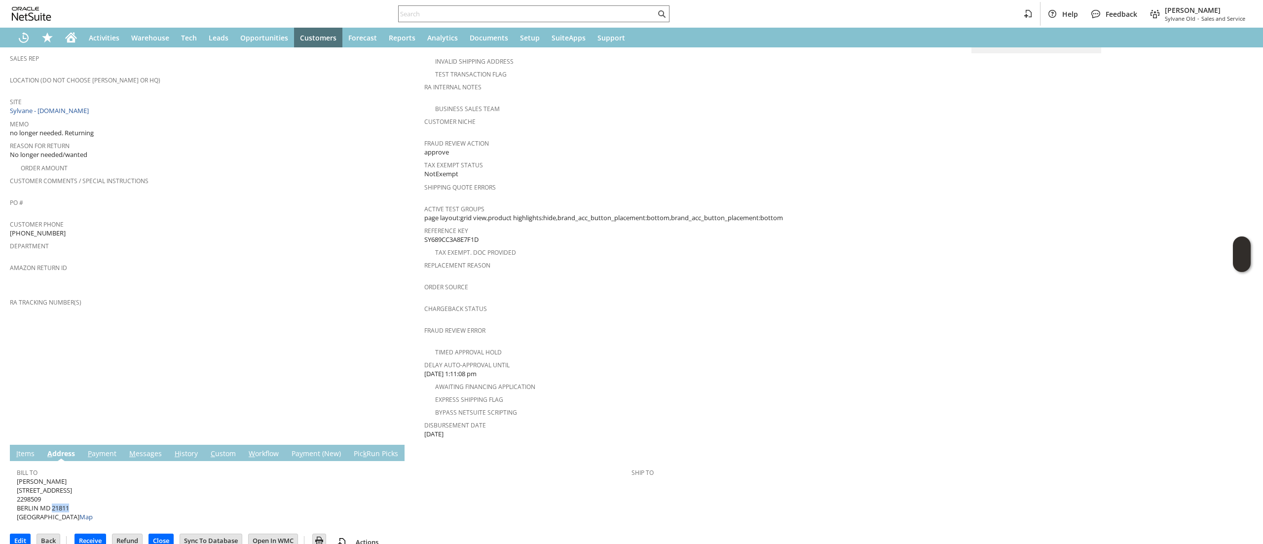
copy span "21811"
click at [29, 449] on link "I tems" at bounding box center [25, 454] width 23 height 11
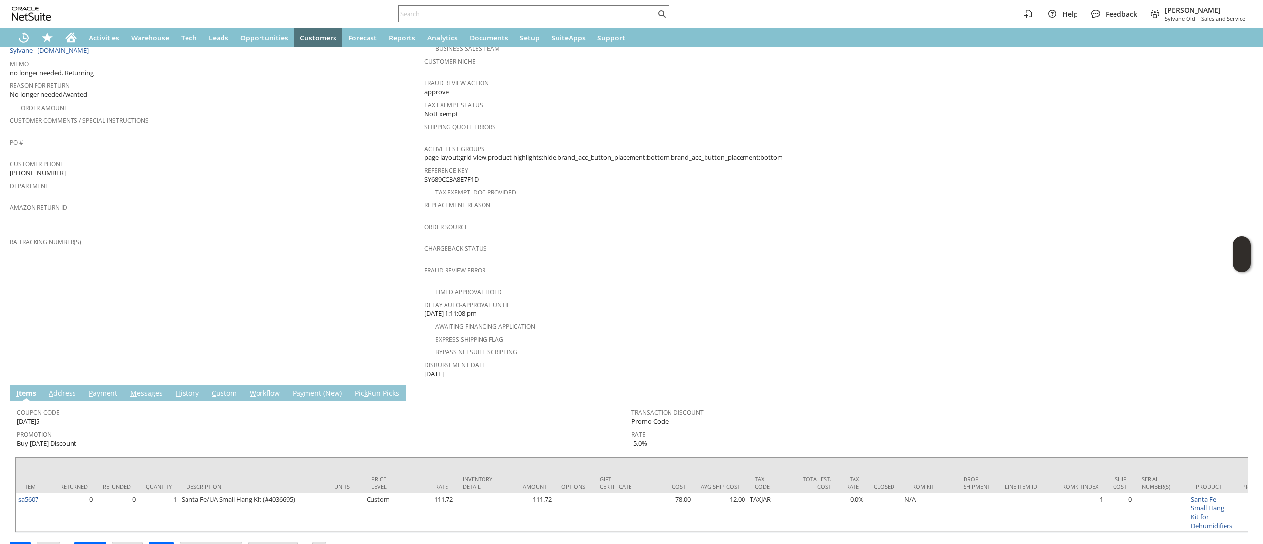
scroll to position [279, 0]
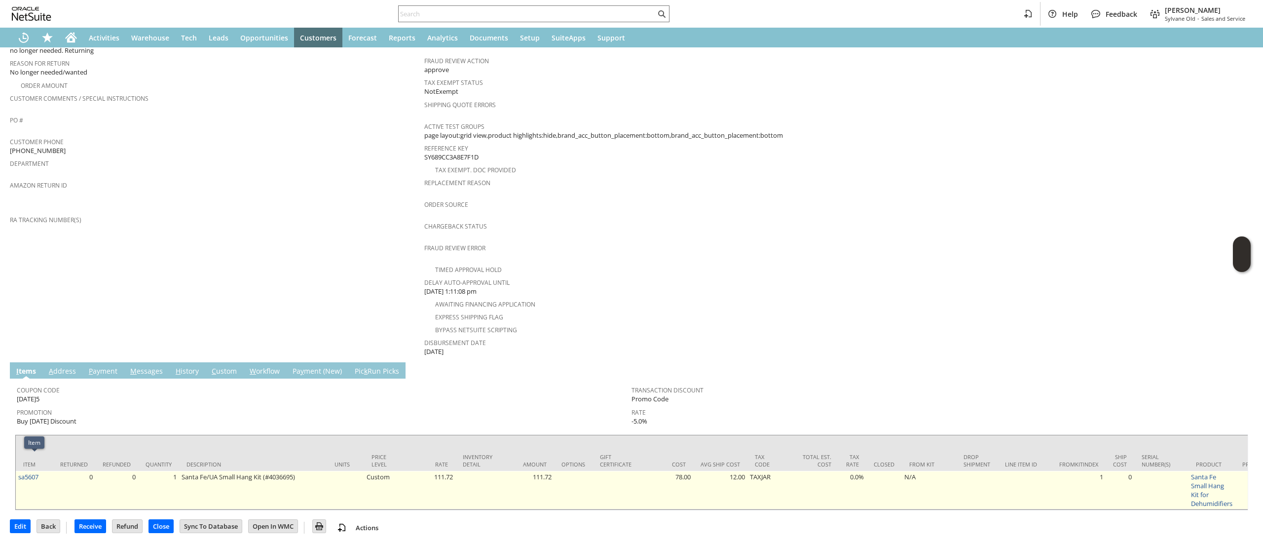
click at [32, 471] on td "sa5607" at bounding box center [34, 490] width 37 height 38
click at [34, 472] on link "sa5607" at bounding box center [28, 476] width 20 height 9
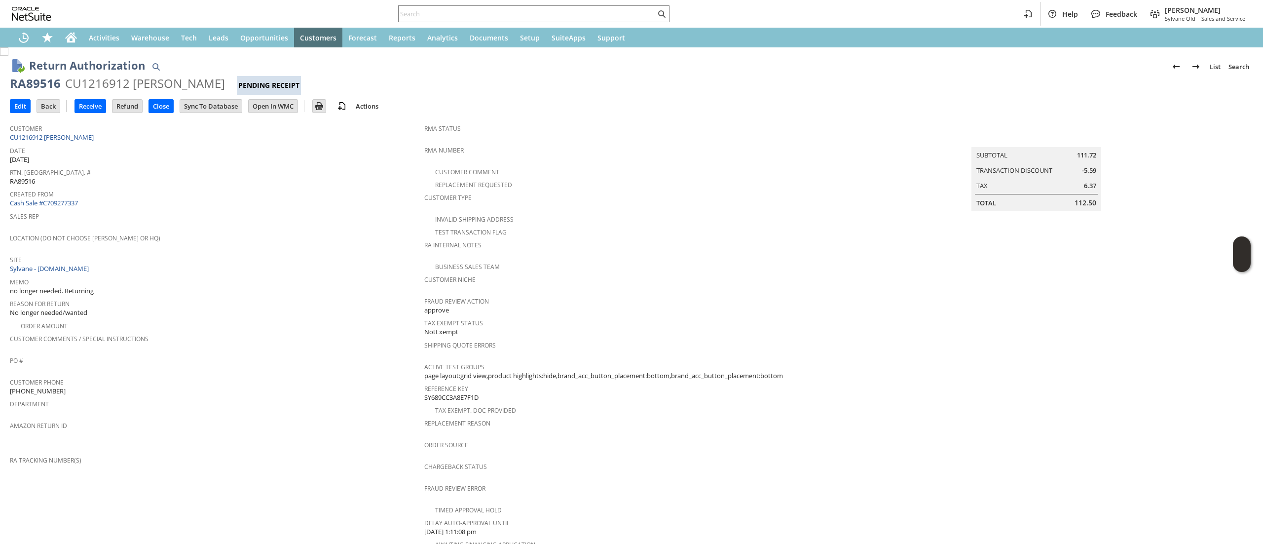
click at [37, 80] on div "RA89516" at bounding box center [35, 84] width 51 height 16
drag, startPoint x: 37, startPoint y: 80, endPoint x: 158, endPoint y: 35, distance: 130.3
click at [37, 80] on div "RA89516" at bounding box center [35, 84] width 51 height 16
copy div "RA89516"
click at [19, 104] on input "Edit" at bounding box center [20, 106] width 20 height 13
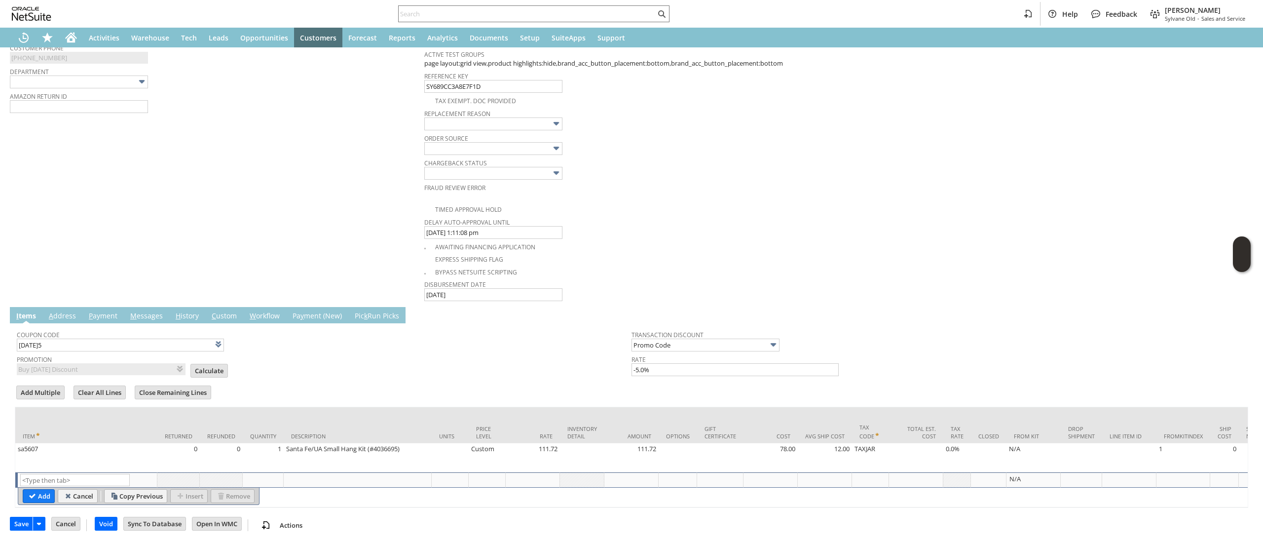
scroll to position [435, 0]
click at [59, 474] on input "text" at bounding box center [75, 480] width 110 height 12
type input "S"
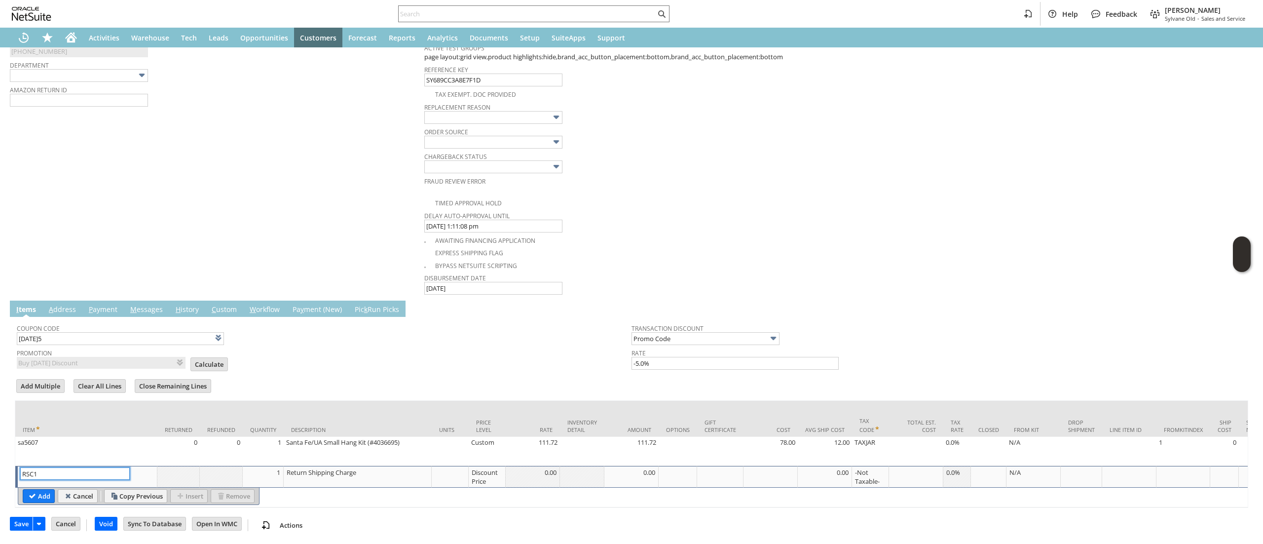
type input "RSC1"
click at [484, 488] on div "Add Cancel Copy Previous Insert Remove" at bounding box center [1258, 497] width 2481 height 18
click at [479, 467] on div "Discount Price" at bounding box center [487, 476] width 32 height 19
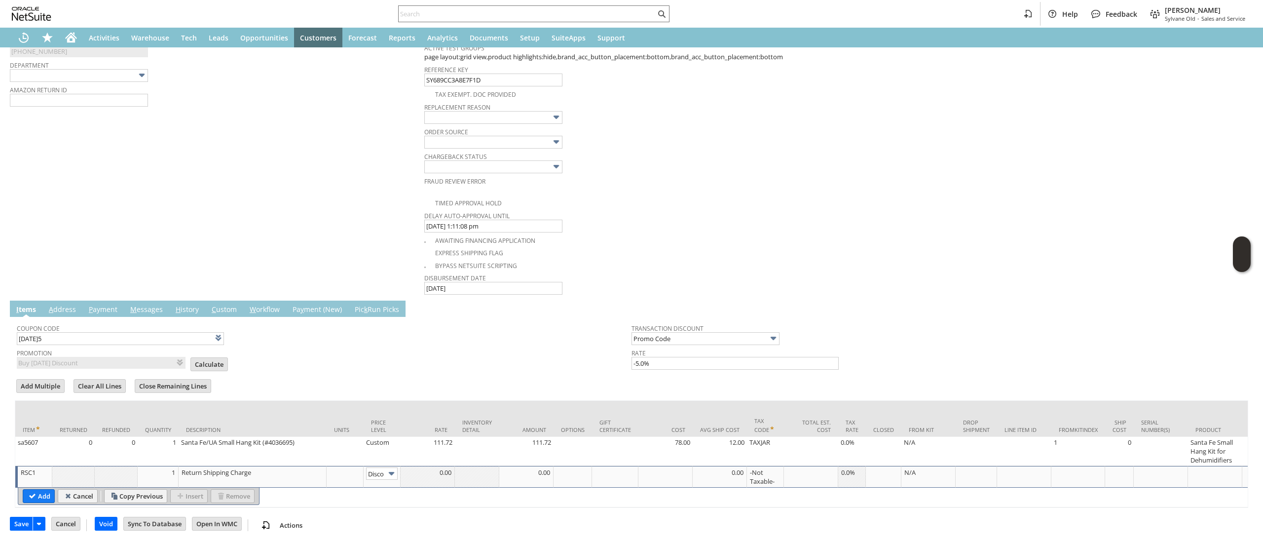
scroll to position [0, 16]
click at [384, 467] on input "Disco...rice" at bounding box center [382, 473] width 32 height 12
click at [441, 473] on td "0.00" at bounding box center [428, 477] width 54 height 22
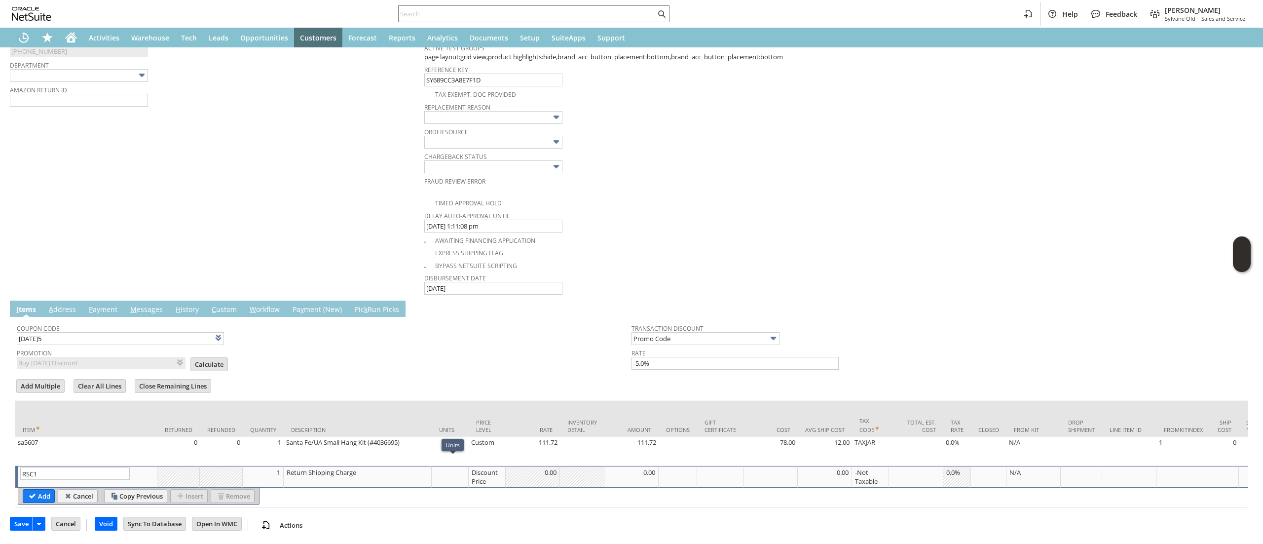
click at [527, 467] on div "0.00" at bounding box center [532, 472] width 49 height 10
click at [533, 467] on div "0.00" at bounding box center [532, 472] width 49 height 10
click at [45, 490] on input "Add" at bounding box center [38, 496] width 31 height 13
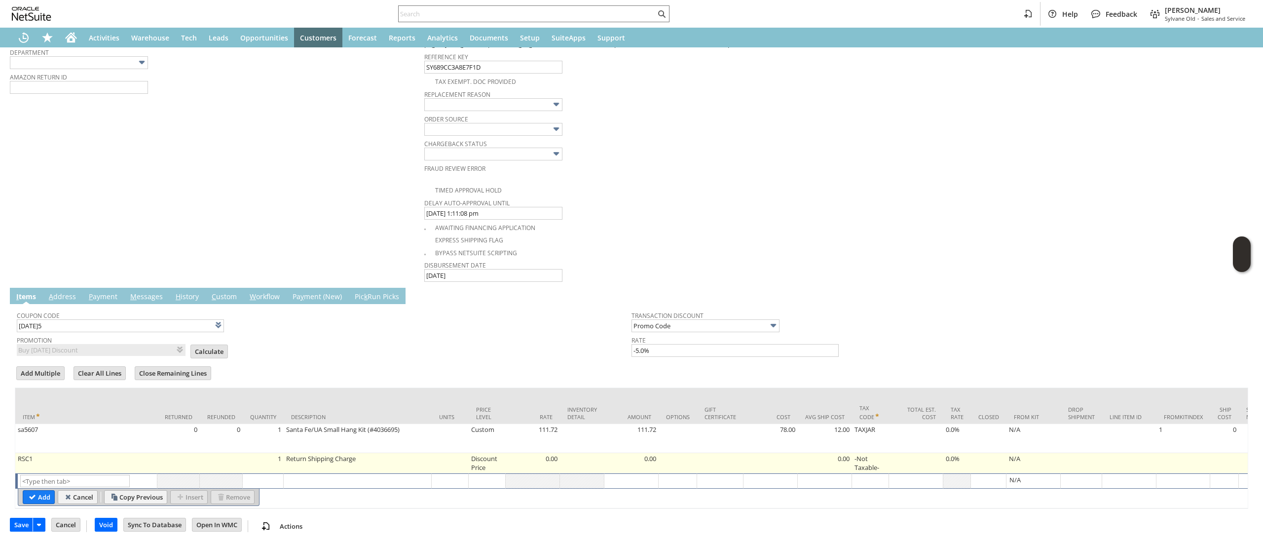
click at [553, 467] on td "0.00" at bounding box center [533, 463] width 54 height 20
type input "0.00"
type input "RSC1"
type input "OK"
type input "Make Copy"
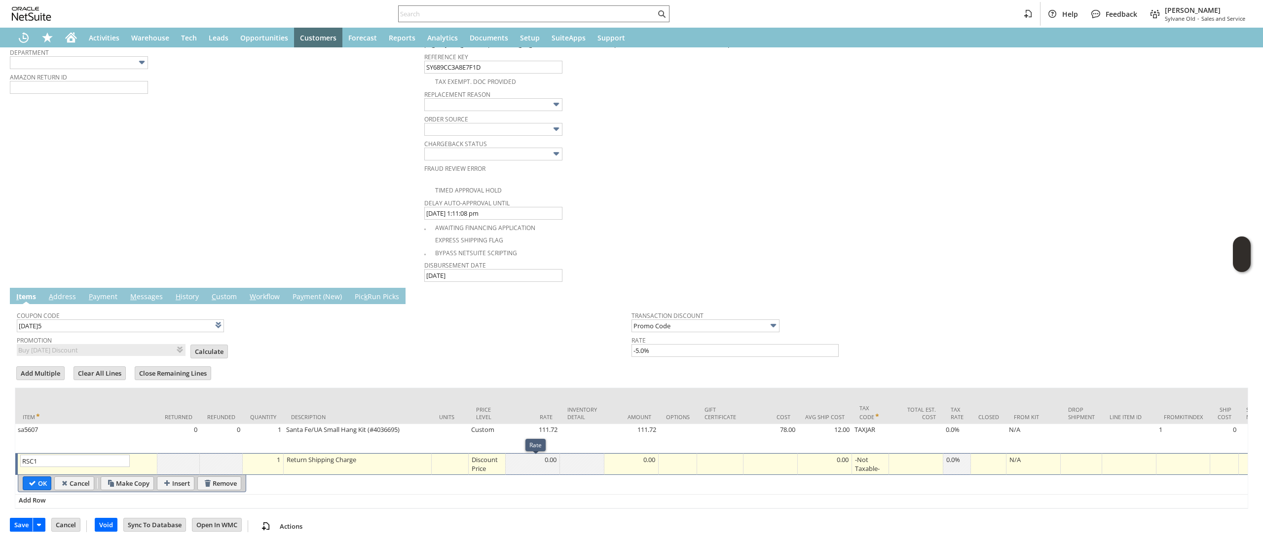
click at [490, 461] on div "Discount Price" at bounding box center [487, 464] width 32 height 19
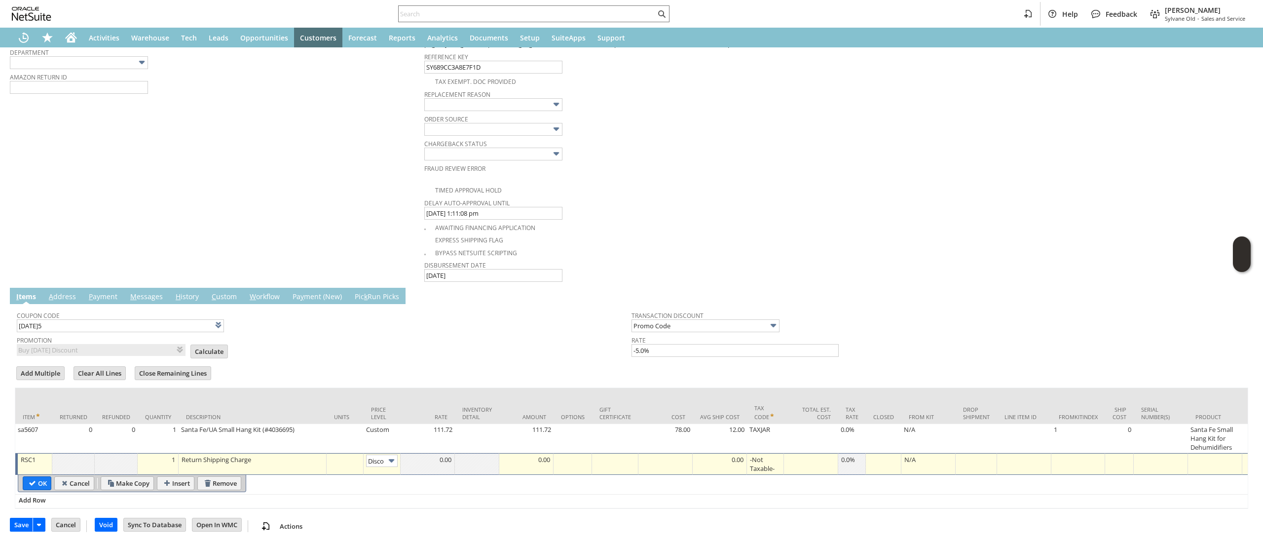
scroll to position [0, 16]
click at [390, 456] on td "Disco...rice" at bounding box center [382, 464] width 37 height 22
click at [388, 465] on img at bounding box center [391, 460] width 11 height 11
type input "Custom"
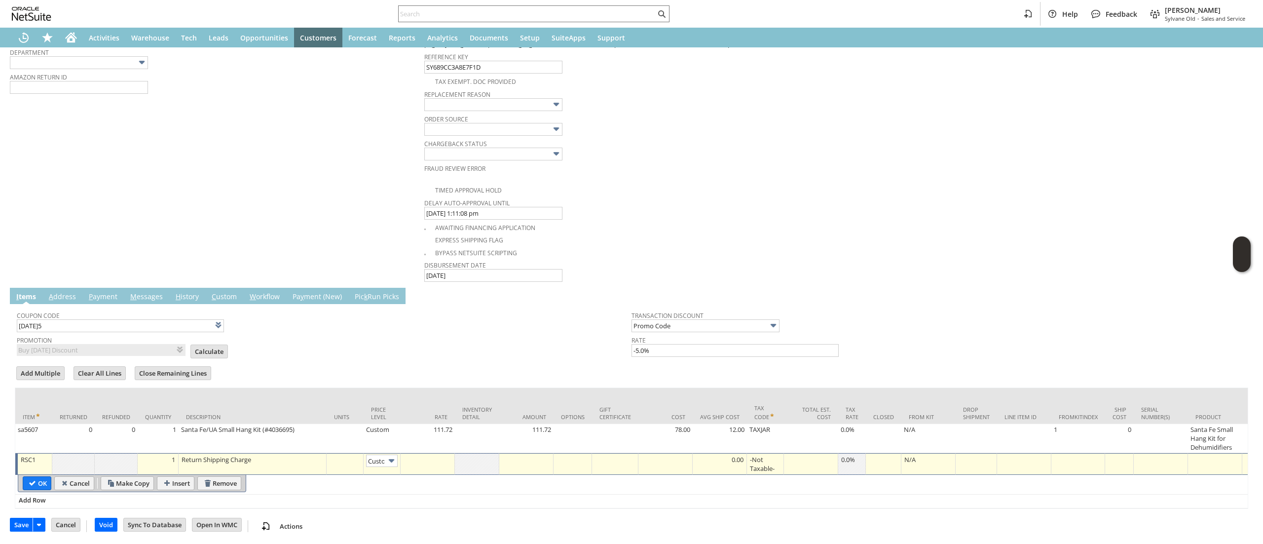
click at [412, 474] on td at bounding box center [428, 464] width 54 height 22
type input "-12.92"
click at [36, 483] on input "OK" at bounding box center [37, 483] width 28 height 13
type input "Add"
type input "Copy Previous"
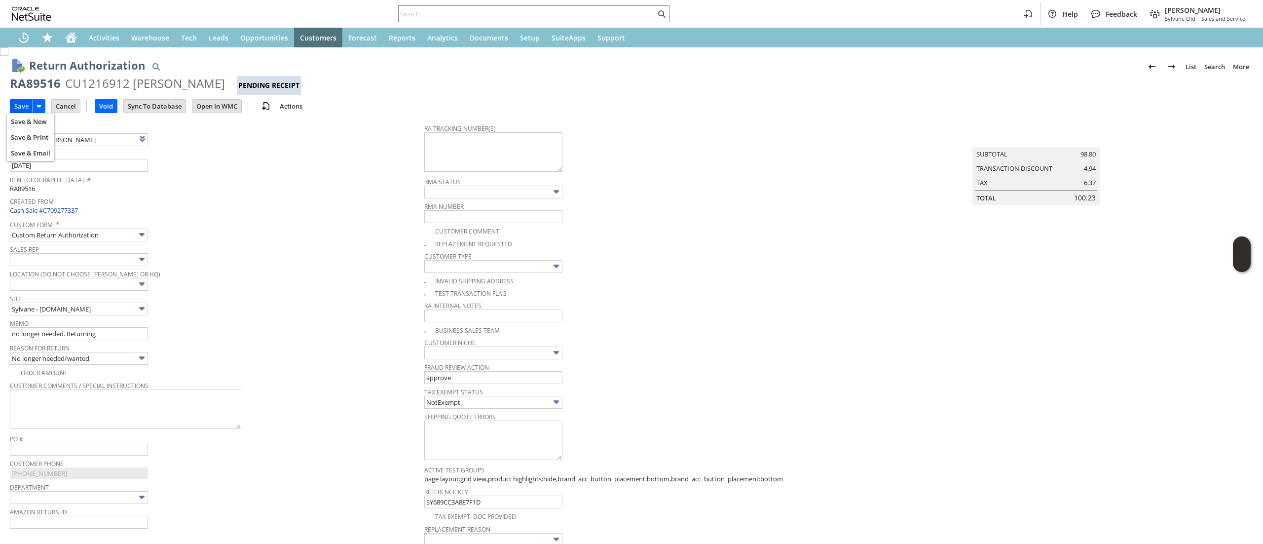
click at [24, 100] on input "Save" at bounding box center [21, 106] width 22 height 13
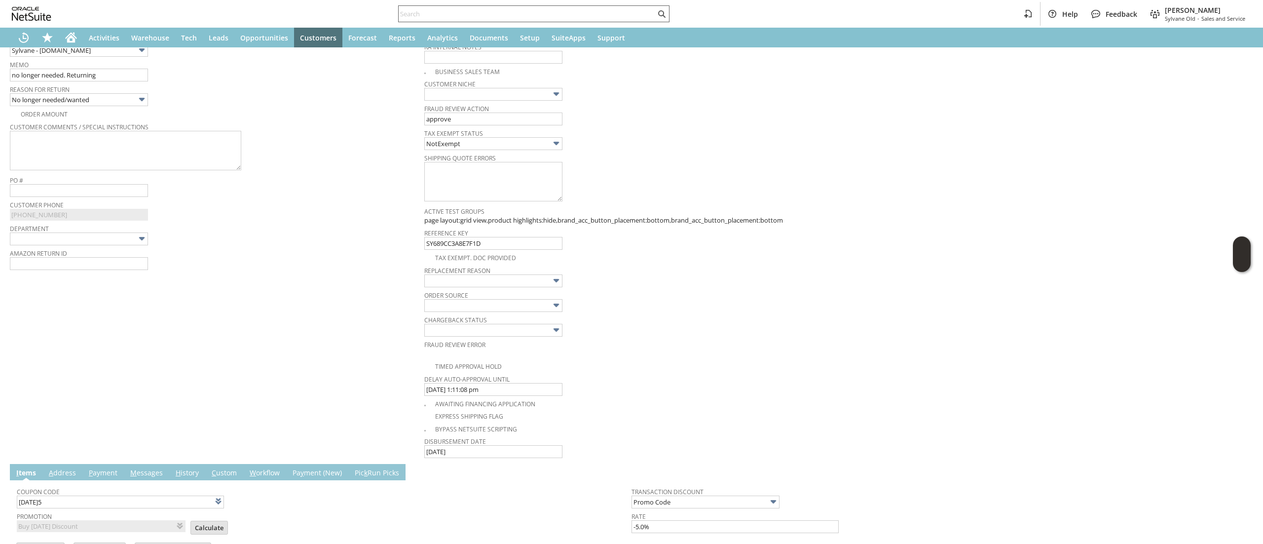
scroll to position [296, 0]
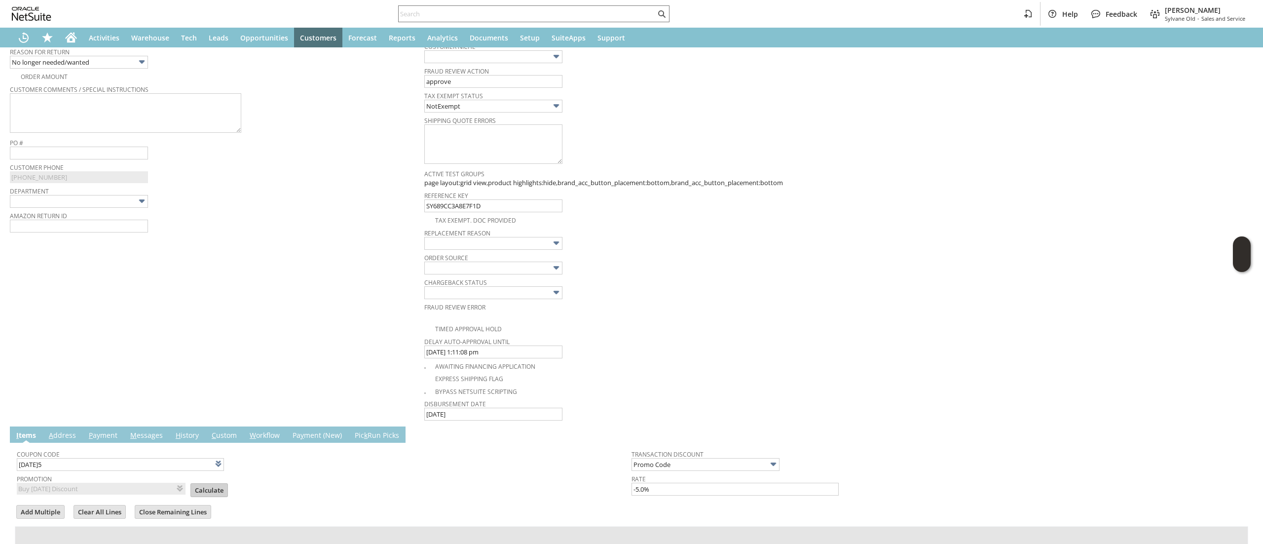
click at [201, 495] on input "Calculate" at bounding box center [209, 490] width 37 height 13
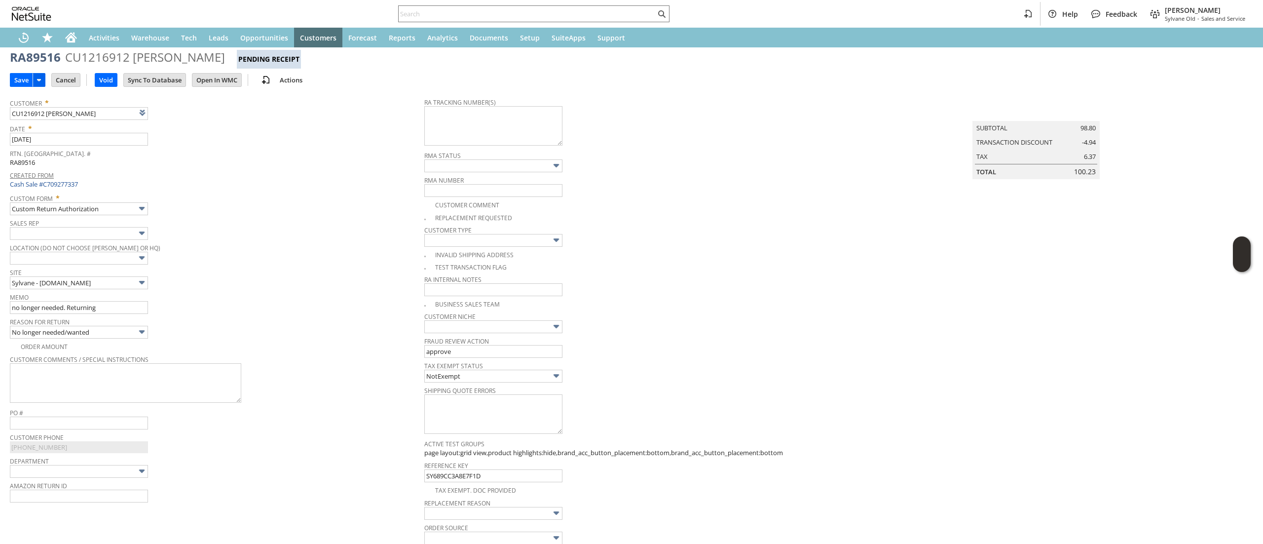
scroll to position [0, 0]
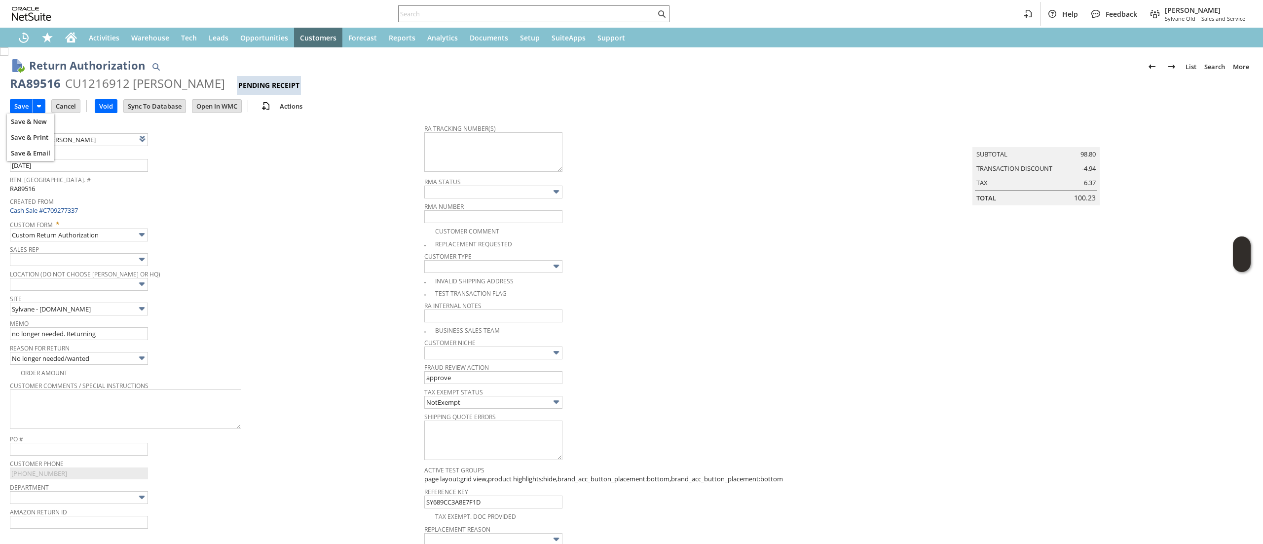
click at [21, 97] on td "Save" at bounding box center [30, 106] width 41 height 18
click at [20, 97] on td "Save" at bounding box center [30, 106] width 41 height 18
click at [24, 107] on input "Save" at bounding box center [21, 106] width 22 height 13
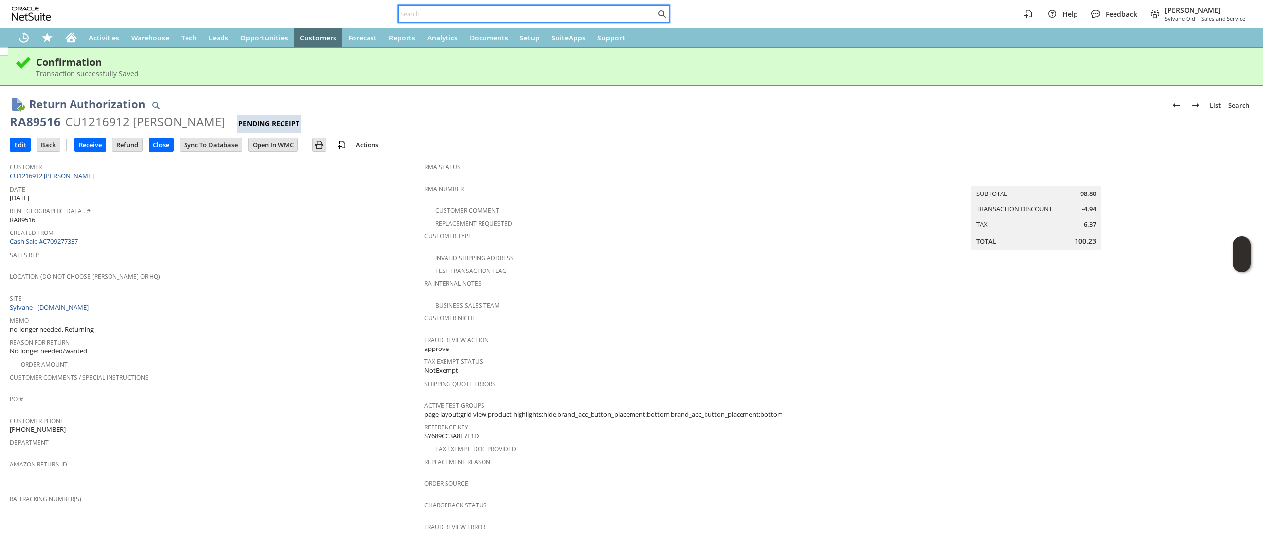
click at [552, 9] on input "text" at bounding box center [527, 14] width 257 height 12
paste input "RA89387"
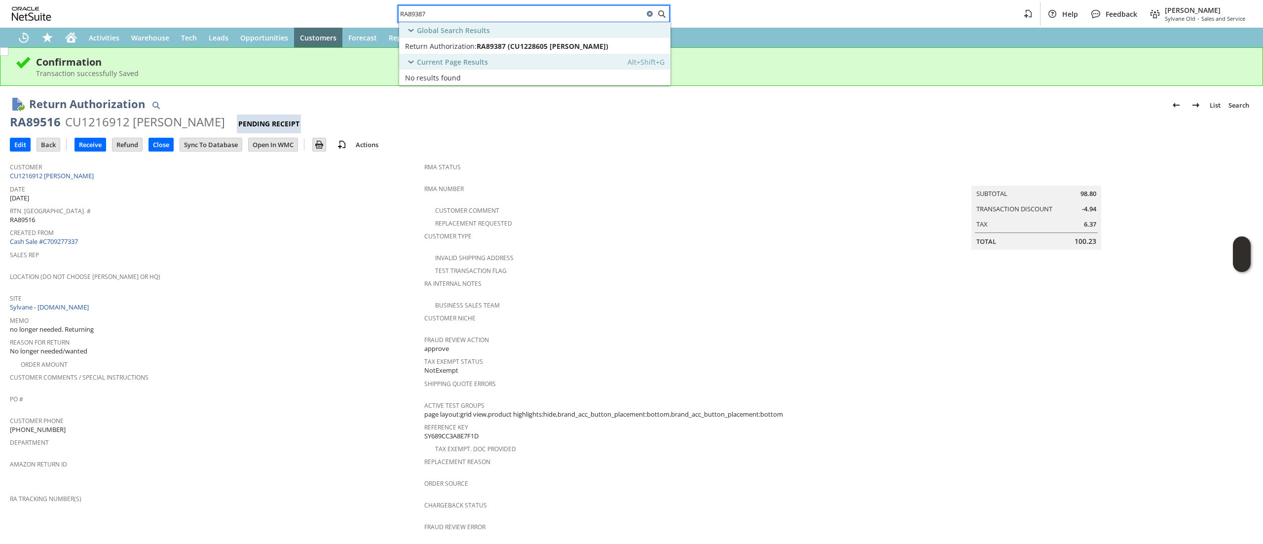
type input "RA89387"
drag, startPoint x: 482, startPoint y: 41, endPoint x: 502, endPoint y: 50, distance: 22.1
click at [502, 50] on link "Return Authorization: RA89387 (CU1228605 David Clune) Edit" at bounding box center [534, 46] width 271 height 16
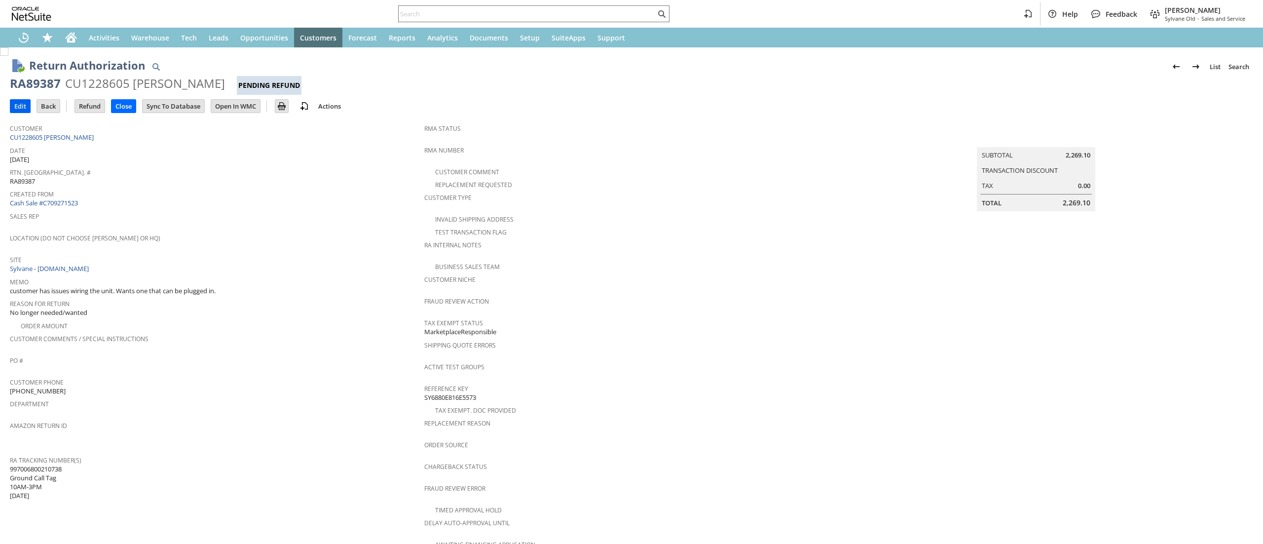
click at [27, 102] on input "Edit" at bounding box center [20, 106] width 20 height 13
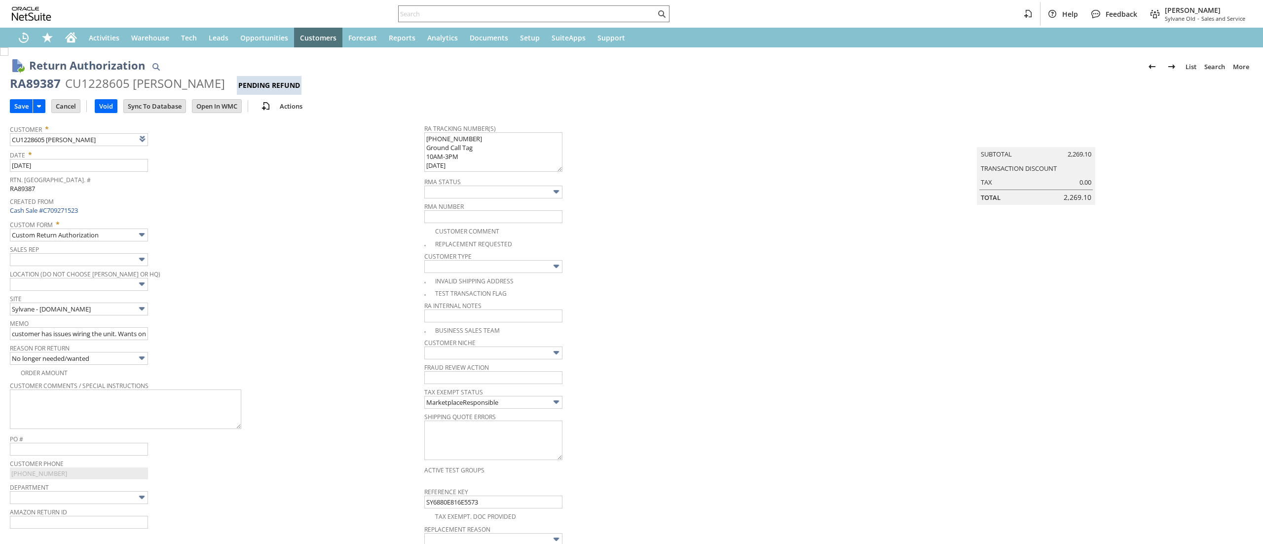
type input "Add"
type input "Copy Previous"
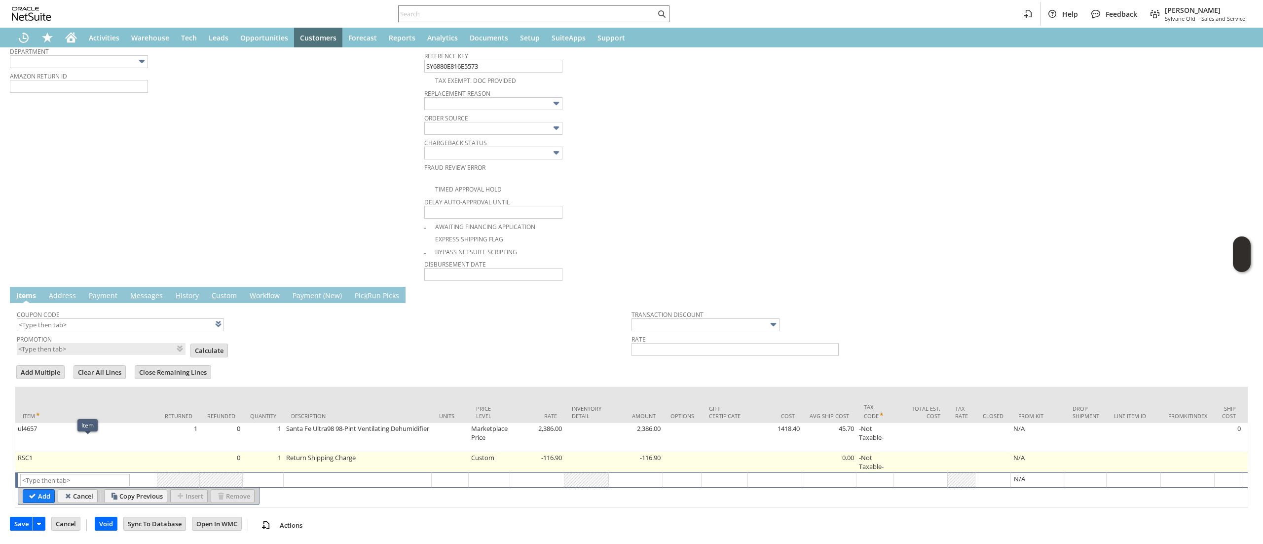
click at [154, 452] on td "RSC1" at bounding box center [86, 462] width 142 height 20
type input "RSC1"
type input "OK"
type input "Make Copy"
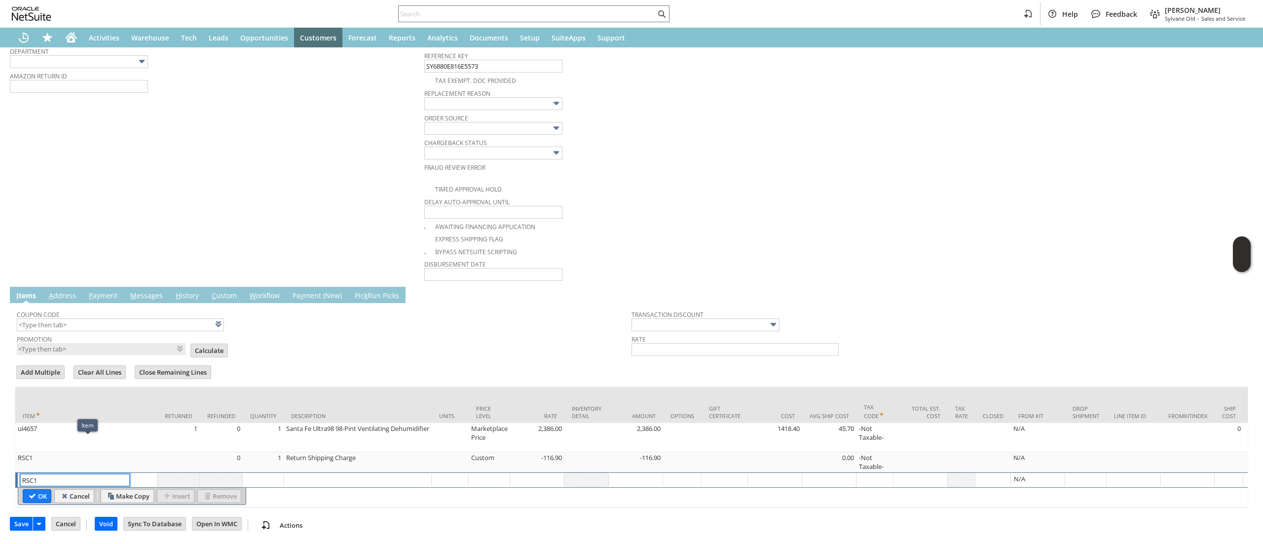
scroll to position [453, 0]
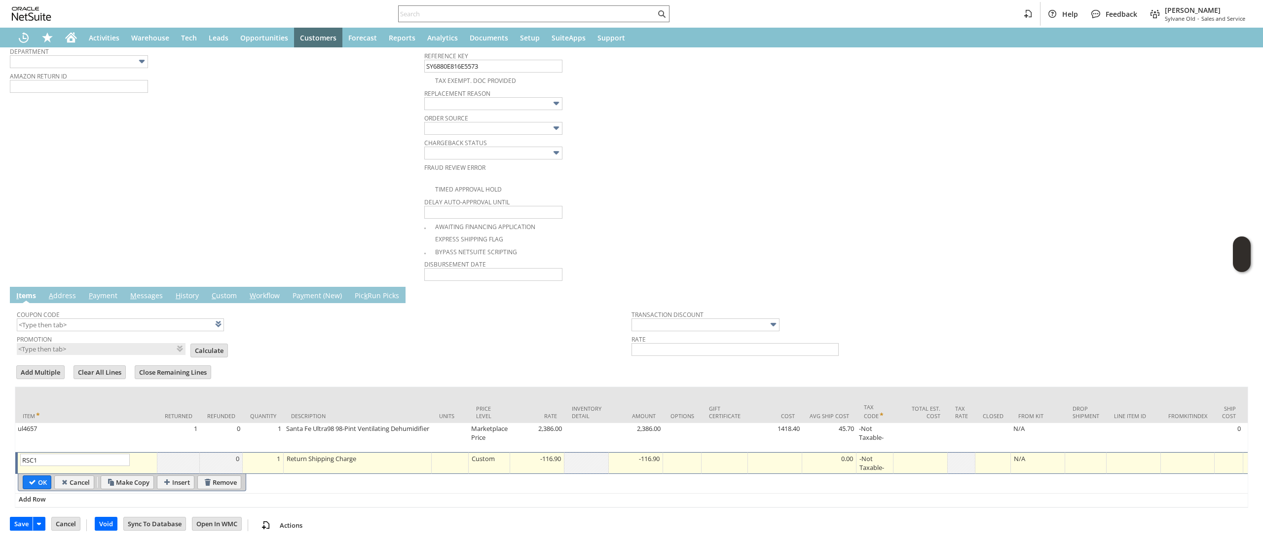
drag, startPoint x: 232, startPoint y: 457, endPoint x: 250, endPoint y: 473, distance: 23.8
click at [232, 459] on tbody "Item Returned Refunded Quantity Description Units Price Level Rate Inventory De…" at bounding box center [1259, 447] width 2488 height 120
click at [233, 476] on input "Remove" at bounding box center [219, 482] width 43 height 13
type input "Add"
type input "Copy Previous"
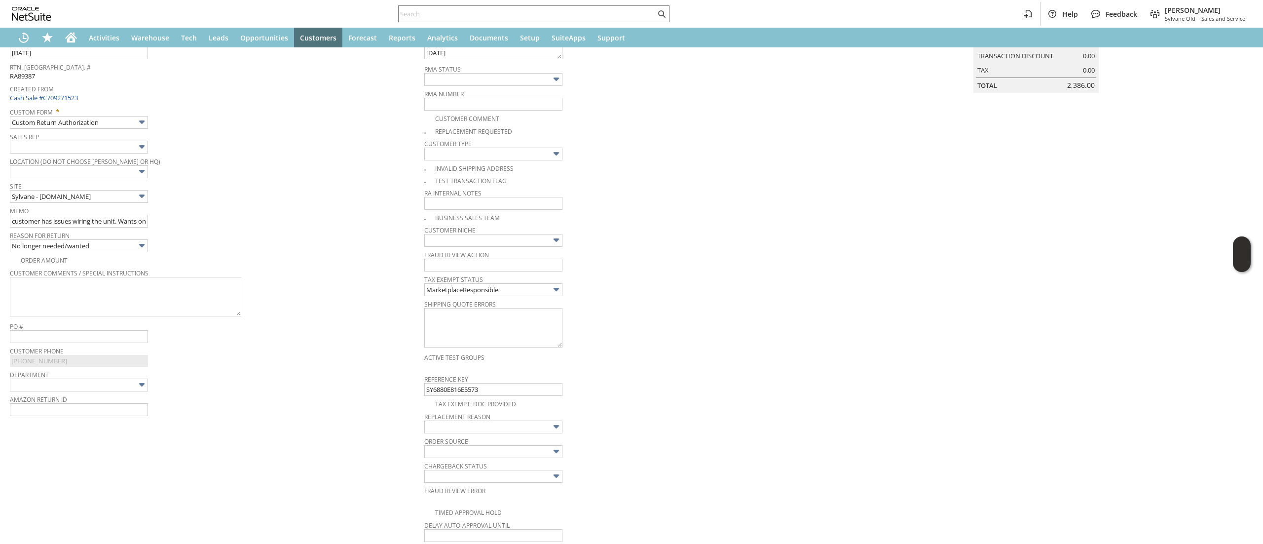
scroll to position [0, 0]
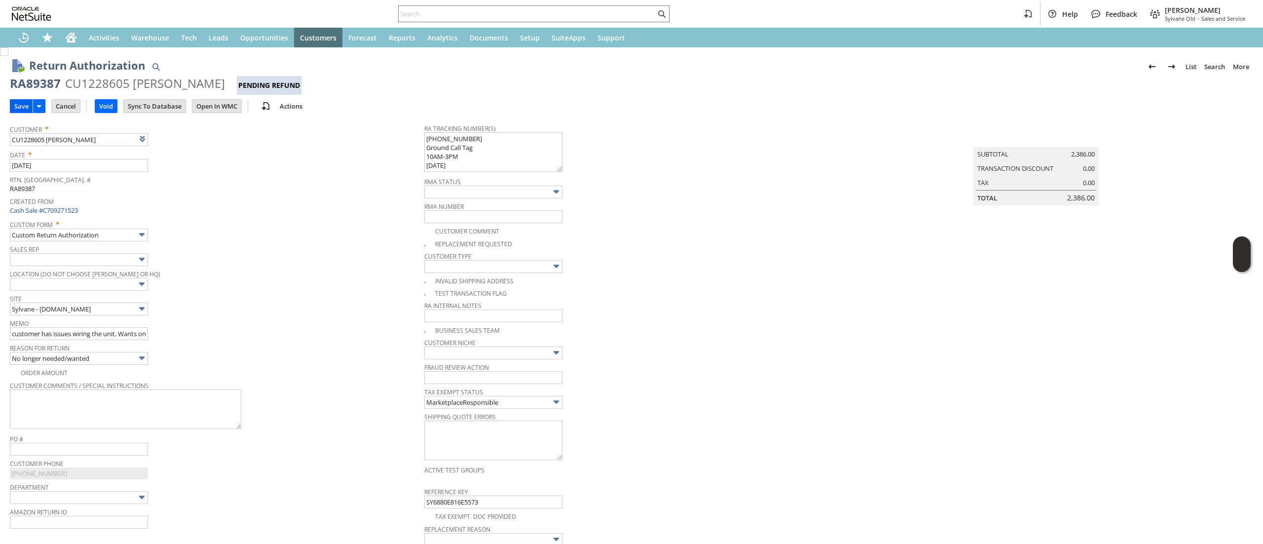
click at [23, 106] on input "Save" at bounding box center [21, 106] width 22 height 13
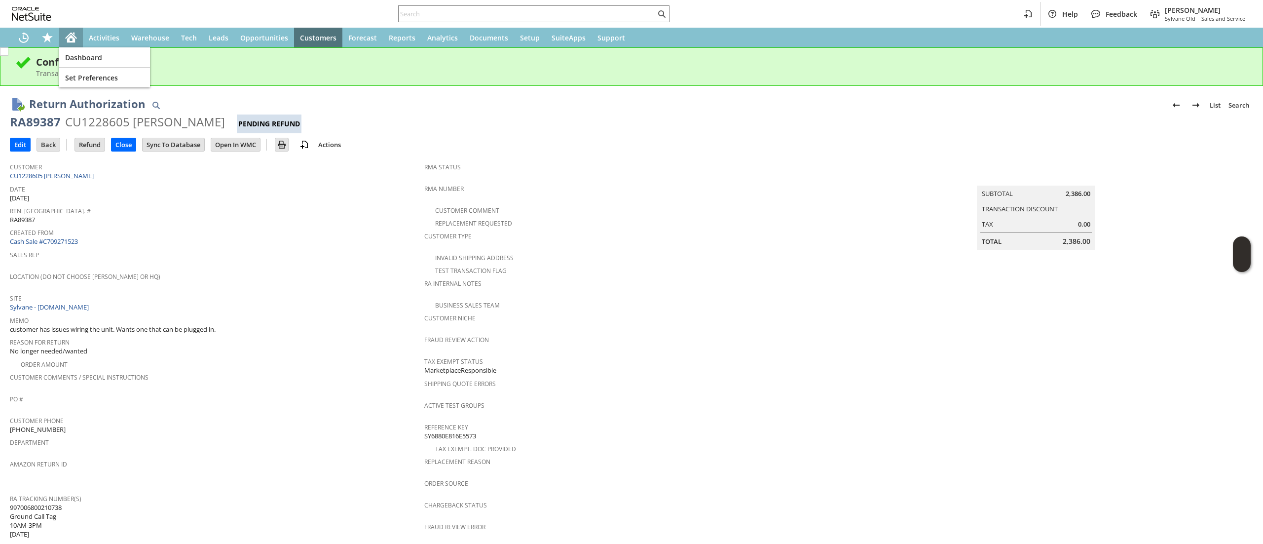
click at [73, 33] on icon "Home" at bounding box center [73, 34] width 1 height 2
